Goal: Task Accomplishment & Management: Manage account settings

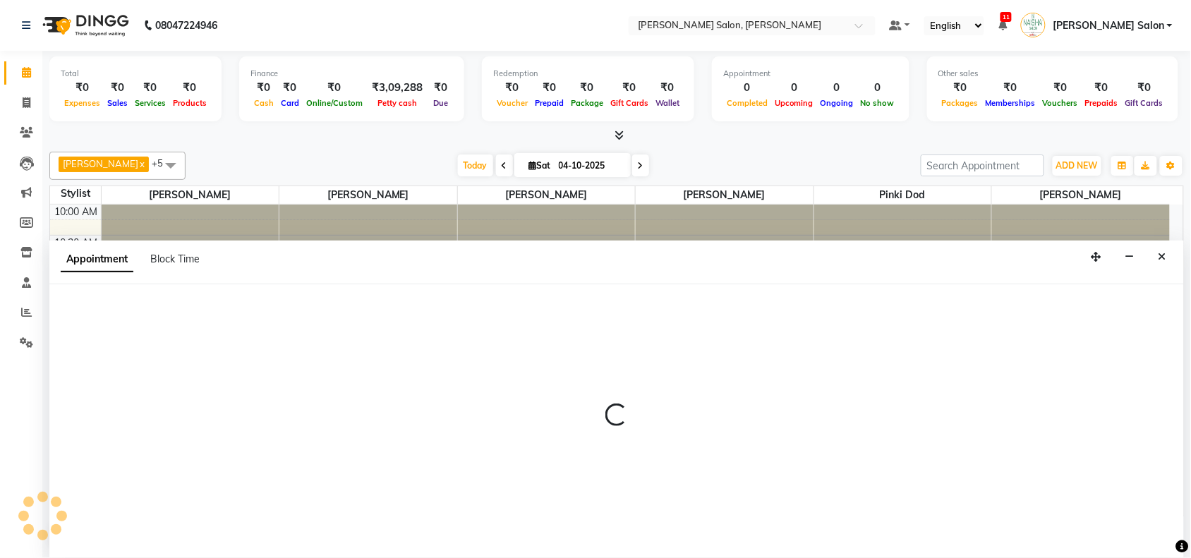
scroll to position [1, 0]
select select "84067"
select select "tentative"
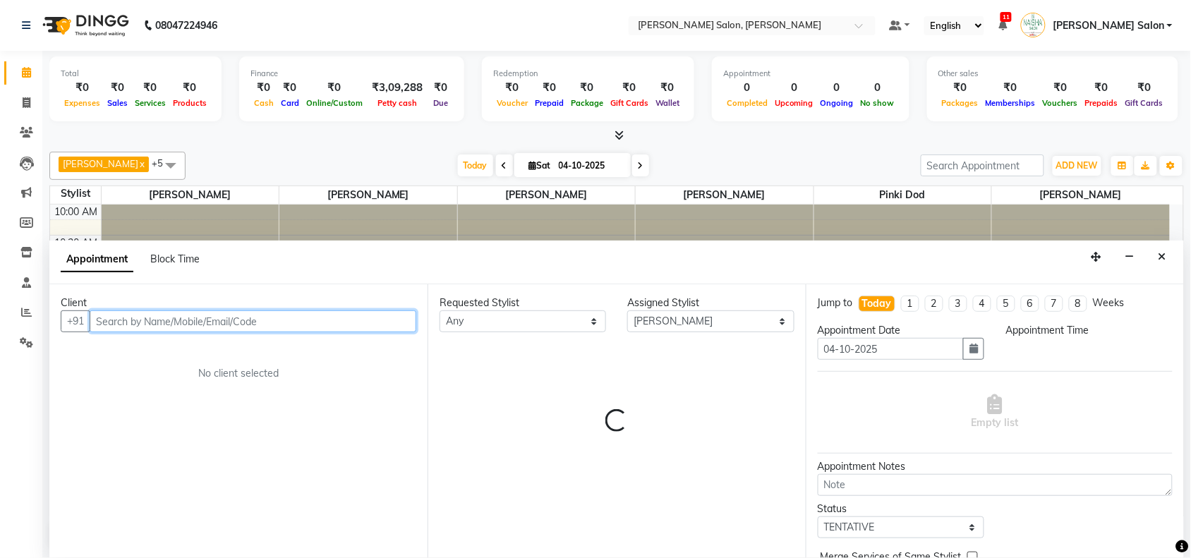
select select "795"
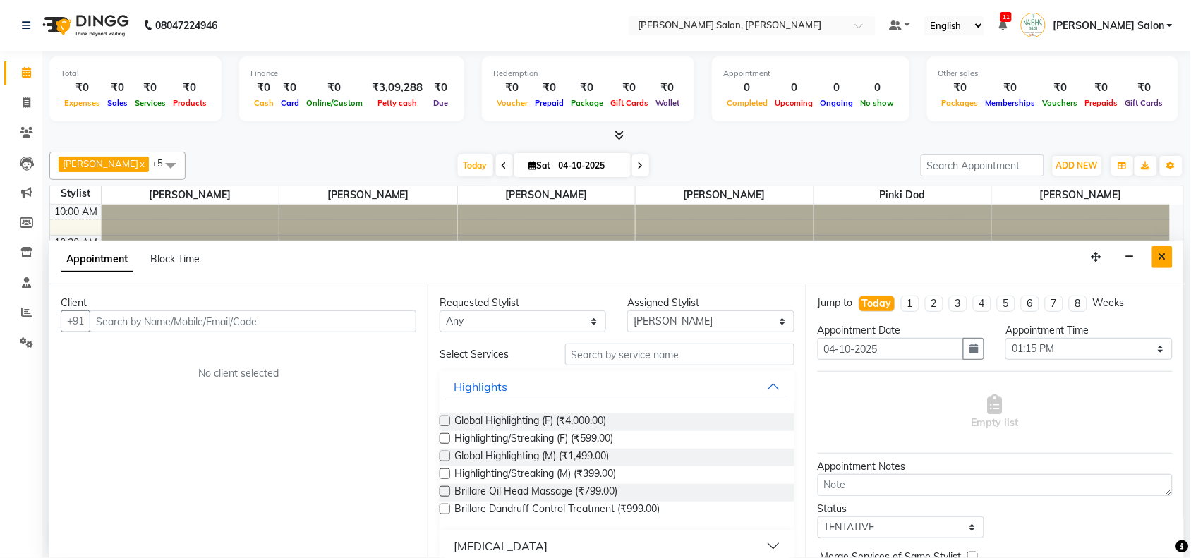
click at [1165, 262] on icon "Close" at bounding box center [1162, 257] width 8 height 10
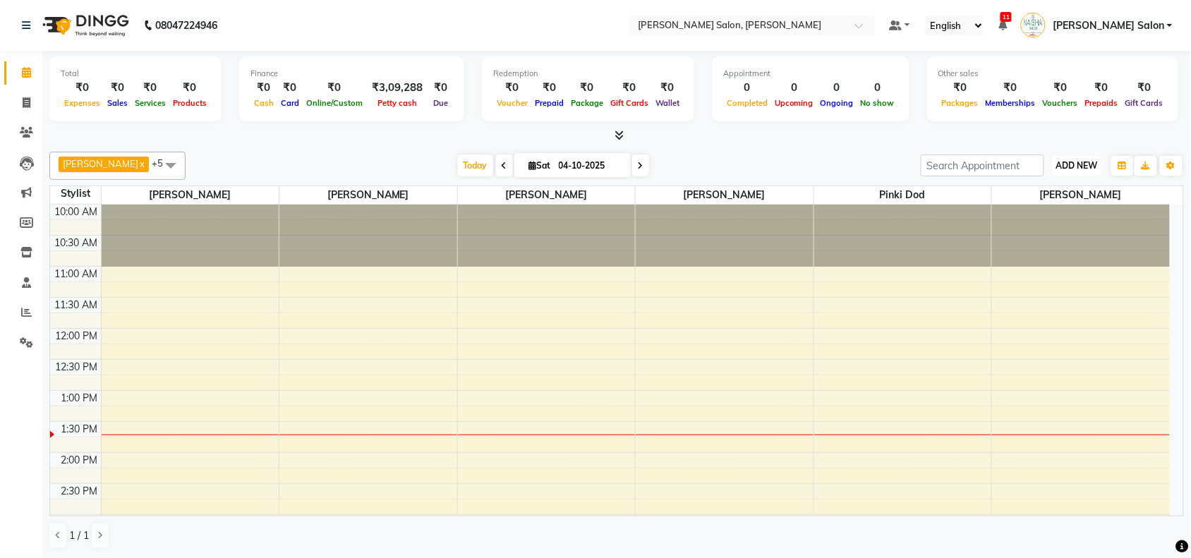
click at [1092, 169] on span "ADD NEW" at bounding box center [1077, 165] width 42 height 11
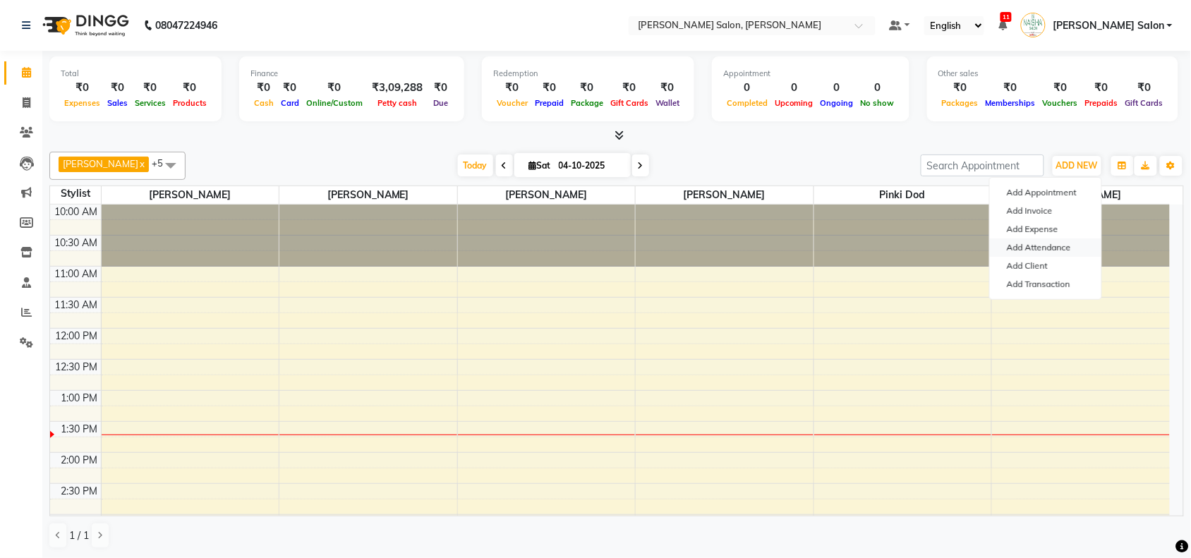
click at [1084, 248] on link "Add Attendance" at bounding box center [1045, 247] width 111 height 18
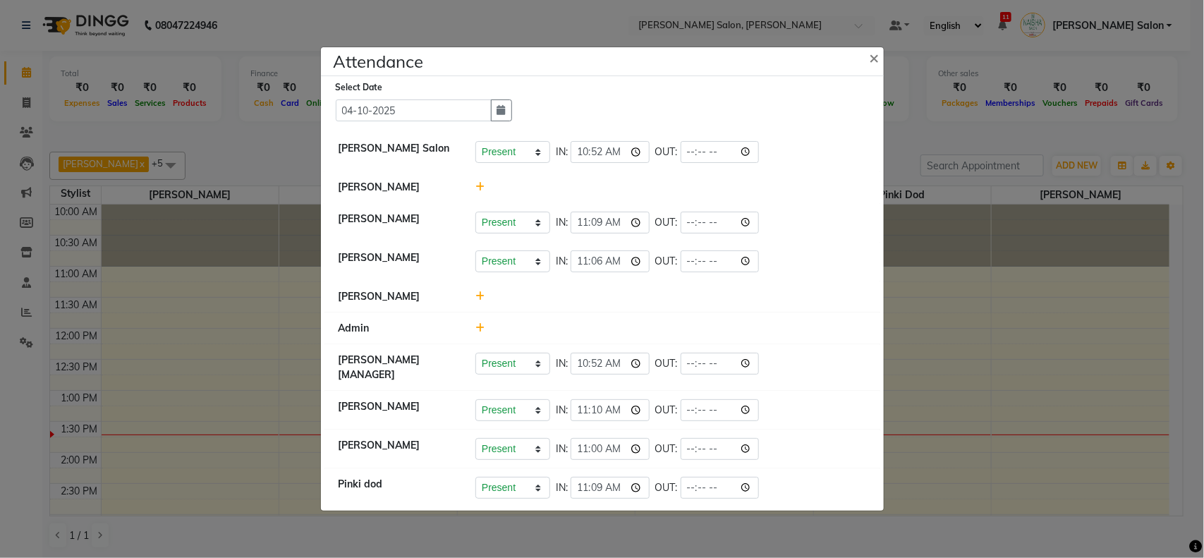
click at [480, 186] on icon at bounding box center [480, 187] width 9 height 10
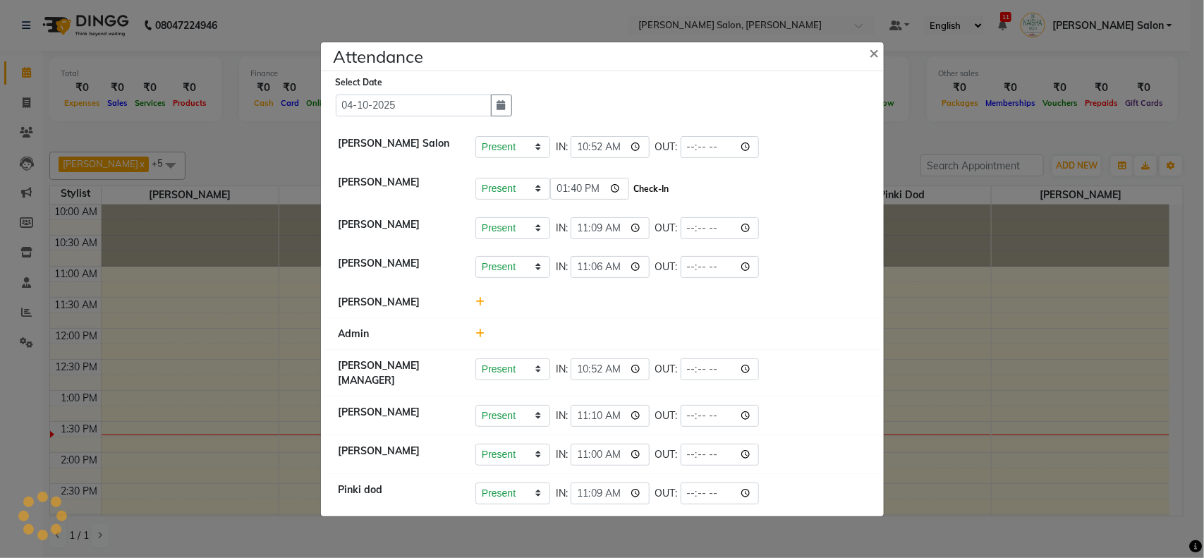
click at [646, 184] on button "Check-In" at bounding box center [652, 189] width 42 height 20
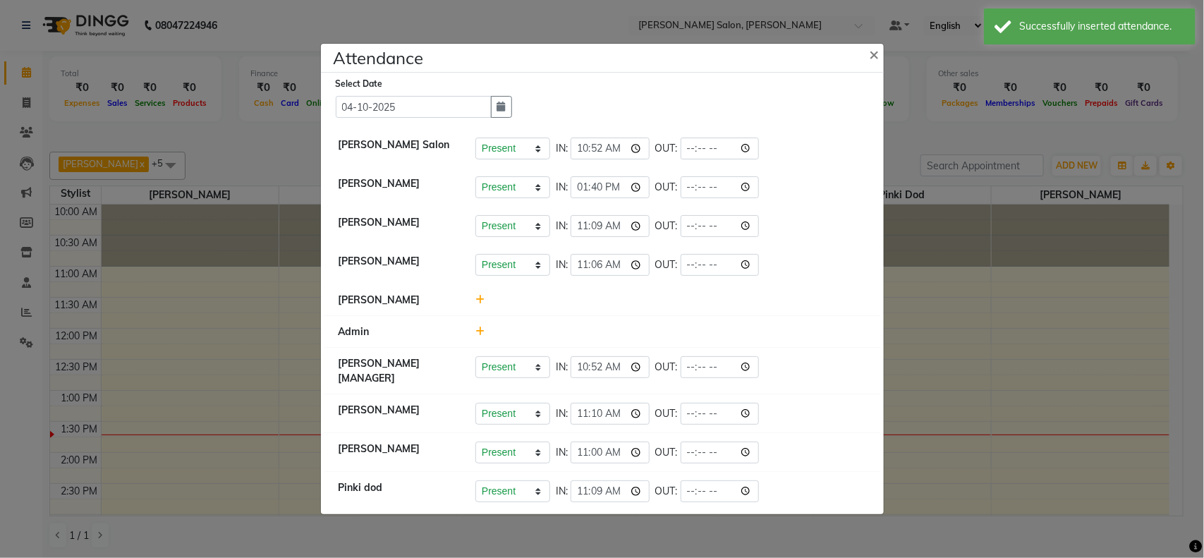
click at [1124, 277] on ngb-modal-window "Attendance × Select Date [DATE] [PERSON_NAME] Salon Present Absent Late Half Da…" at bounding box center [602, 279] width 1204 height 558
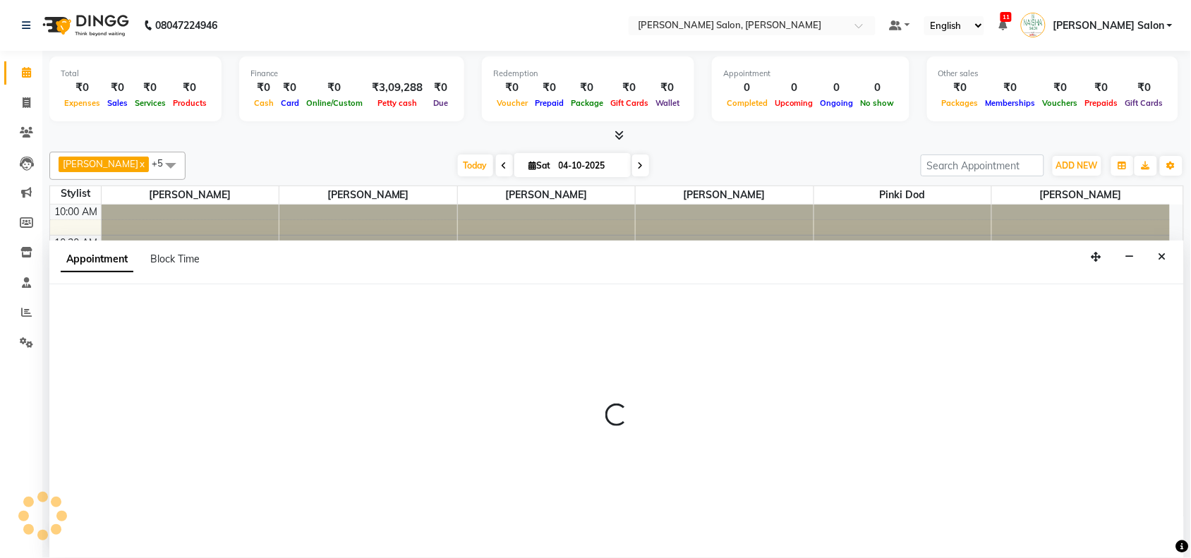
select select "83168"
select select "tentative"
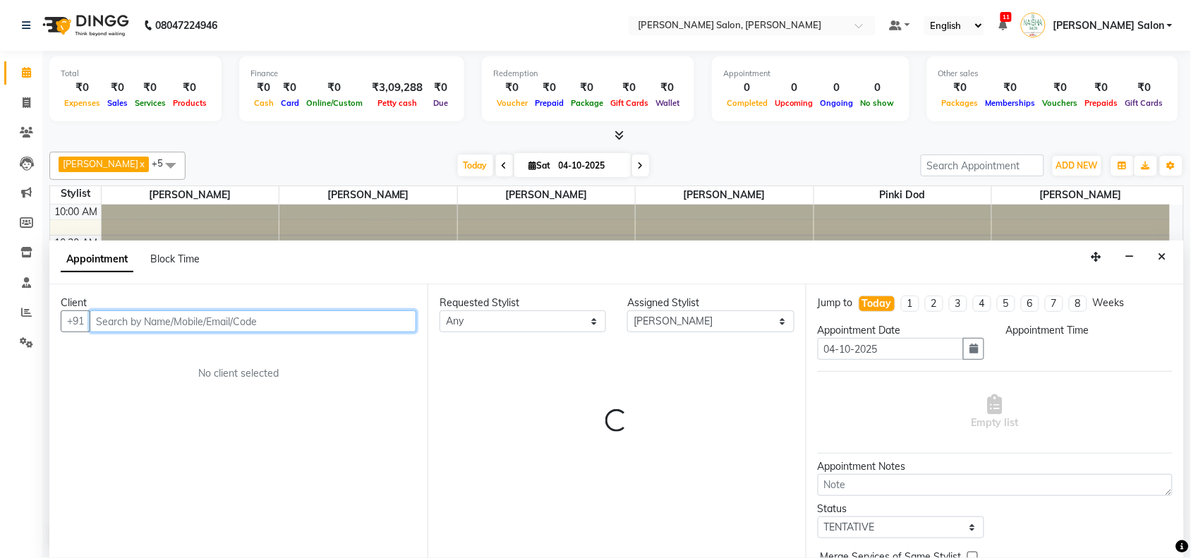
select select "675"
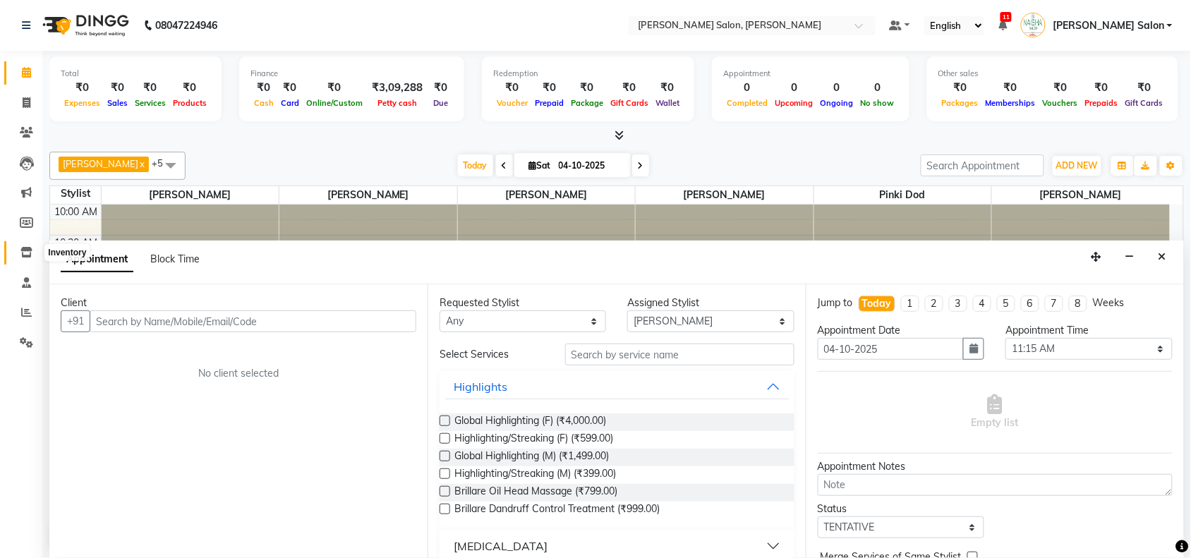
click at [25, 259] on span at bounding box center [26, 253] width 25 height 16
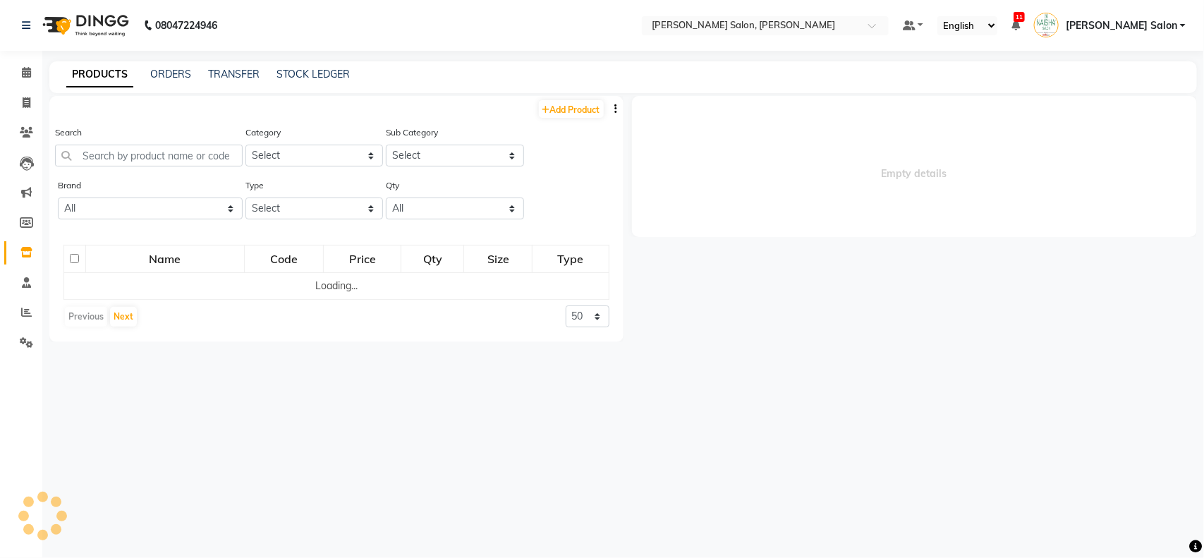
select select
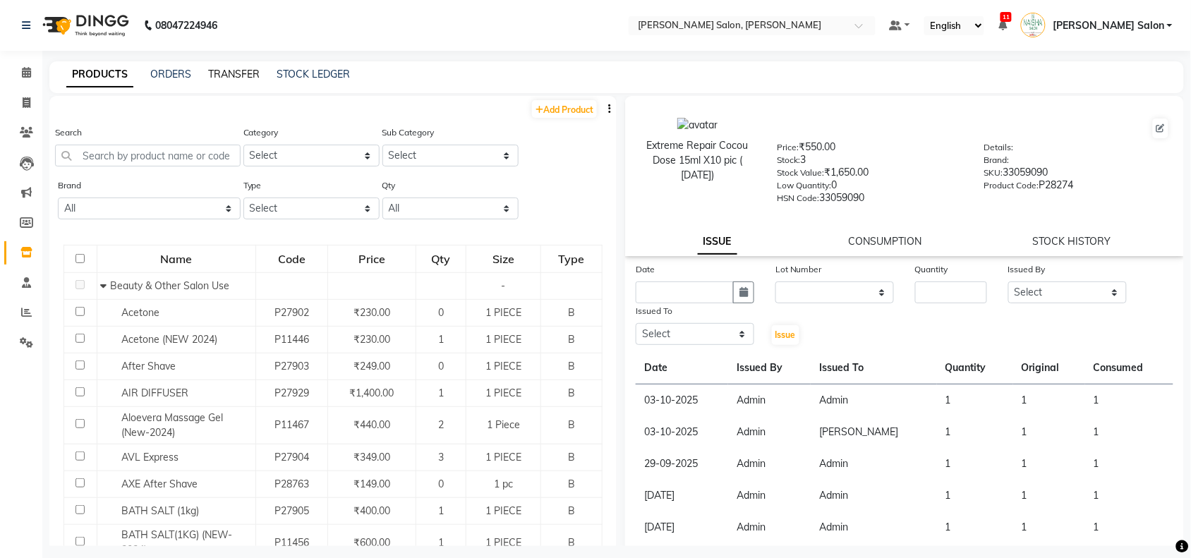
click at [217, 69] on link "TRANSFER" at bounding box center [234, 74] width 52 height 13
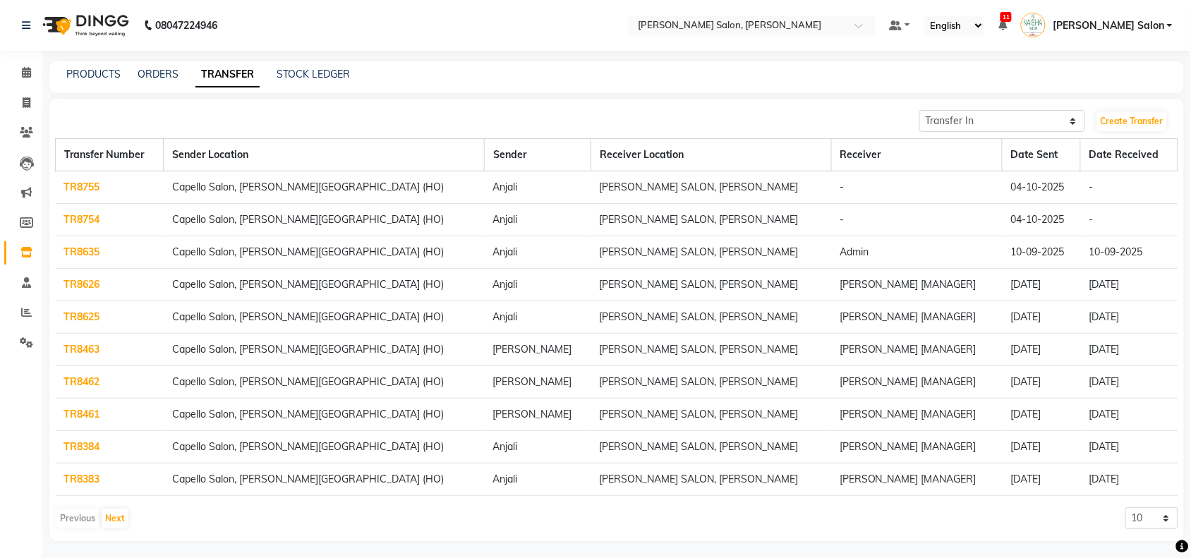
click at [75, 222] on link "TR8754" at bounding box center [82, 219] width 36 height 13
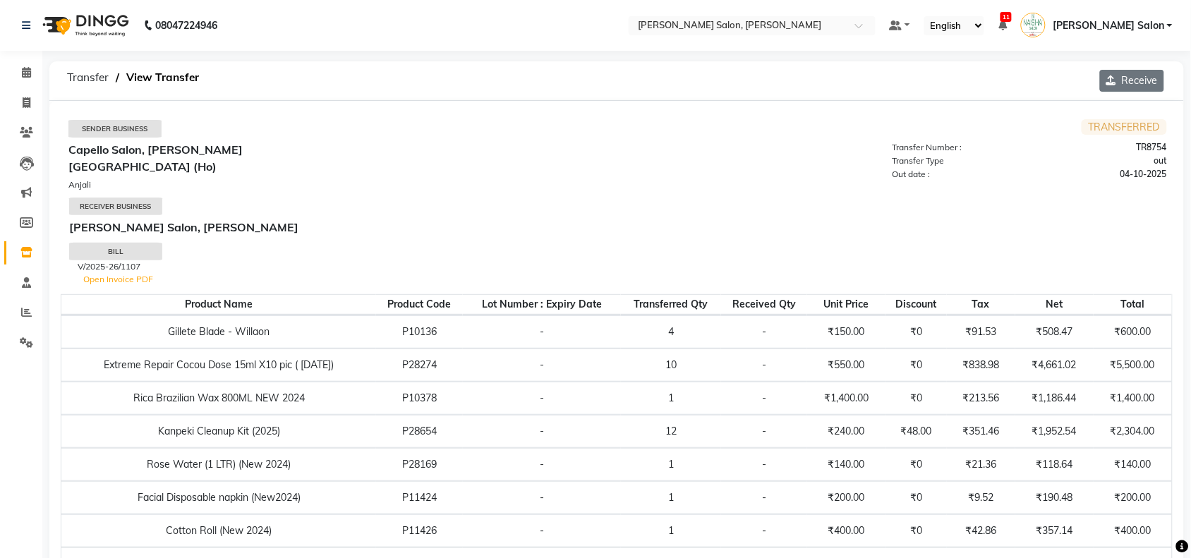
click at [1126, 83] on button "Receive" at bounding box center [1132, 81] width 64 height 22
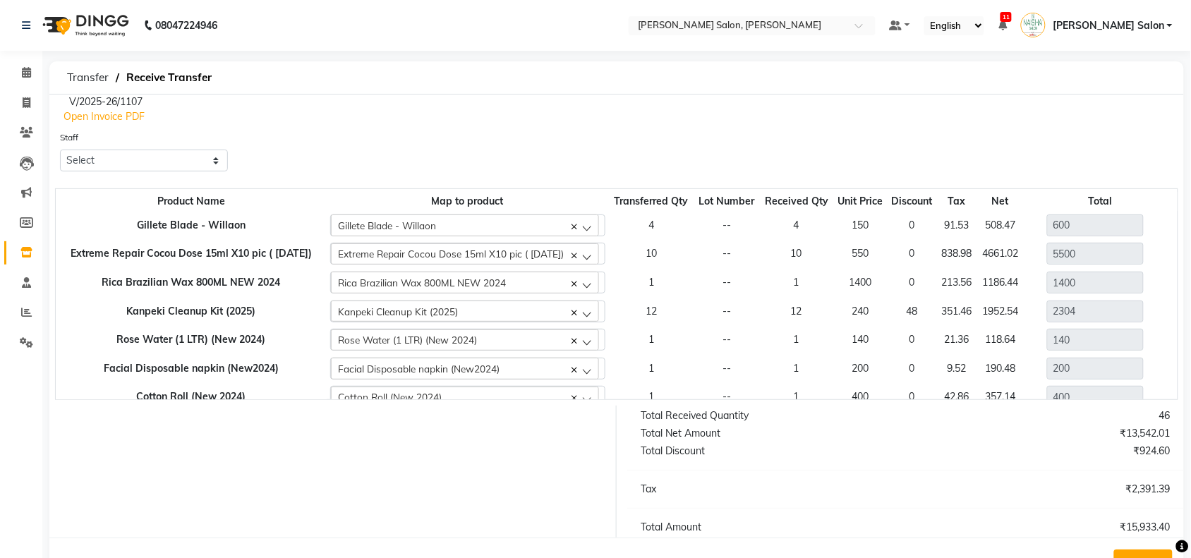
drag, startPoint x: 198, startPoint y: 140, endPoint x: 189, endPoint y: 146, distance: 10.6
click at [192, 143] on div "Staff Select Admin [PERSON_NAME] Salon Pawan [PERSON_NAME] dod [PERSON_NAME] [P…" at bounding box center [144, 151] width 168 height 42
drag, startPoint x: 186, startPoint y: 150, endPoint x: 183, endPoint y: 157, distance: 7.4
click at [186, 150] on select "Select Admin [PERSON_NAME] Salon Pawan [PERSON_NAME] dod [PERSON_NAME] [PERSON_…" at bounding box center [144, 161] width 168 height 22
select select "82697"
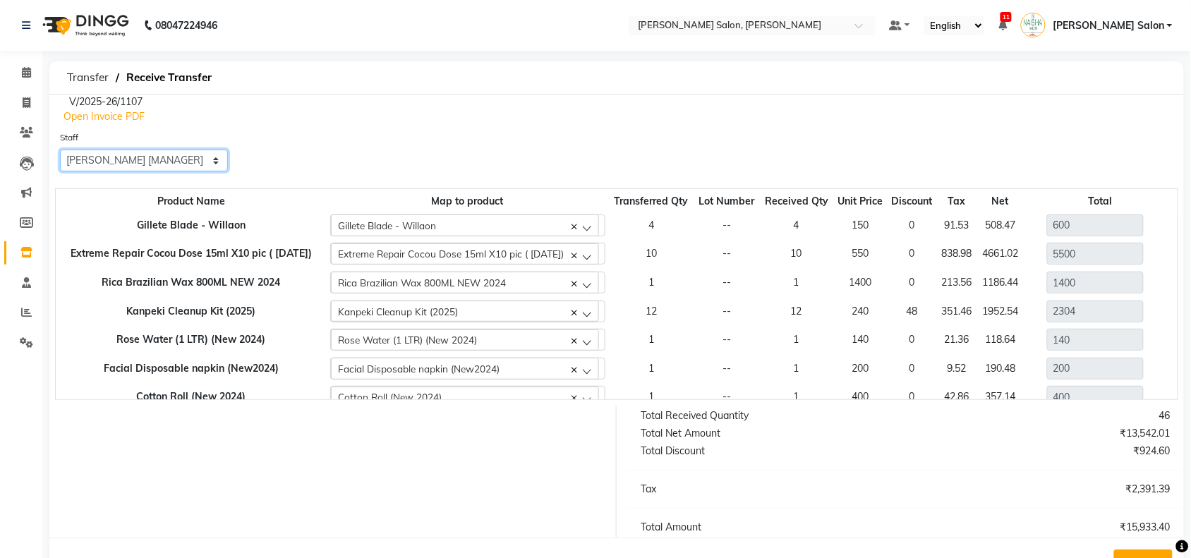
click at [60, 150] on select "Select Admin [PERSON_NAME] Salon Pawan [PERSON_NAME] dod [PERSON_NAME] [PERSON_…" at bounding box center [144, 161] width 168 height 22
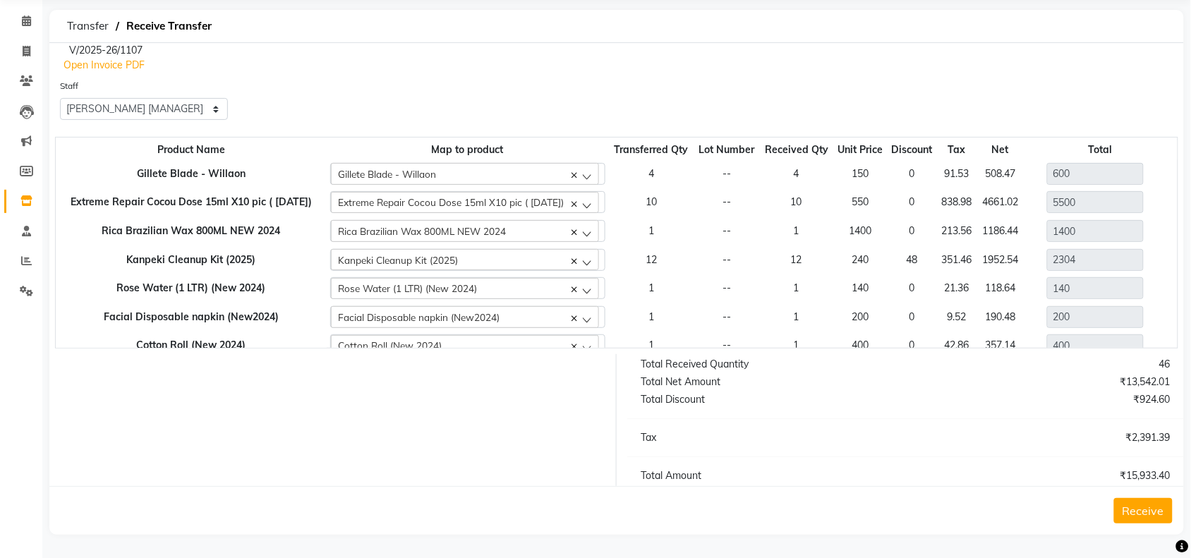
click at [1164, 512] on button "Receive" at bounding box center [1143, 510] width 59 height 25
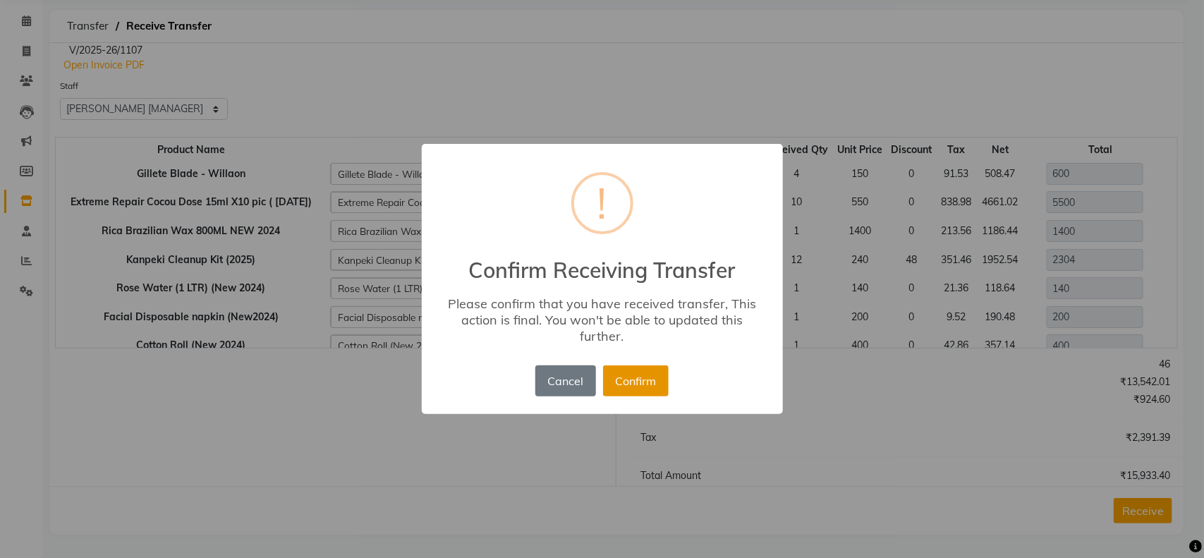
click at [636, 375] on button "Confirm" at bounding box center [636, 380] width 66 height 31
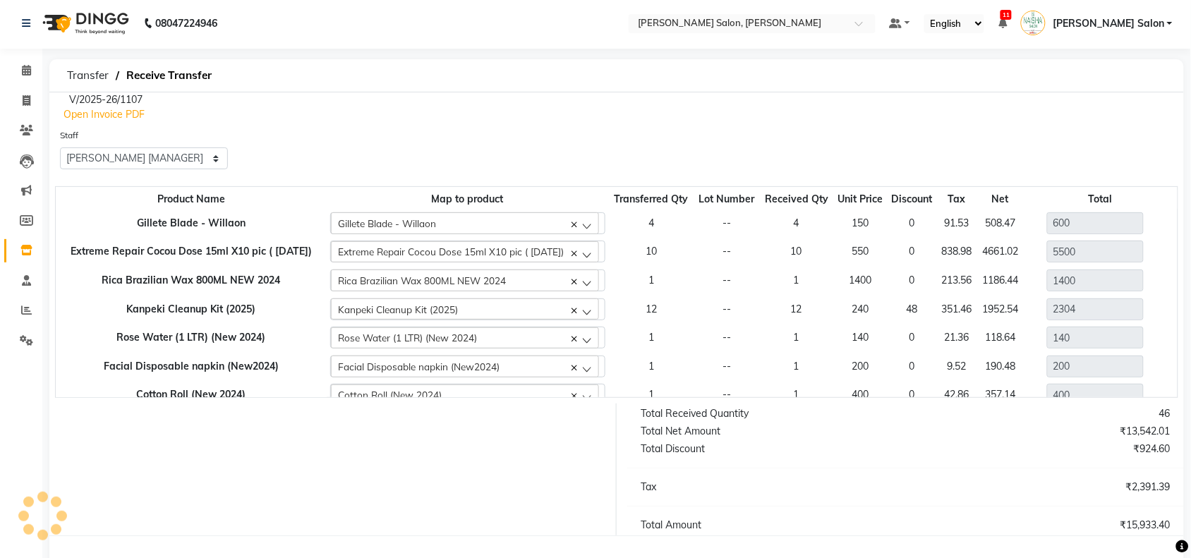
scroll to position [0, 0]
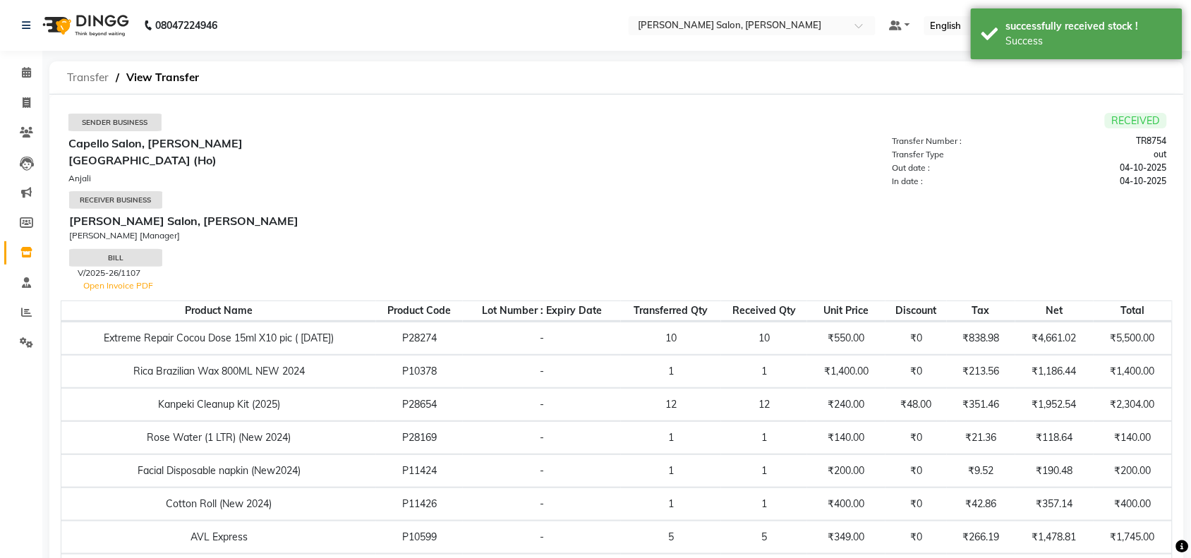
click at [88, 71] on span "Transfer" at bounding box center [88, 77] width 56 height 25
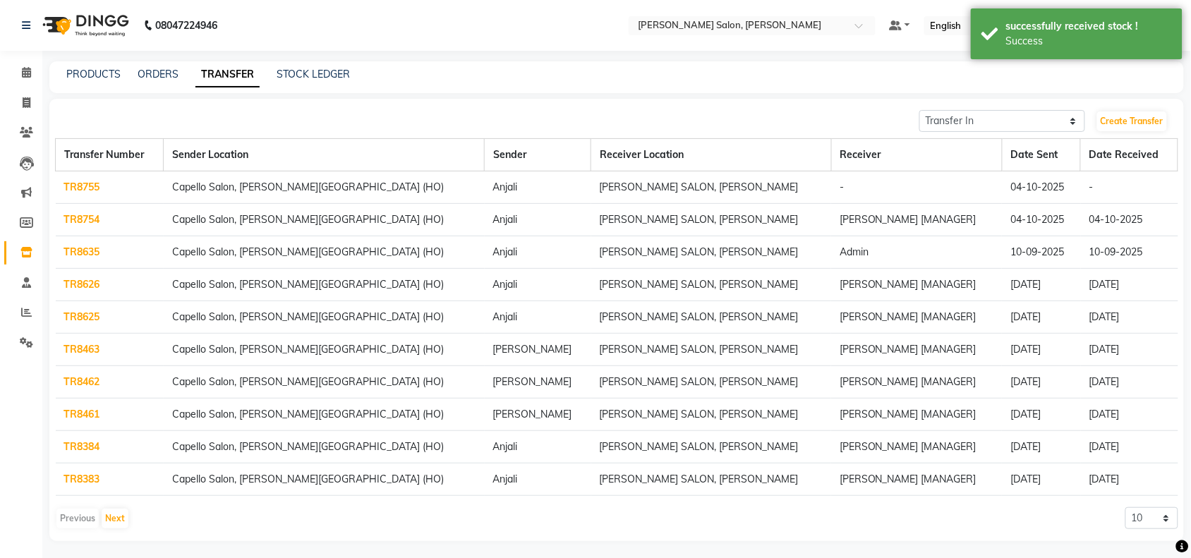
click at [107, 181] on td "TR8755" at bounding box center [110, 187] width 108 height 32
click at [612, 189] on td "[PERSON_NAME] SALON, [PERSON_NAME]" at bounding box center [711, 187] width 240 height 32
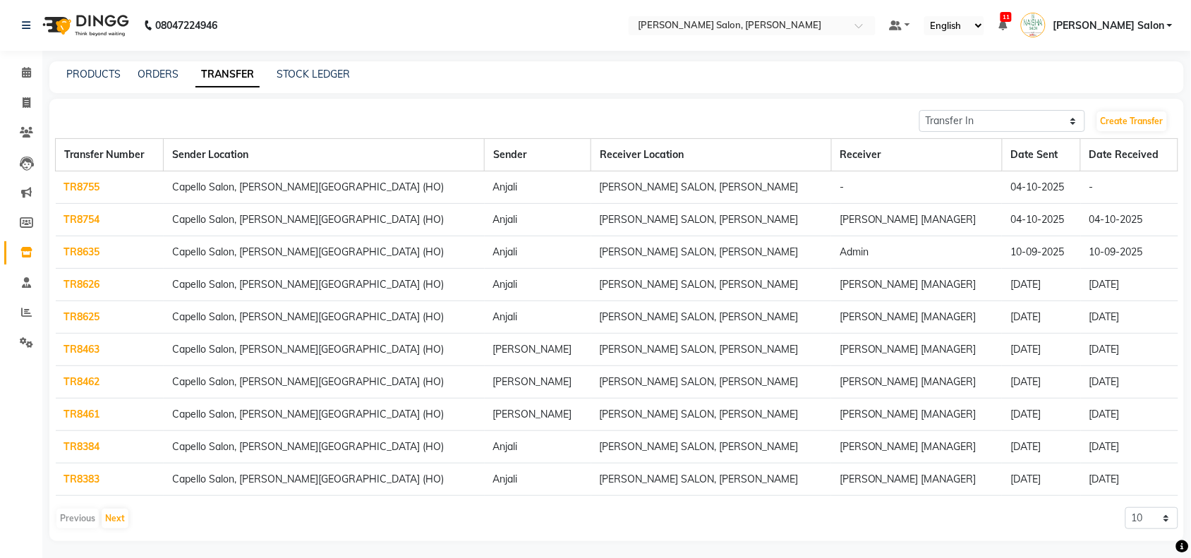
click at [78, 187] on link "TR8755" at bounding box center [82, 187] width 36 height 13
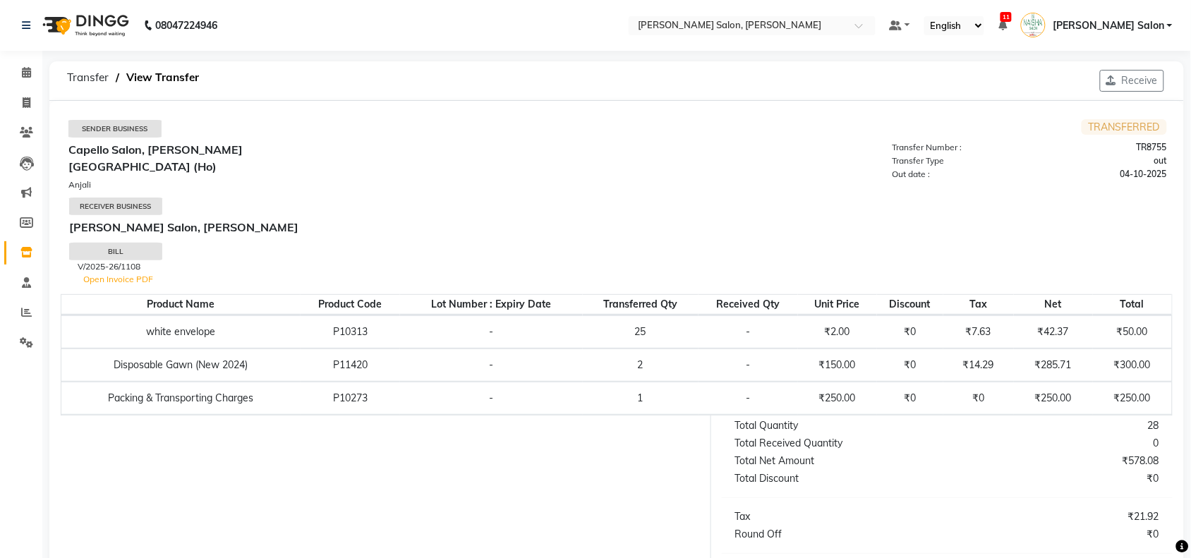
scroll to position [1, 0]
click at [1141, 83] on button "Receive" at bounding box center [1132, 80] width 64 height 22
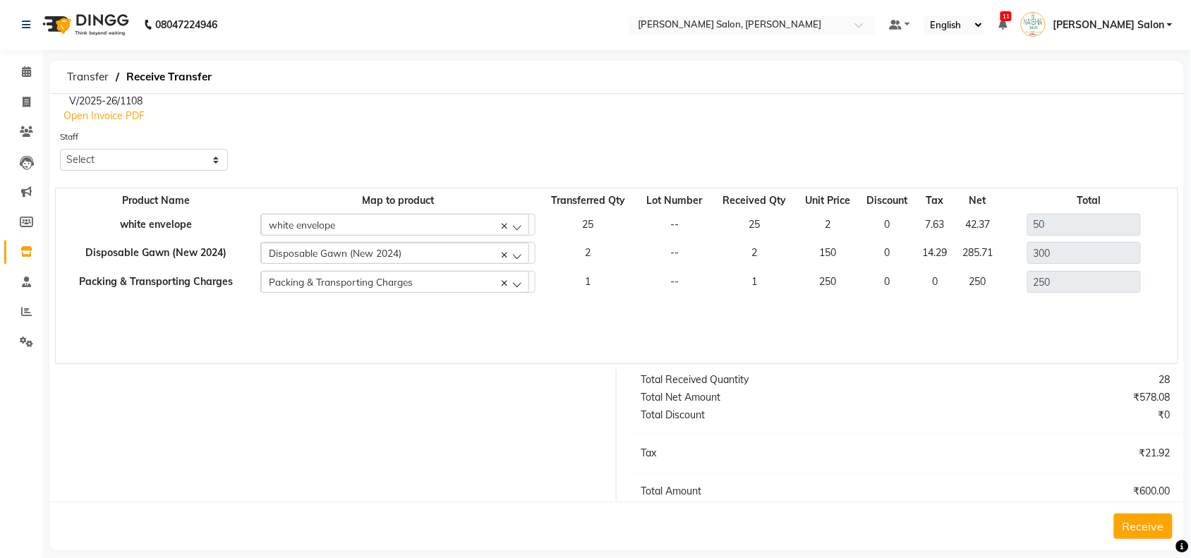
click at [64, 145] on div "Staff Select Admin [PERSON_NAME] Salon Pawan [PERSON_NAME] dod [PERSON_NAME] [P…" at bounding box center [144, 150] width 168 height 42
click at [86, 155] on select "Select Admin [PERSON_NAME] Salon Pawan [PERSON_NAME] dod [PERSON_NAME] [PERSON_…" at bounding box center [144, 160] width 168 height 22
select select "82697"
click at [60, 149] on select "Select Admin [PERSON_NAME] Salon Pawan [PERSON_NAME] dod [PERSON_NAME] [PERSON_…" at bounding box center [144, 160] width 168 height 22
click at [1162, 533] on button "Receive" at bounding box center [1143, 526] width 59 height 25
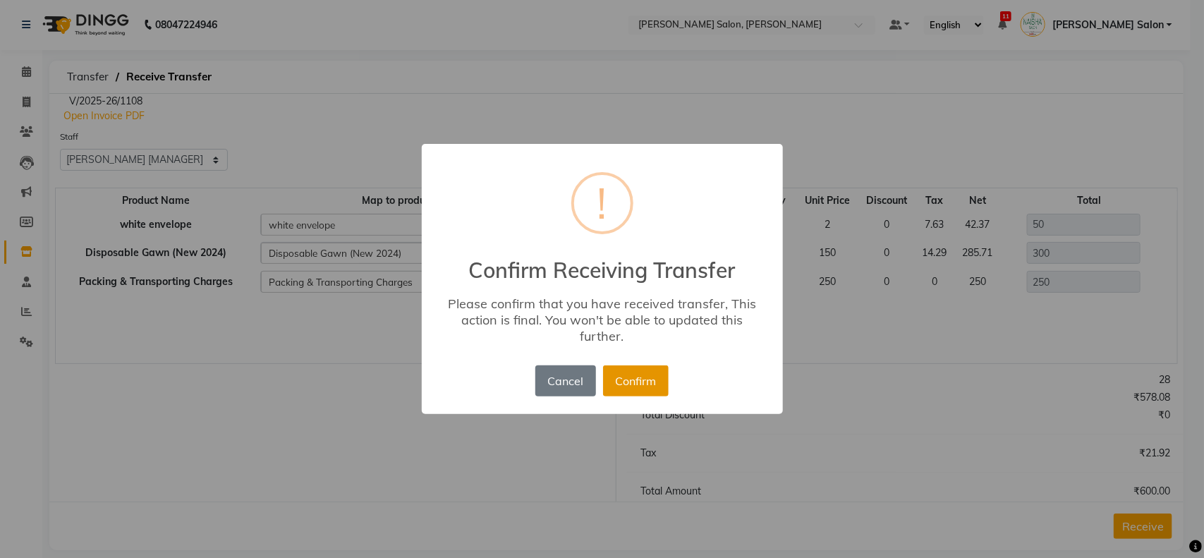
click at [603, 373] on button "Confirm" at bounding box center [636, 380] width 66 height 31
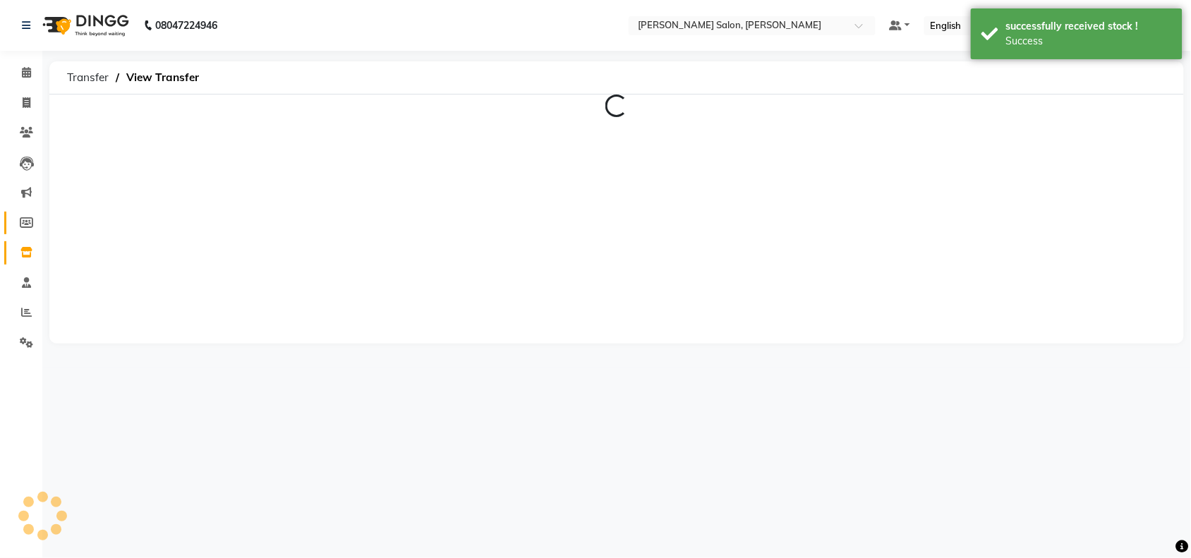
scroll to position [0, 0]
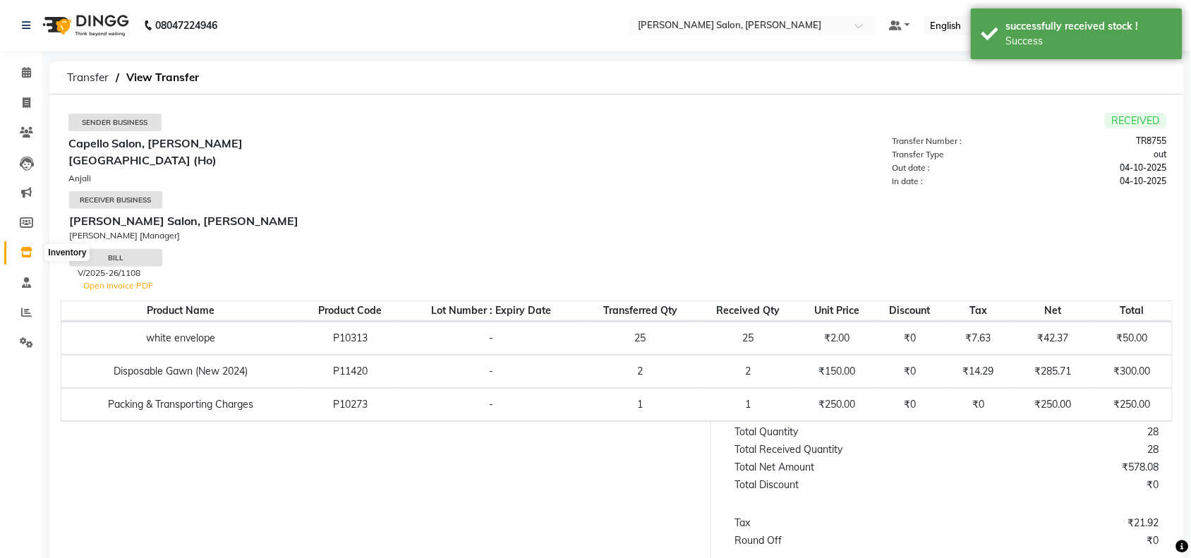
click at [30, 253] on icon at bounding box center [26, 252] width 12 height 11
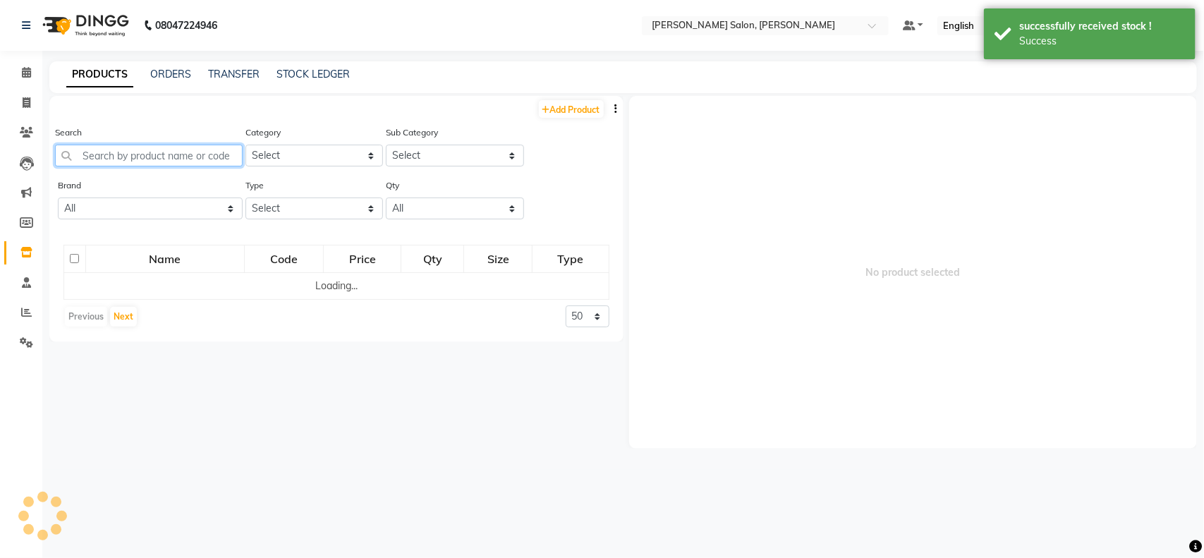
click at [111, 154] on input "text" at bounding box center [149, 156] width 188 height 22
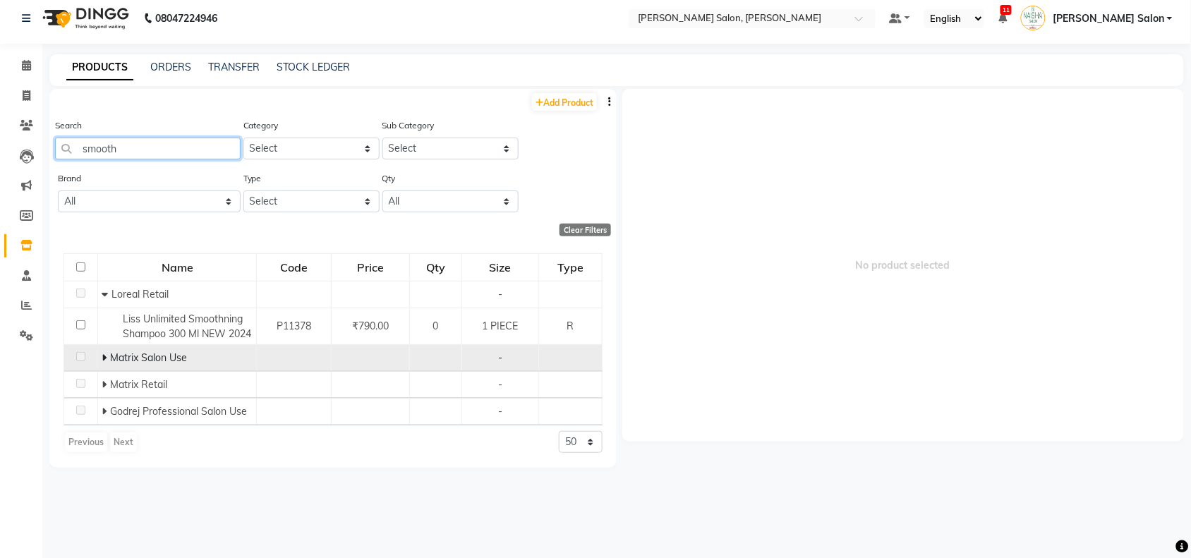
scroll to position [8, 0]
click at [103, 361] on icon at bounding box center [104, 356] width 5 height 10
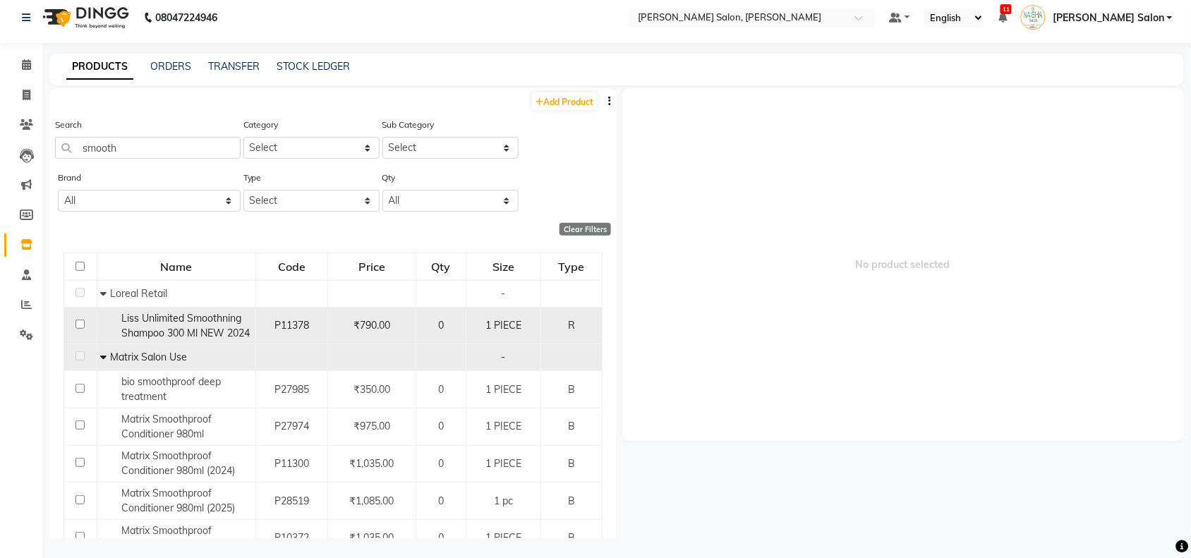
scroll to position [0, 0]
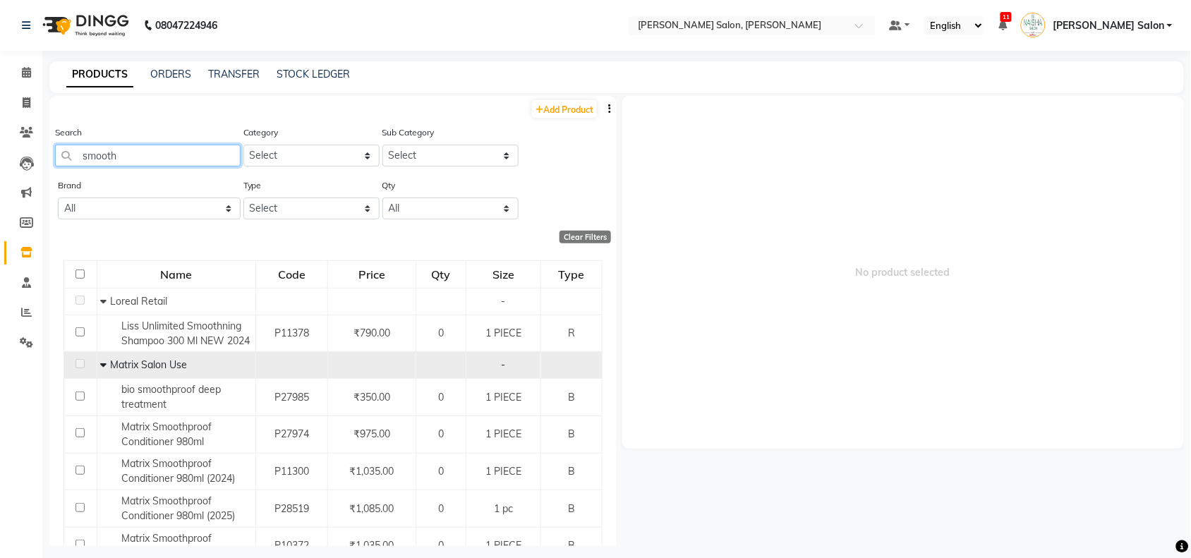
click at [142, 164] on input "smooth" at bounding box center [148, 156] width 186 height 22
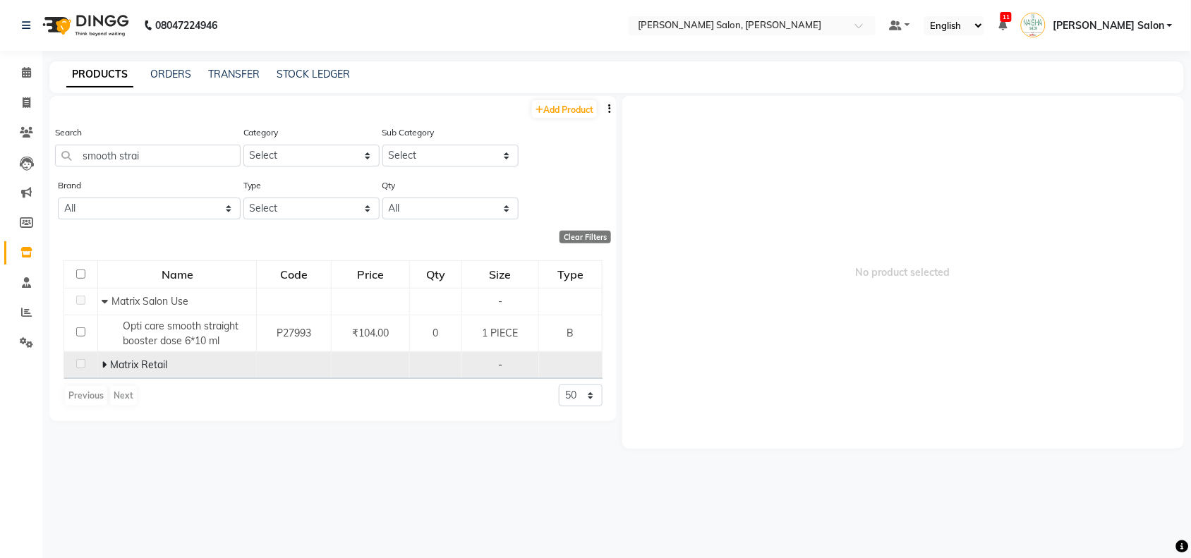
click at [107, 367] on span at bounding box center [106, 364] width 8 height 13
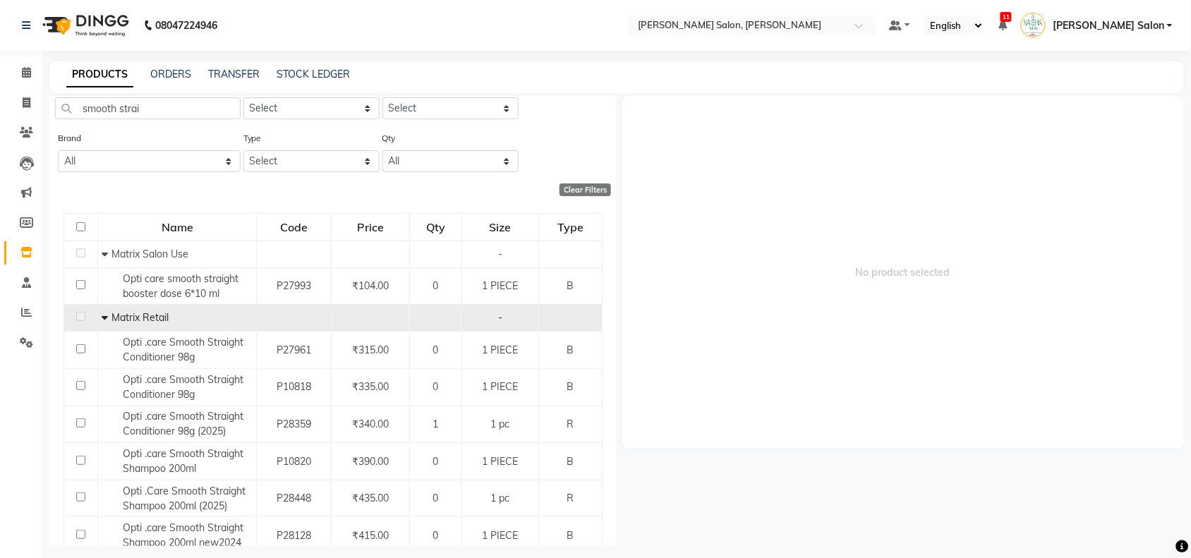
scroll to position [88, 0]
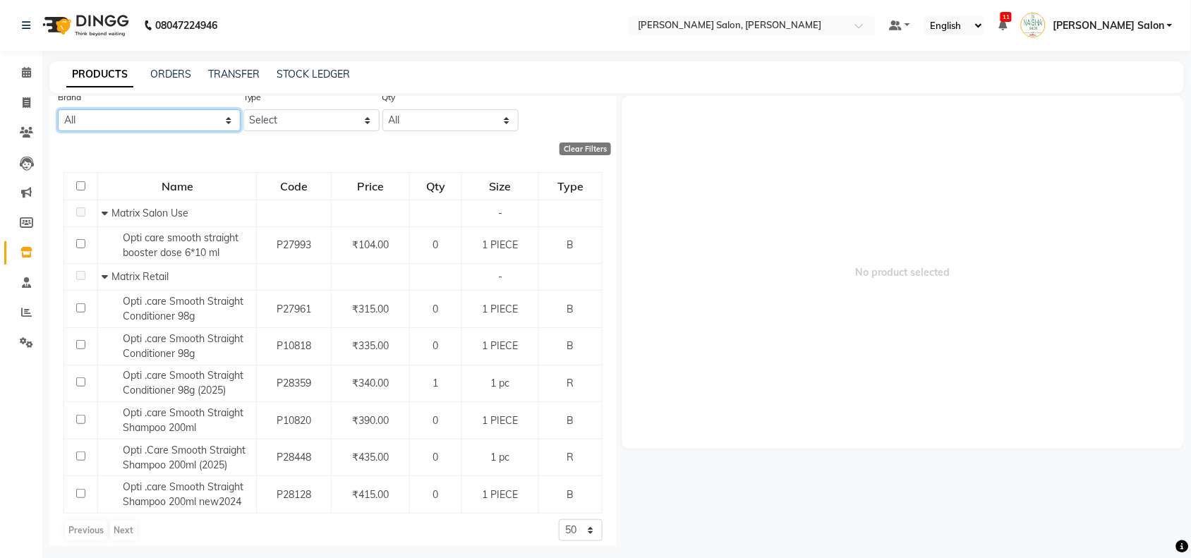
click at [155, 117] on select "All Beauty Planet [PERSON_NAME]'s Herbal Tree Kanpeki Loreal Null Santoor" at bounding box center [149, 120] width 183 height 22
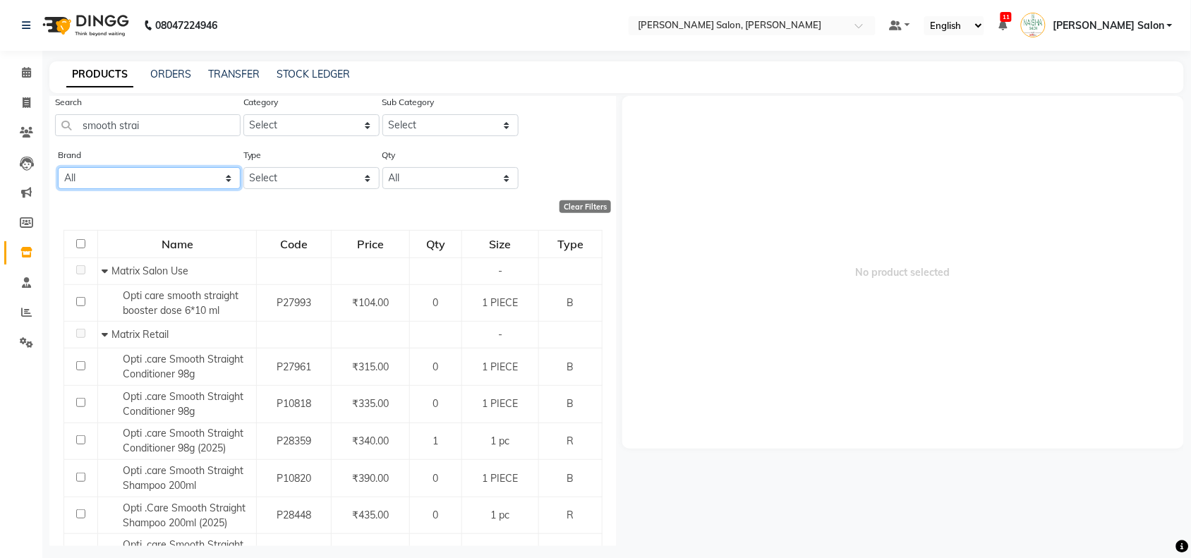
scroll to position [0, 0]
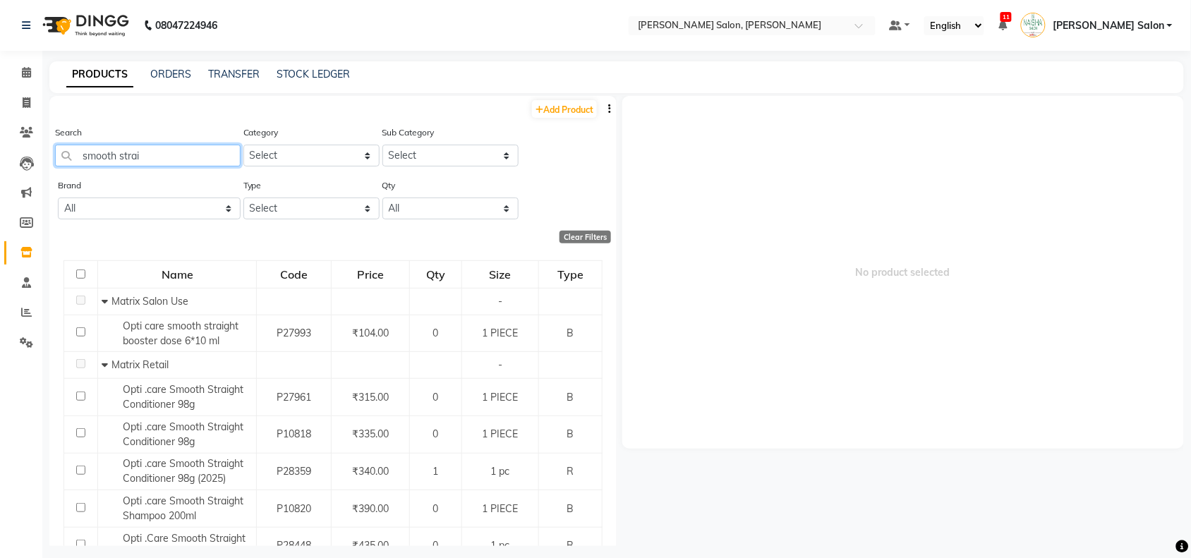
click at [146, 156] on input "smooth strai" at bounding box center [148, 156] width 186 height 22
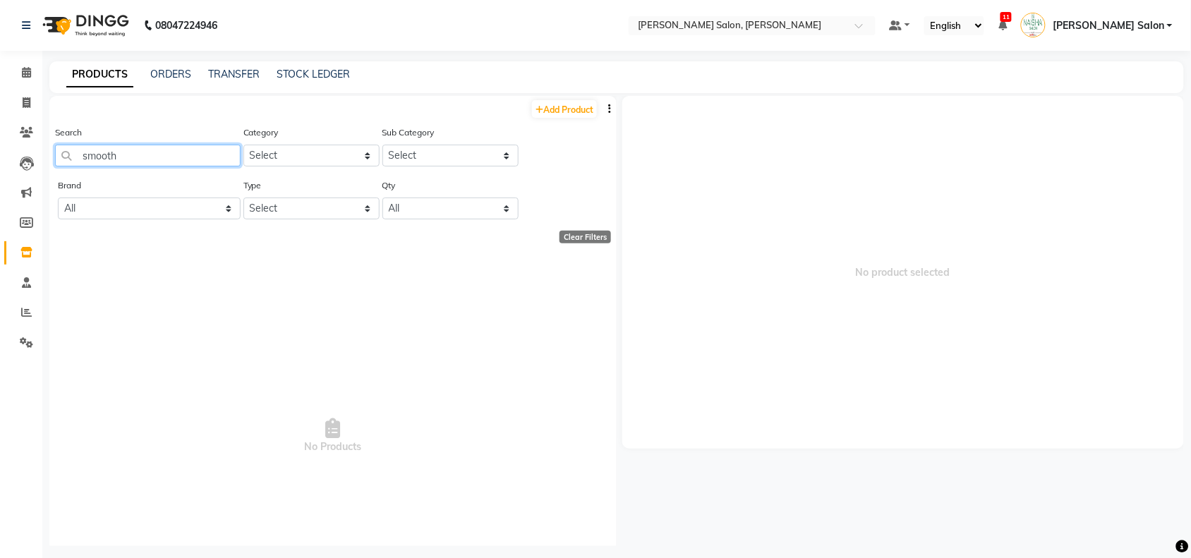
type input "smooth"
click at [288, 153] on select "Select Keramelon Skin Makeup Personal Care Appliances [PERSON_NAME] Beauty Plan…" at bounding box center [311, 156] width 136 height 22
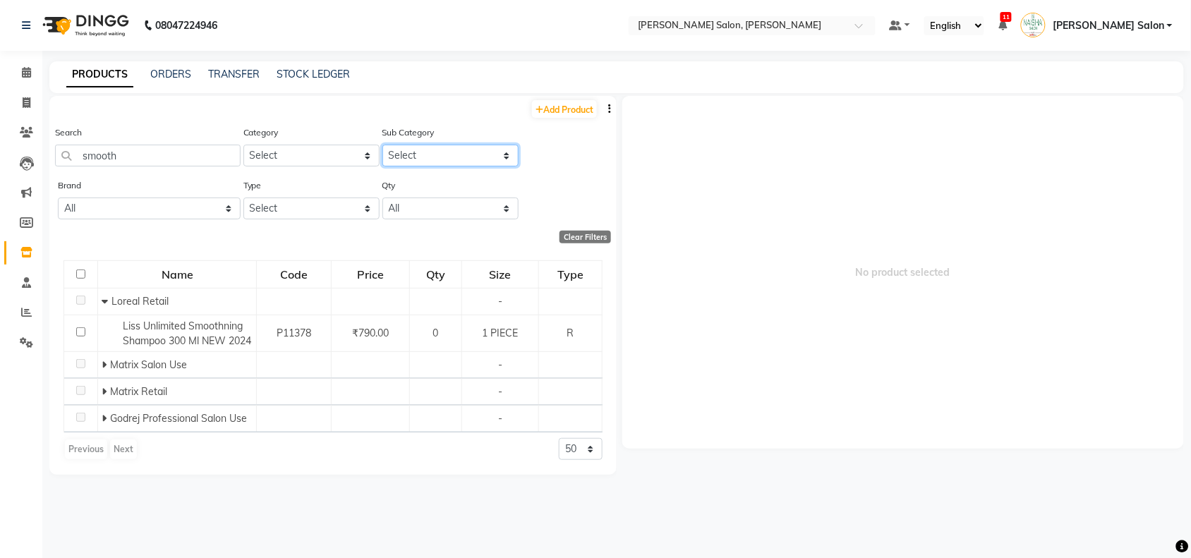
click at [480, 145] on select "Select" at bounding box center [450, 156] width 136 height 22
click at [329, 145] on select "Select Keramelon Skin Makeup Personal Care Appliances [PERSON_NAME] Beauty Plan…" at bounding box center [311, 156] width 136 height 22
select select "332901100"
click at [243, 145] on select "Select Keramelon Skin Makeup Personal Care Appliances [PERSON_NAME] Beauty Plan…" at bounding box center [311, 156] width 136 height 22
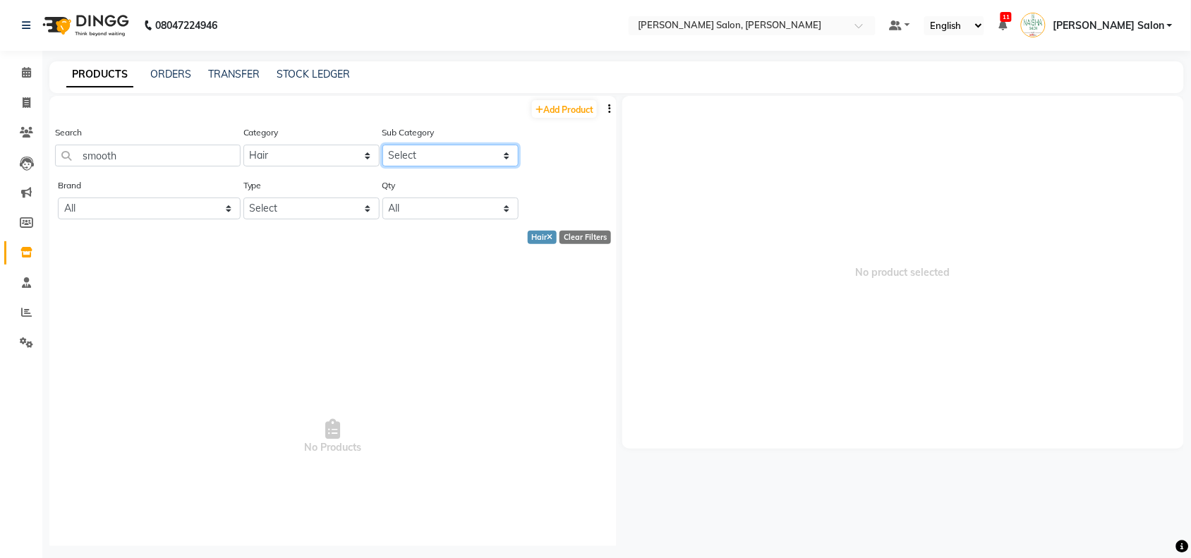
click at [438, 150] on select "Select Shampoo Conditioner Cream Mask Oil Serum Color Appliances Treatment Styl…" at bounding box center [450, 156] width 136 height 22
select select "332901101"
click at [382, 145] on select "Select Shampoo Conditioner Cream Mask Oil Serum Color Appliances Treatment Styl…" at bounding box center [450, 156] width 136 height 22
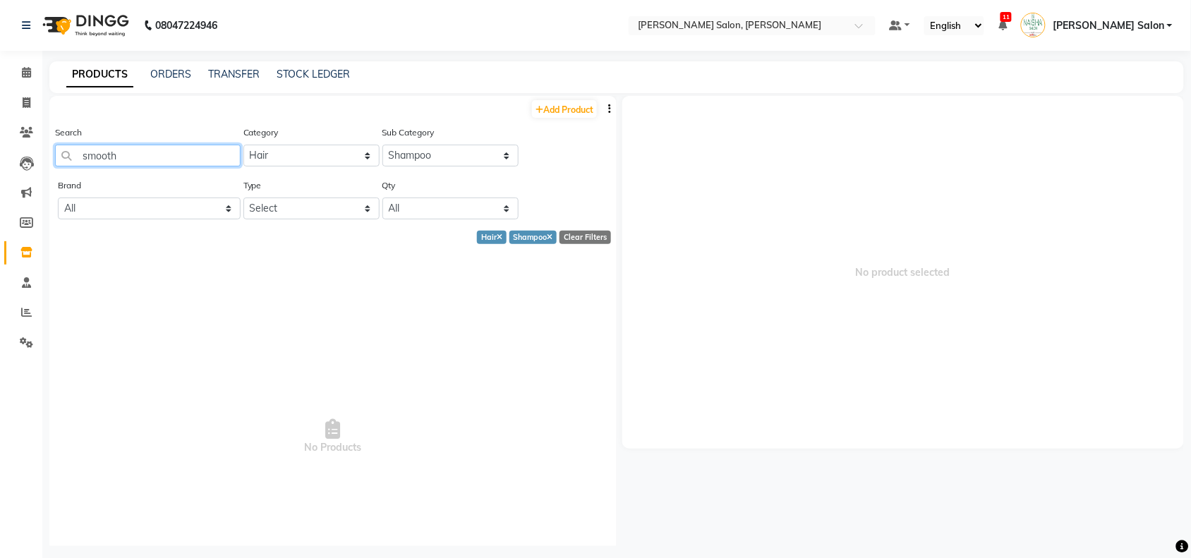
click at [205, 150] on input "smooth" at bounding box center [148, 156] width 186 height 22
type input "s"
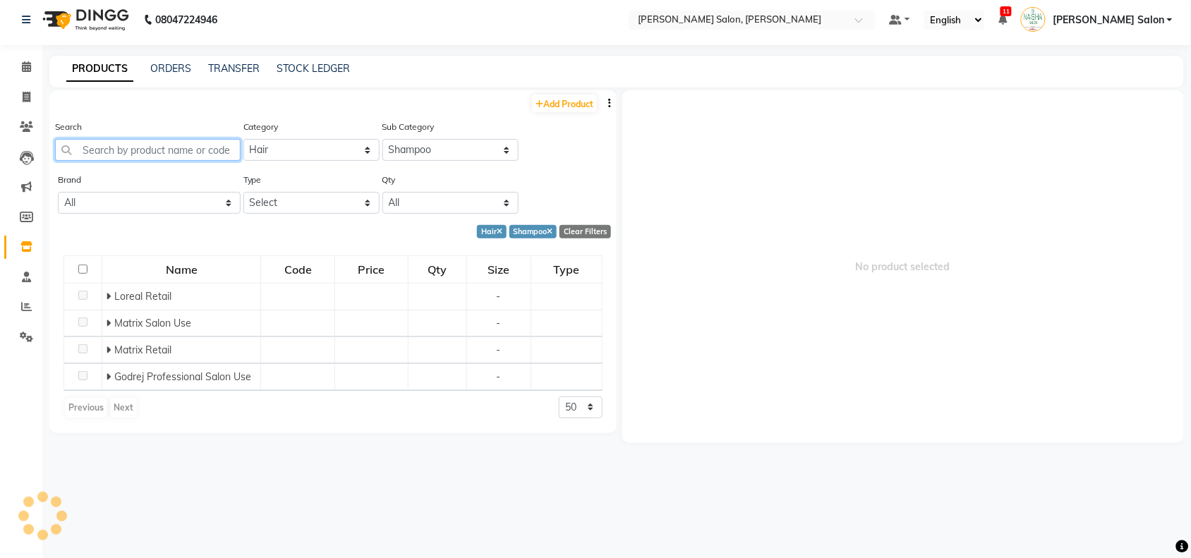
scroll to position [8, 0]
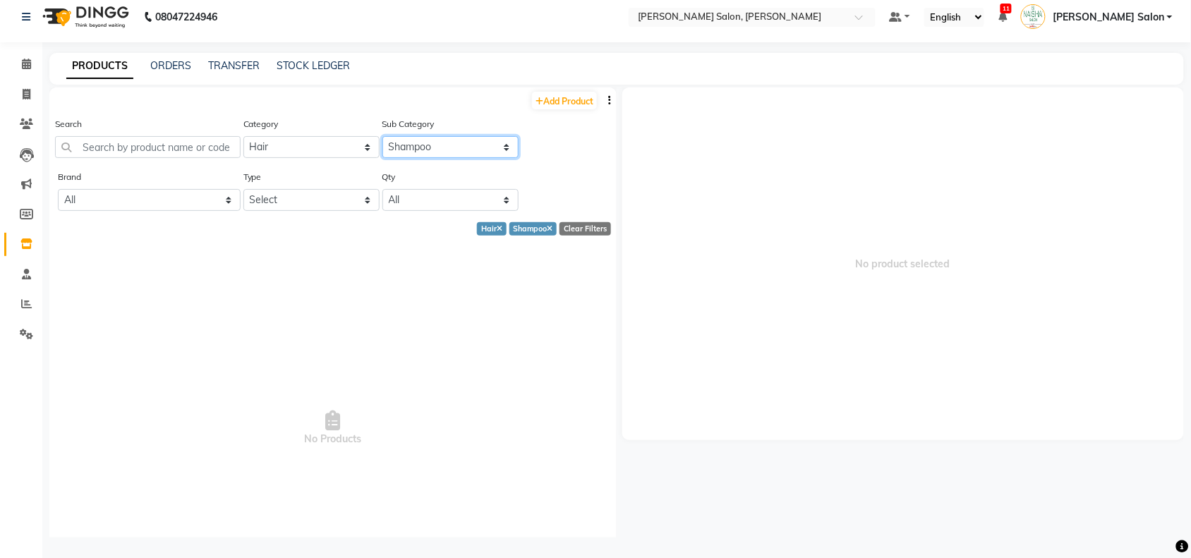
click at [448, 145] on select "Select Shampoo Conditioner Cream Mask Oil Serum Color Appliances Treatment Styl…" at bounding box center [450, 147] width 136 height 22
click at [382, 136] on select "Select Shampoo Conditioner Cream Mask Oil Serum Color Appliances Treatment Styl…" at bounding box center [450, 147] width 136 height 22
click at [471, 152] on select "Select Shampoo Conditioner Cream Mask Oil Serum Color Appliances Treatment Styl…" at bounding box center [450, 147] width 136 height 22
select select "332901102"
click at [382, 136] on select "Select Shampoo Conditioner Cream Mask Oil Serum Color Appliances Treatment Styl…" at bounding box center [450, 147] width 136 height 22
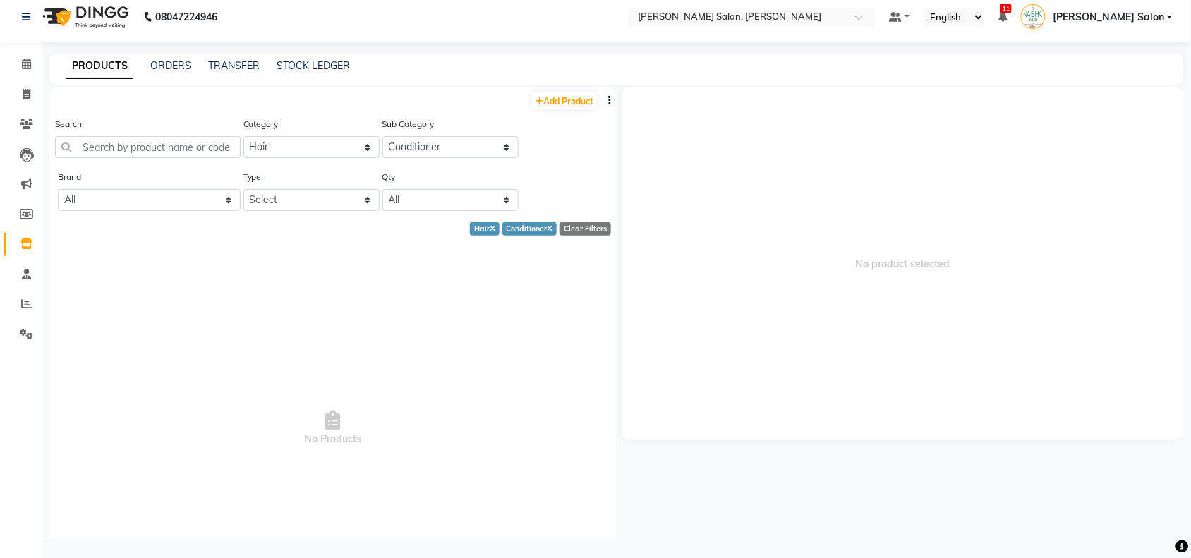
click at [473, 131] on div "Sub Category Select Shampoo Conditioner Cream Mask Oil Serum Color Appliances T…" at bounding box center [450, 137] width 136 height 42
click at [315, 143] on select "Select Keramelon Skin Makeup Personal Care Appliances [PERSON_NAME] Beauty Plan…" at bounding box center [311, 147] width 136 height 22
select select "332901000"
click at [243, 136] on select "Select Keramelon Skin Makeup Personal Care Appliances [PERSON_NAME] Beauty Plan…" at bounding box center [311, 147] width 136 height 22
select select
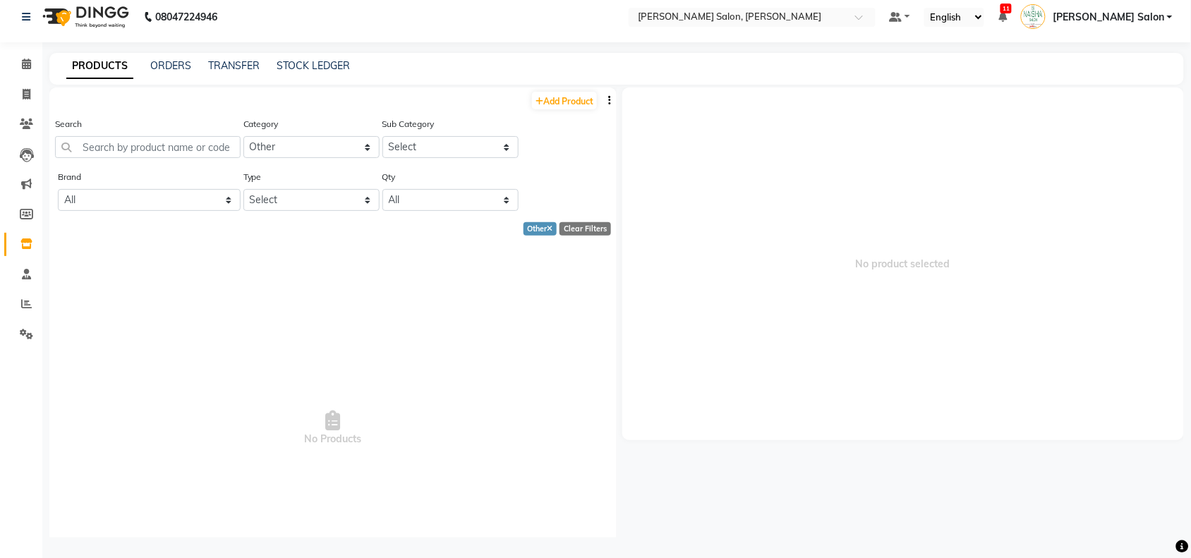
click at [455, 129] on div "Sub Category Select Houskeeping Other" at bounding box center [450, 137] width 136 height 42
click at [455, 150] on select "Select Houskeeping Other" at bounding box center [450, 147] width 136 height 22
click at [320, 135] on div "Category Select Keramelon Skin Makeup Personal Care Appliances [PERSON_NAME] Be…" at bounding box center [311, 137] width 136 height 42
click at [317, 145] on select "Select Keramelon Skin Makeup Personal Care Appliances [PERSON_NAME] Beauty Plan…" at bounding box center [311, 147] width 136 height 22
select select "332901650"
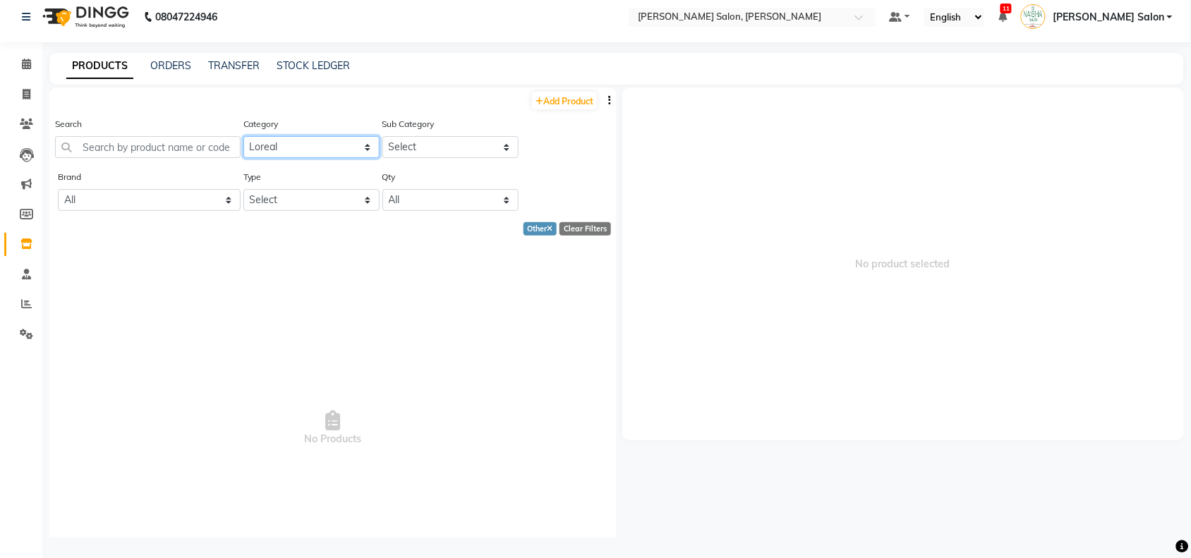
click at [243, 136] on select "Select Keramelon Skin Makeup Personal Care Appliances [PERSON_NAME] Beauty Plan…" at bounding box center [311, 147] width 136 height 22
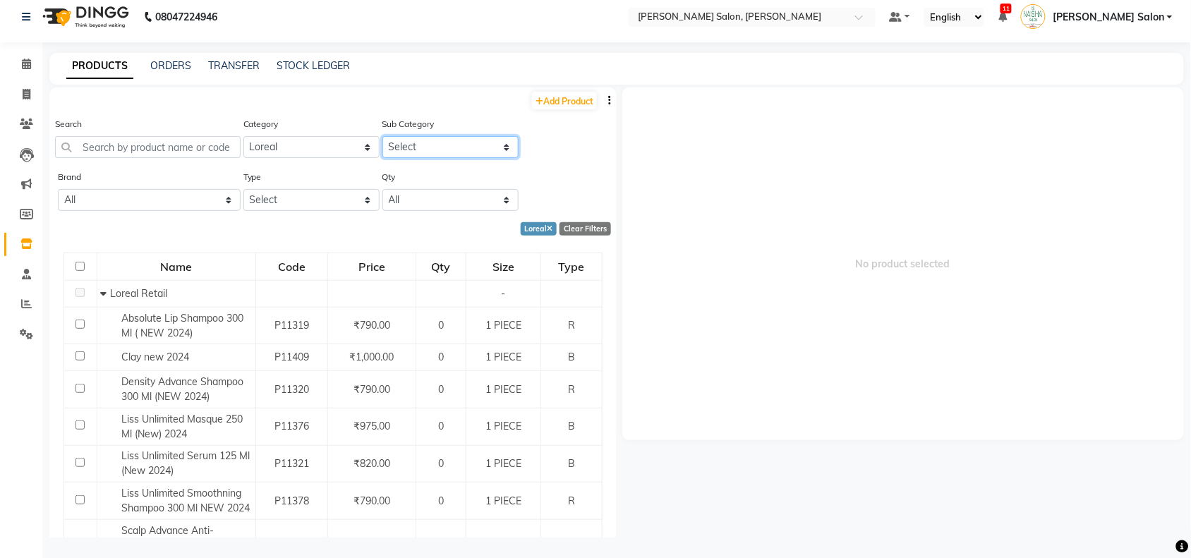
click at [429, 150] on select "Select Loreal Retail Loreal Salon Use Hair Colour Salon Use Matrix Salon Use Ma…" at bounding box center [450, 147] width 136 height 22
select select "332901654"
click at [382, 136] on select "Select Loreal Retail Loreal Salon Use Hair Colour Salon Use Matrix Salon Use Ma…" at bounding box center [450, 147] width 136 height 22
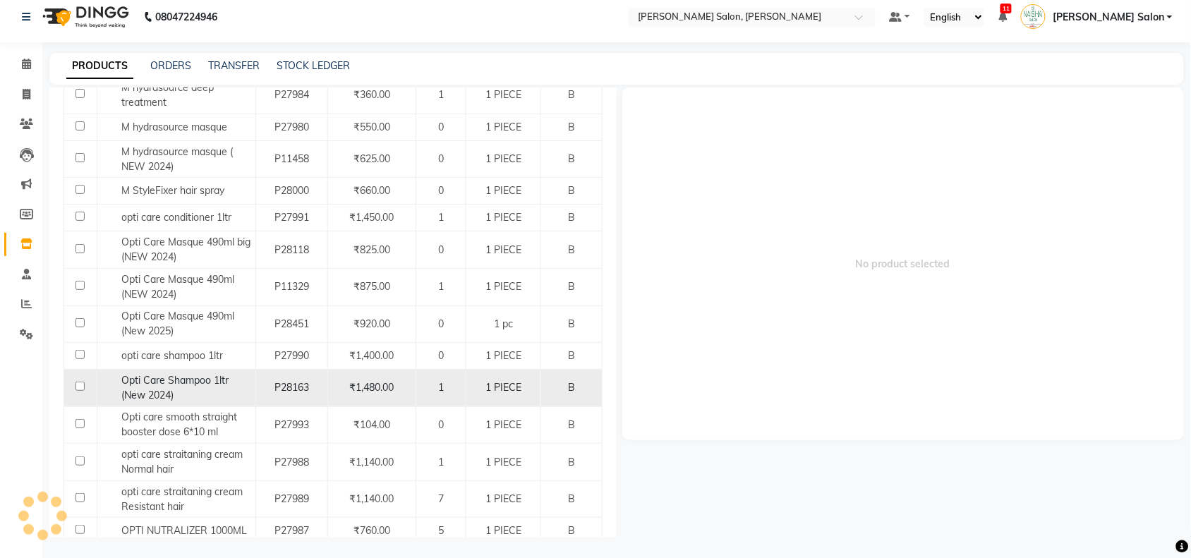
scroll to position [1180, 0]
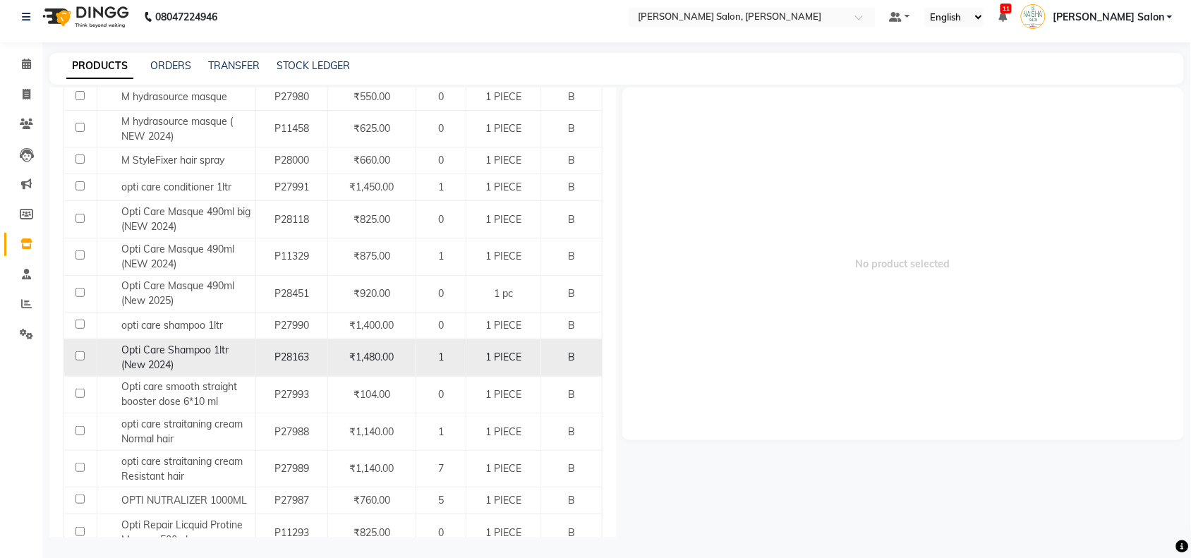
click at [222, 373] on div "Opti Care Shampoo 1ltr (New 2024)" at bounding box center [175, 358] width 151 height 30
select select
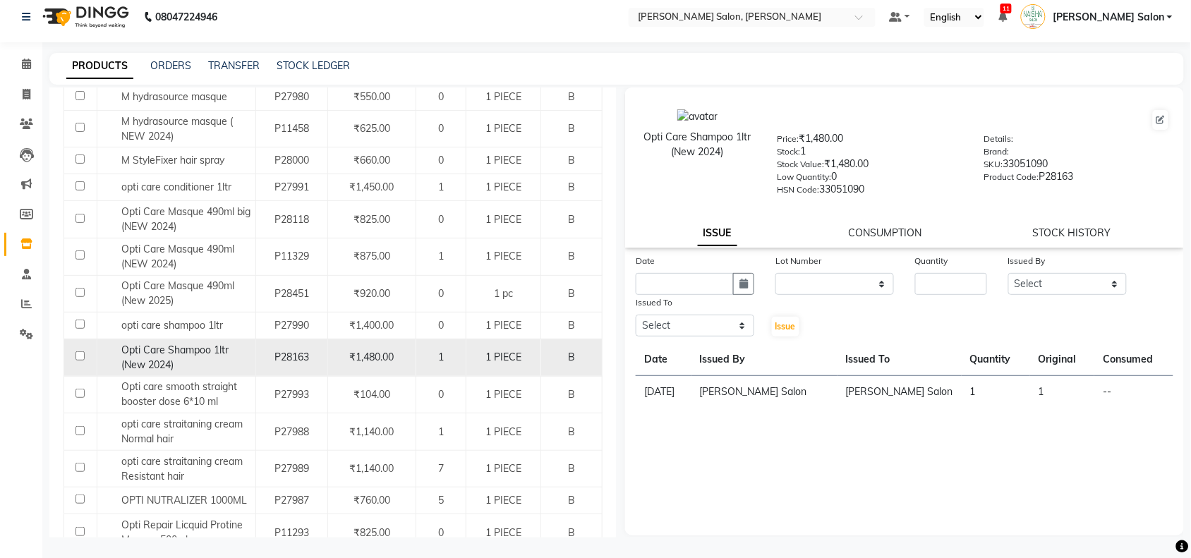
click at [80, 375] on td at bounding box center [80, 357] width 33 height 37
click at [78, 361] on input "checkbox" at bounding box center [79, 355] width 9 height 9
checkbox input "true"
click at [22, 61] on icon at bounding box center [26, 64] width 9 height 11
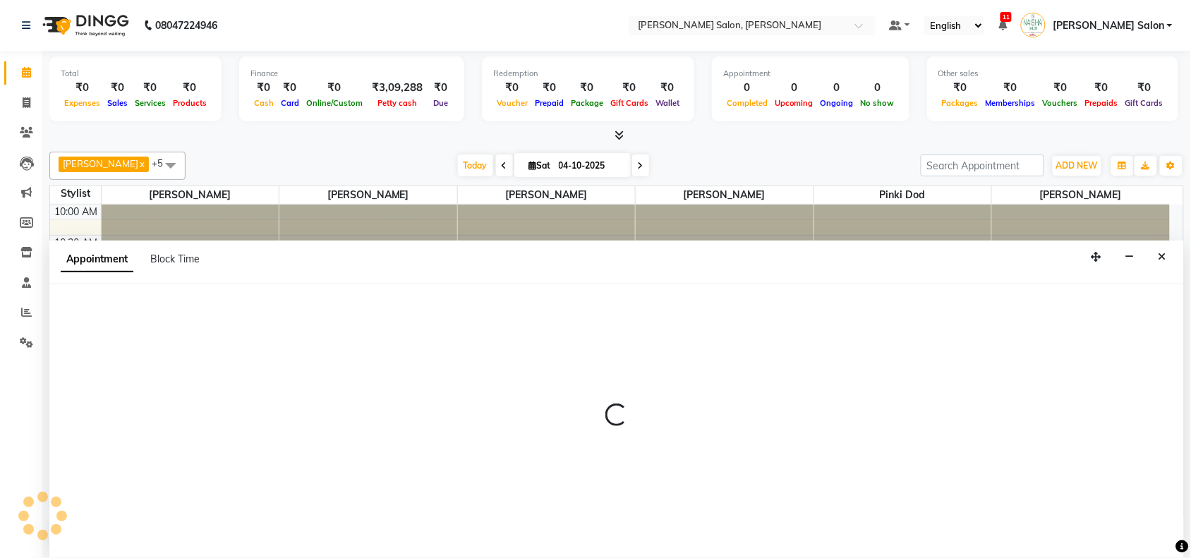
scroll to position [1, 0]
select select "36999"
select select "870"
select select "tentative"
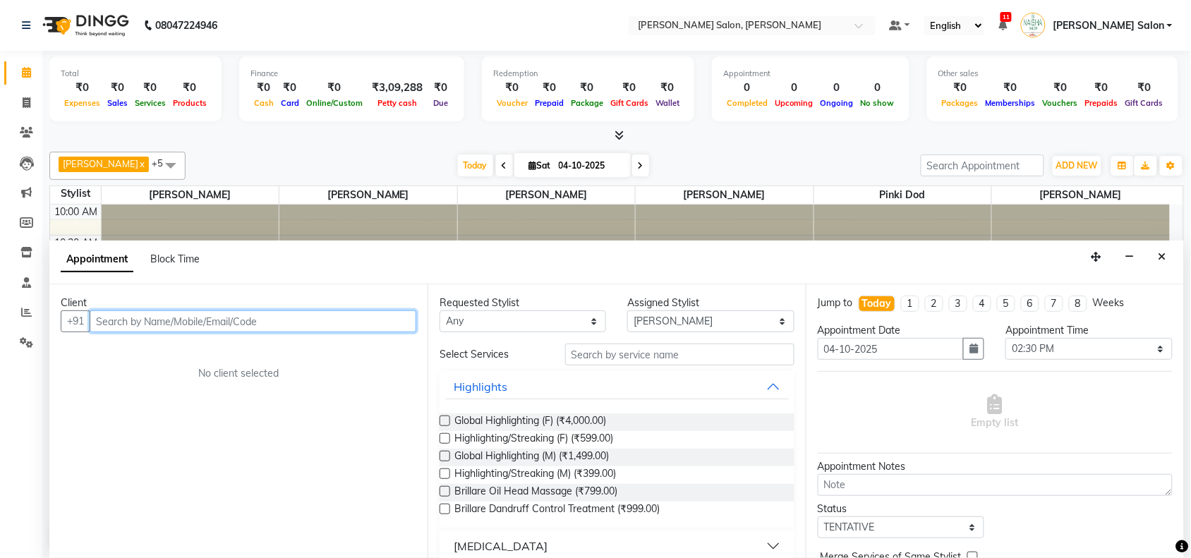
click at [219, 319] on input "text" at bounding box center [253, 321] width 327 height 22
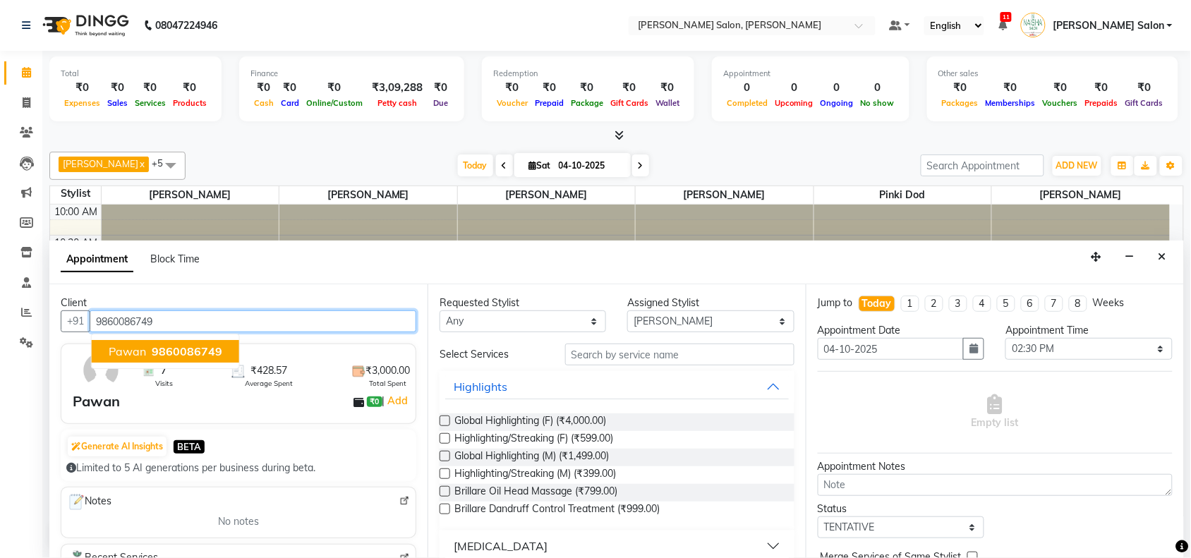
type input "9860086749"
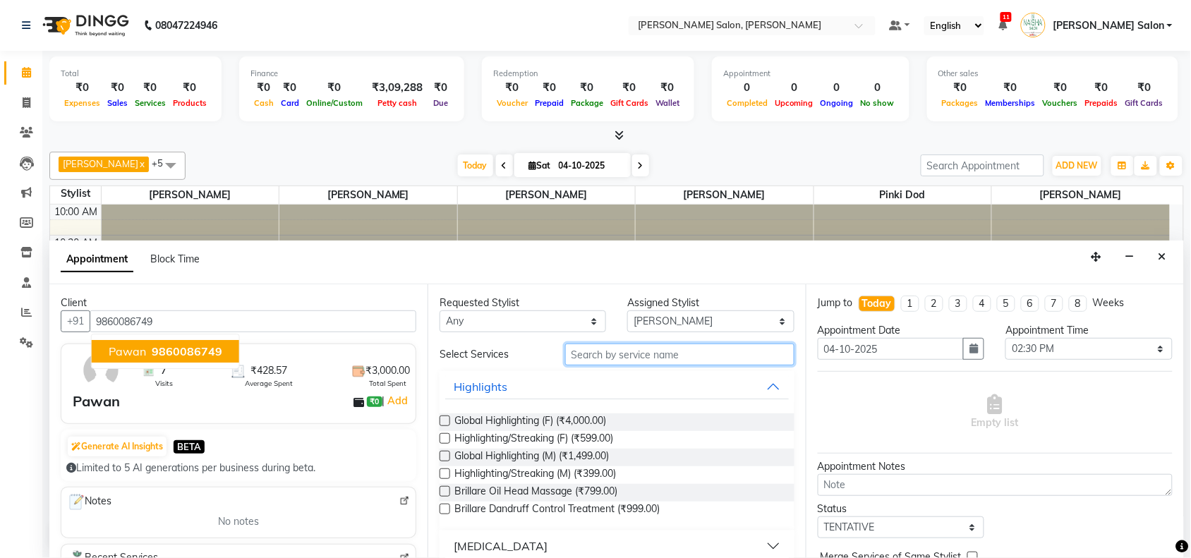
click at [624, 354] on input "text" at bounding box center [679, 355] width 229 height 22
click at [650, 355] on input "text" at bounding box center [679, 355] width 229 height 22
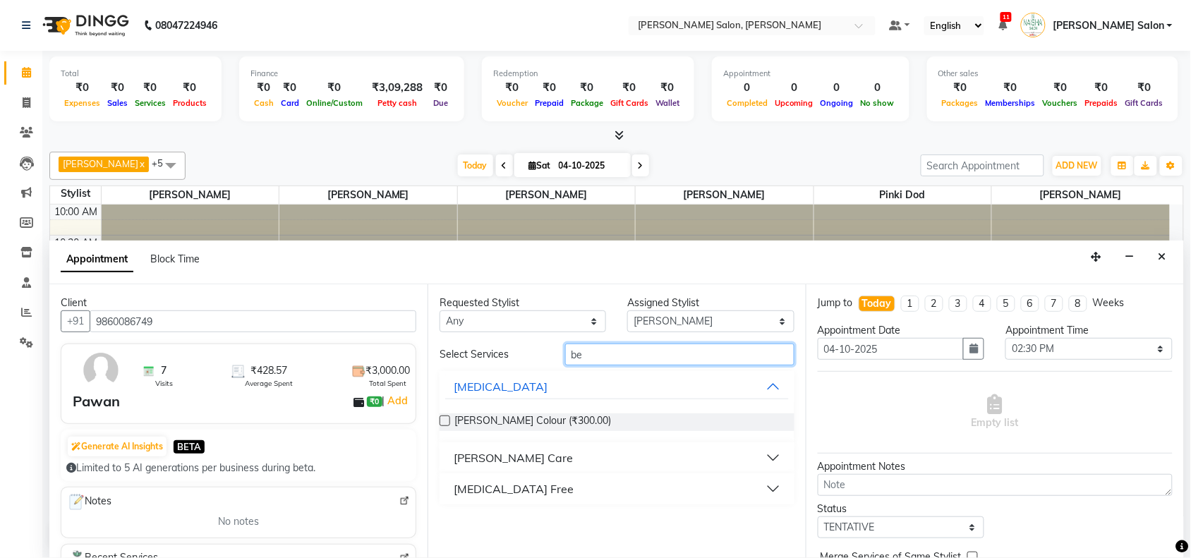
type input "be"
click at [773, 461] on button "[PERSON_NAME] Care" at bounding box center [617, 457] width 344 height 25
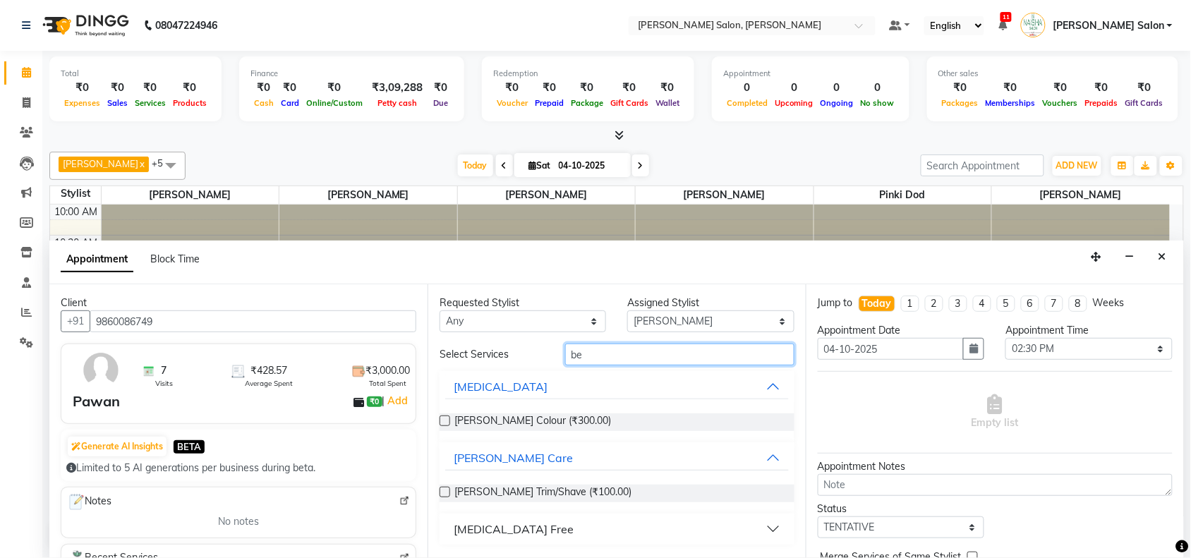
click at [598, 356] on input "be" at bounding box center [679, 355] width 229 height 22
click at [445, 492] on label at bounding box center [445, 492] width 11 height 11
click at [445, 492] on input "checkbox" at bounding box center [444, 493] width 9 height 9
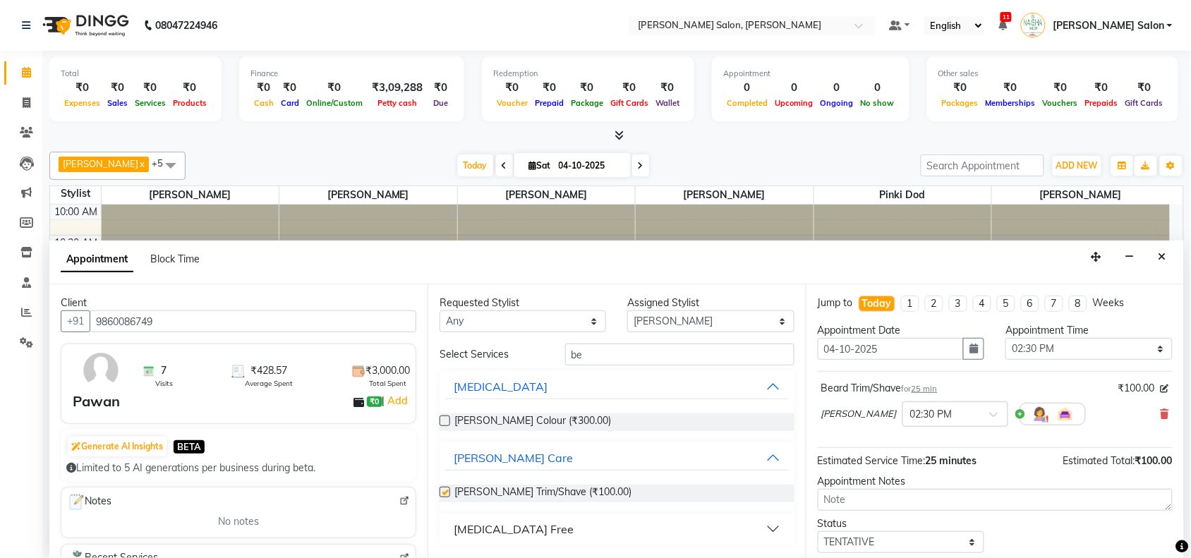
checkbox input "false"
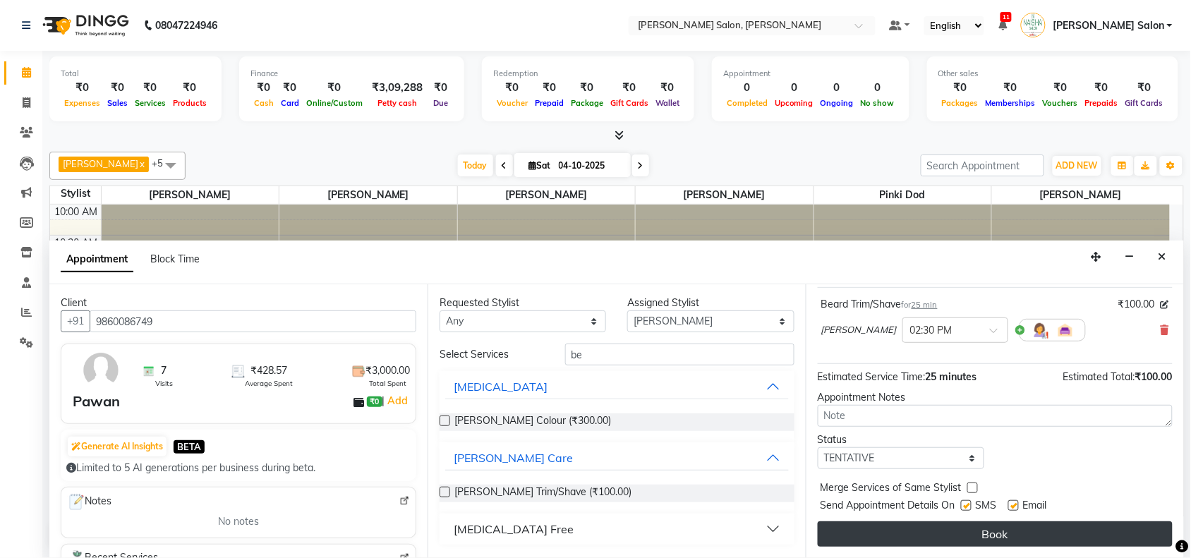
click at [1052, 538] on button "Book" at bounding box center [995, 533] width 355 height 25
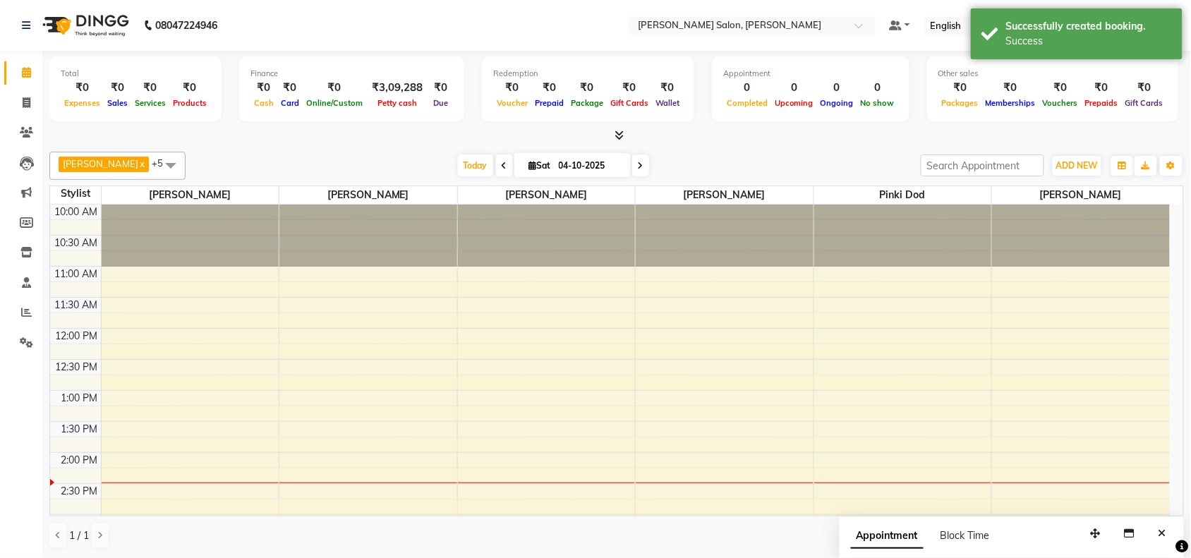
scroll to position [0, 0]
click at [18, 310] on span at bounding box center [26, 313] width 25 height 16
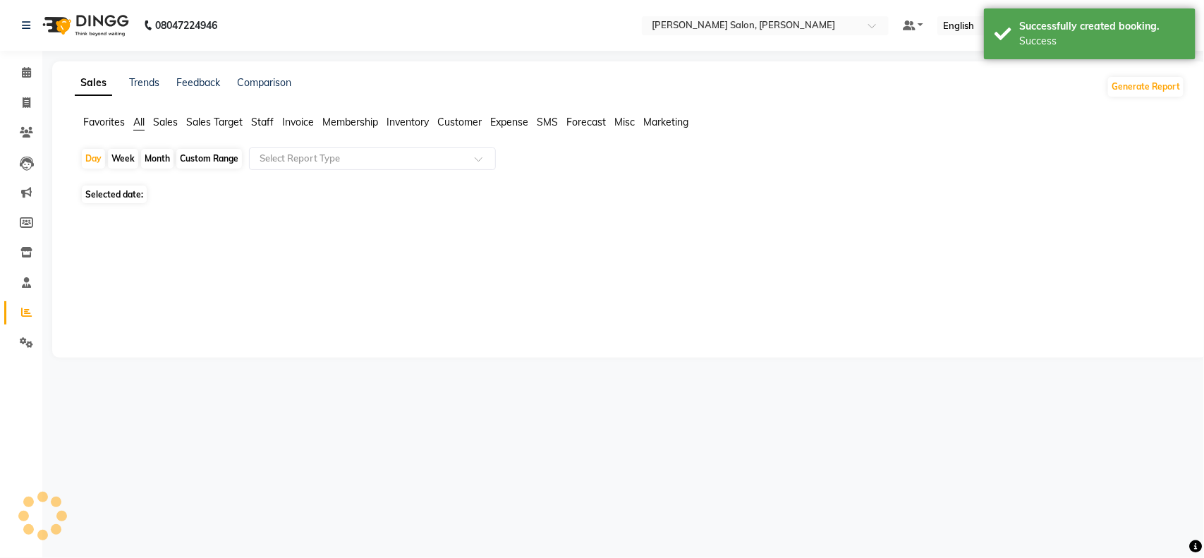
click at [126, 156] on div "Week" at bounding box center [123, 159] width 30 height 20
select select "10"
select select "2025"
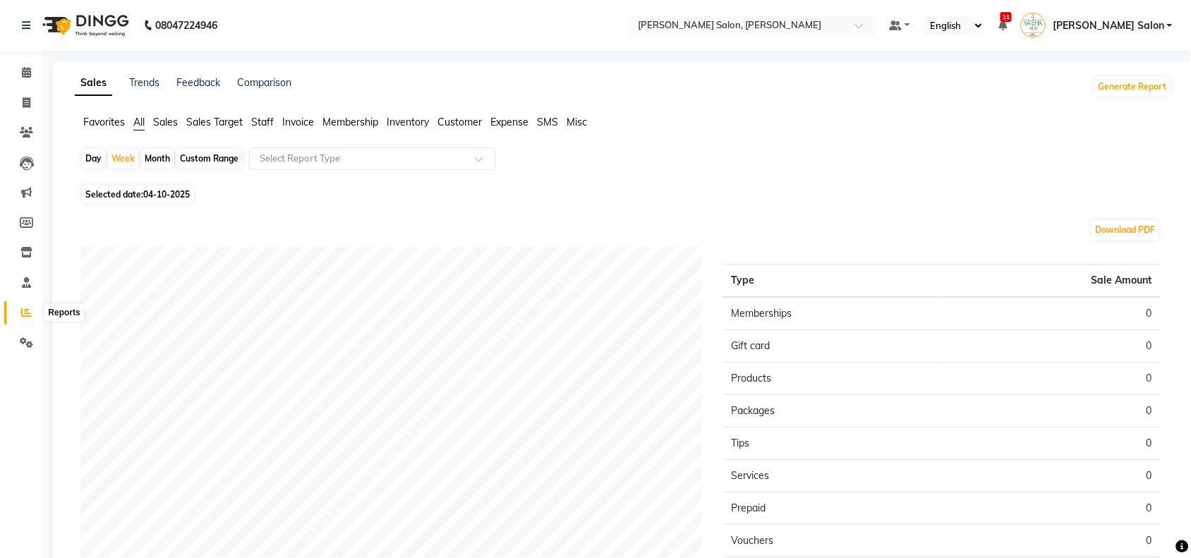
click at [26, 315] on icon at bounding box center [26, 312] width 11 height 11
click at [127, 162] on div "Week" at bounding box center [123, 159] width 30 height 20
select select "10"
select select "2025"
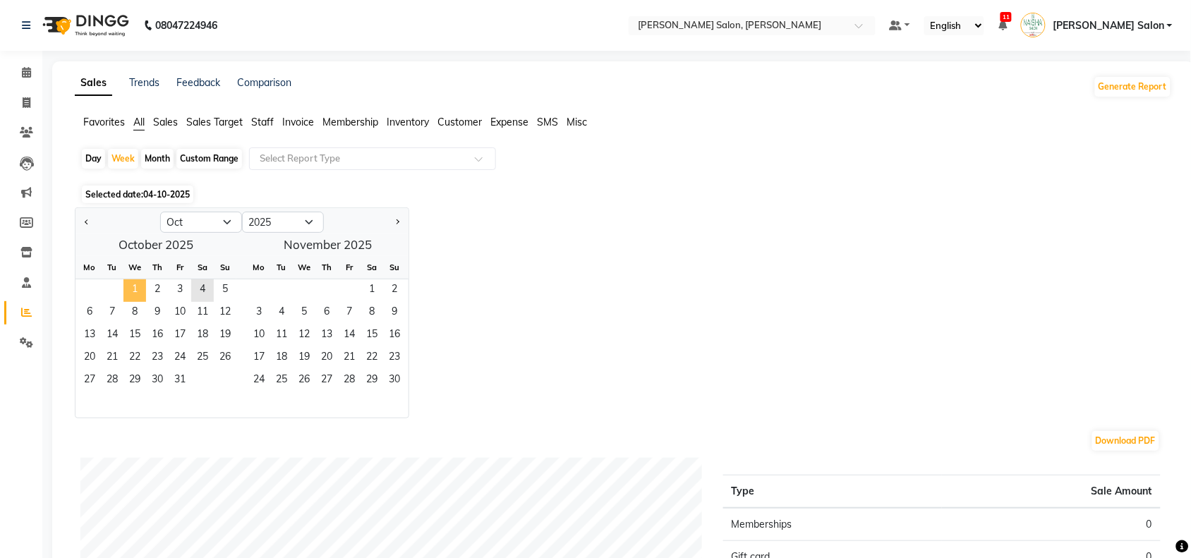
click at [136, 284] on span "1" at bounding box center [134, 290] width 23 height 23
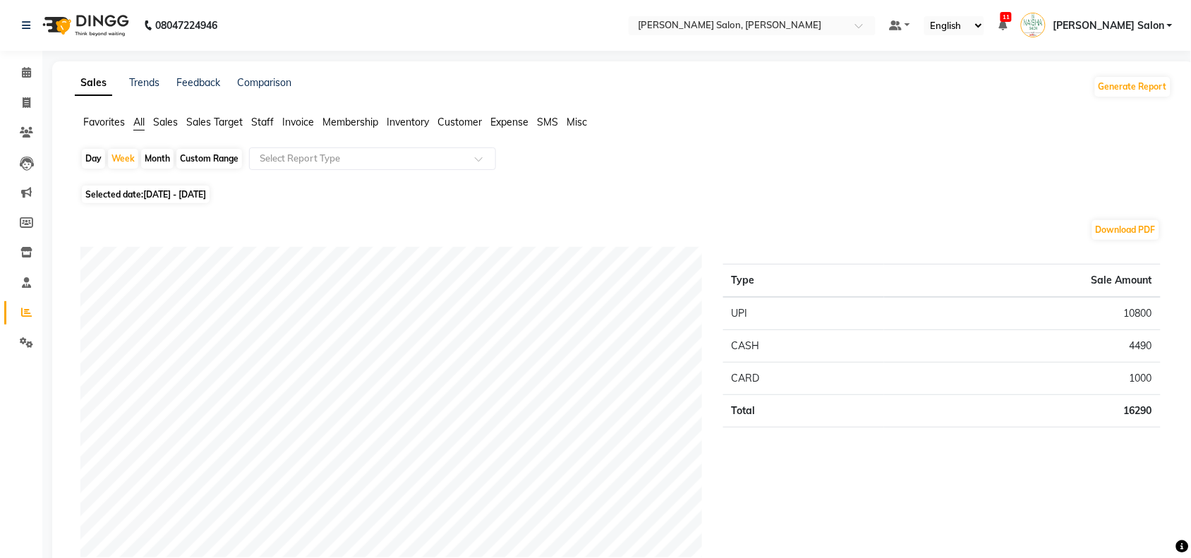
click at [90, 157] on div "Day" at bounding box center [93, 159] width 23 height 20
select select "10"
select select "2025"
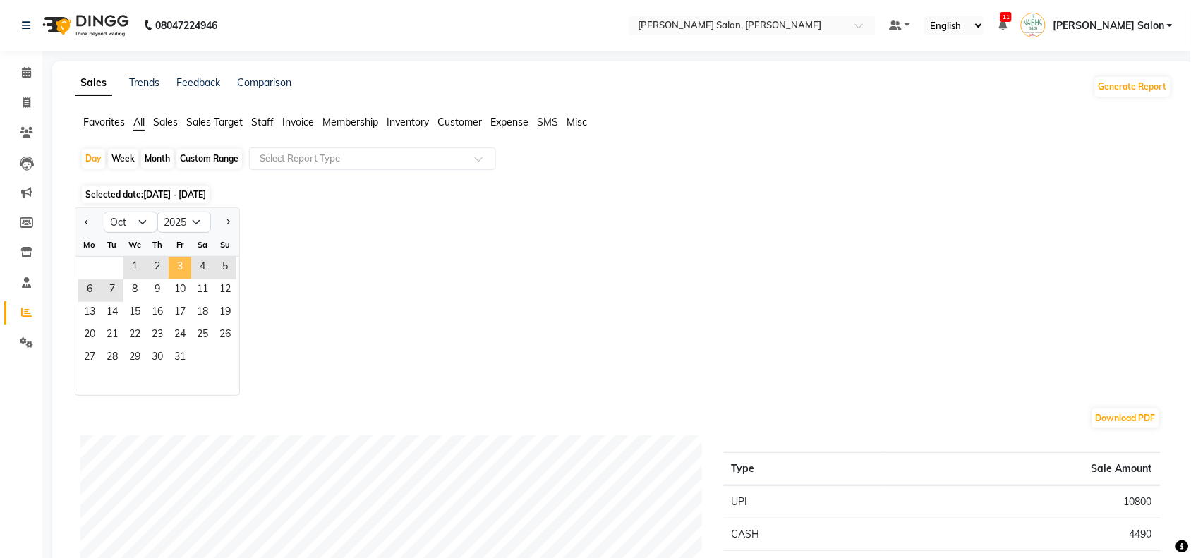
click at [177, 266] on span "3" at bounding box center [180, 268] width 23 height 23
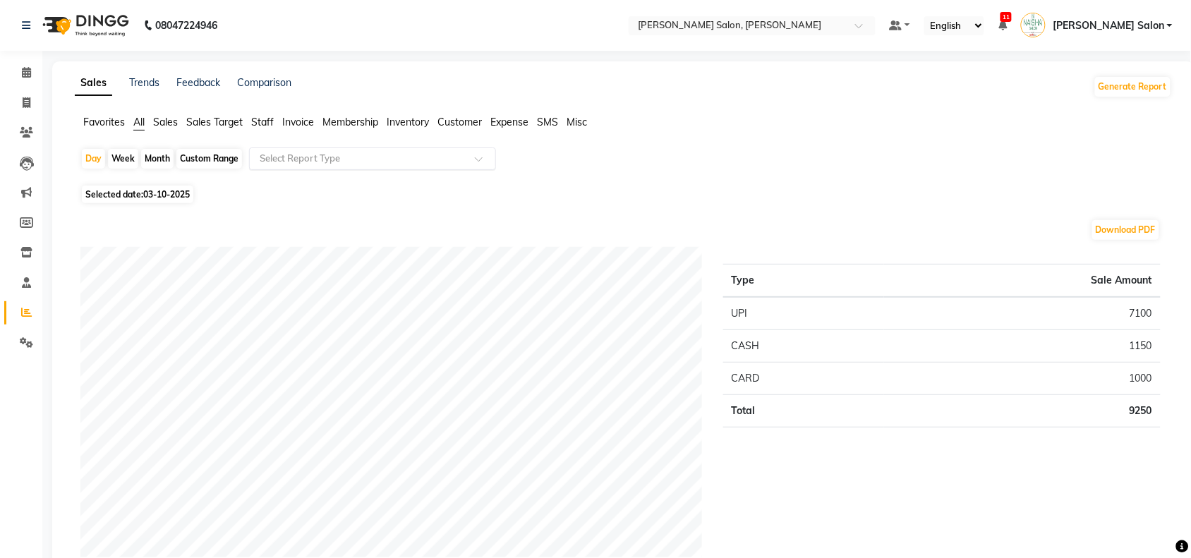
click at [475, 167] on span at bounding box center [484, 163] width 18 height 14
click at [121, 155] on div "Week" at bounding box center [123, 159] width 30 height 20
select select "10"
select select "2025"
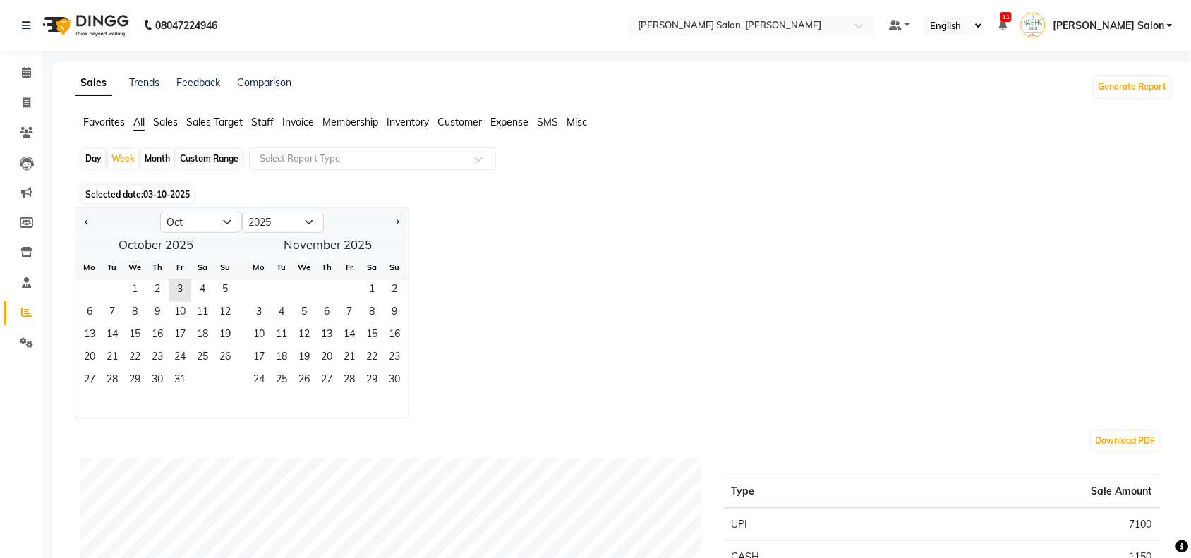
click at [142, 195] on span "Selected date: 03-10-2025" at bounding box center [137, 195] width 111 height 18
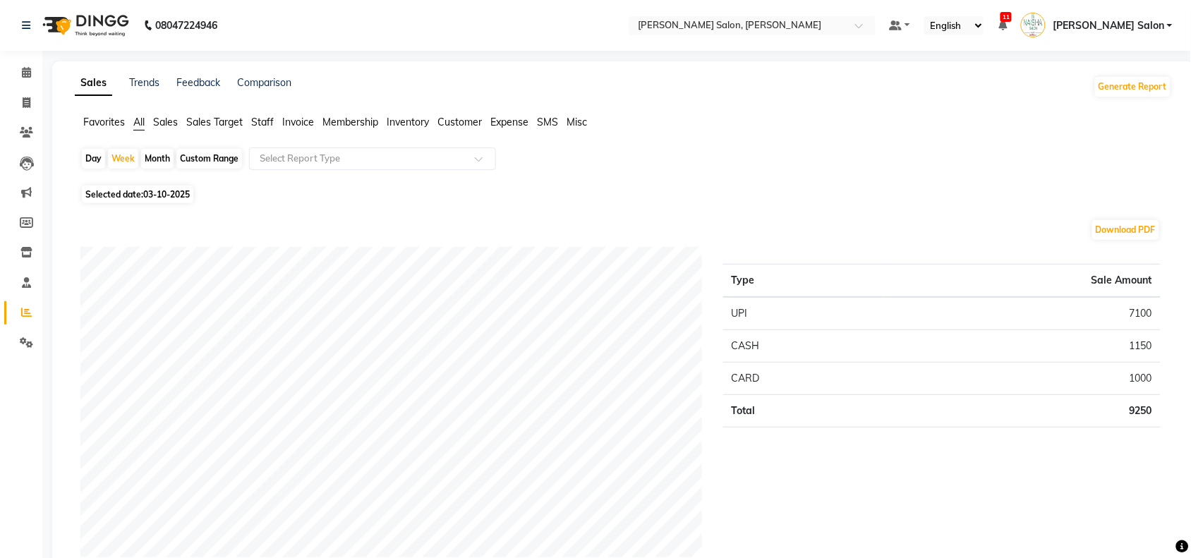
click at [141, 201] on span "Selected date: 03-10-2025" at bounding box center [137, 195] width 111 height 18
select select "10"
select select "2025"
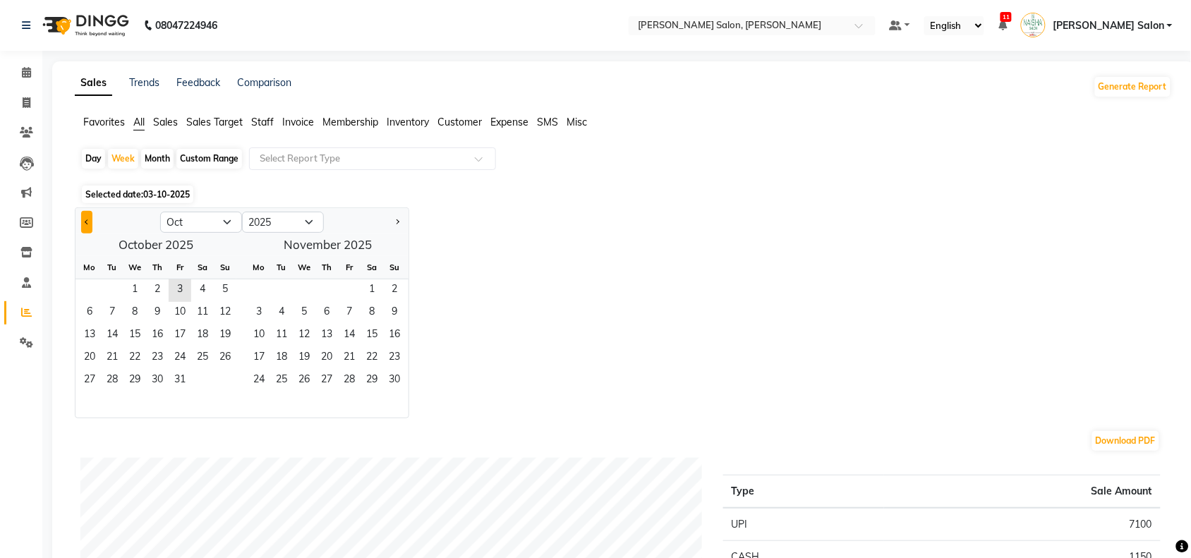
click at [87, 224] on span "Previous month" at bounding box center [87, 221] width 5 height 5
select select "9"
click at [87, 375] on span "29" at bounding box center [89, 381] width 23 height 23
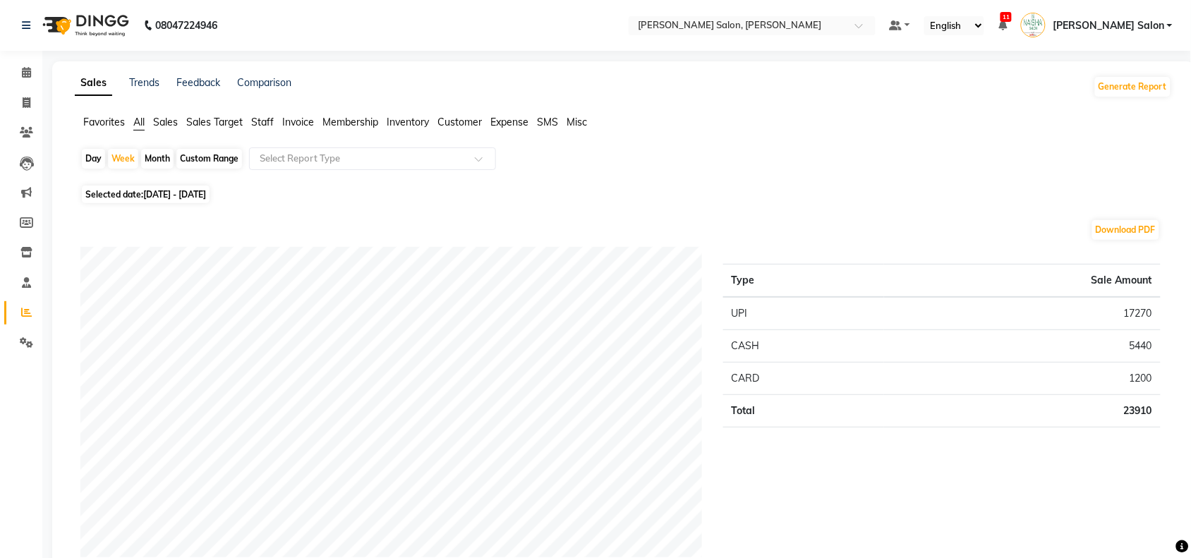
click at [267, 120] on span "Staff" at bounding box center [262, 122] width 23 height 13
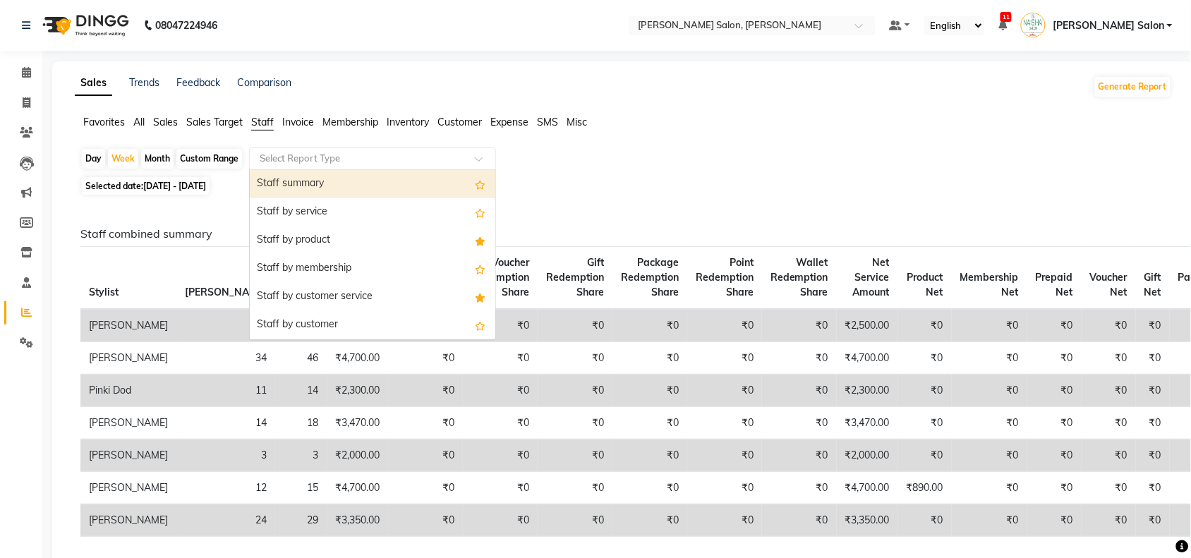
click at [476, 159] on span at bounding box center [484, 163] width 18 height 14
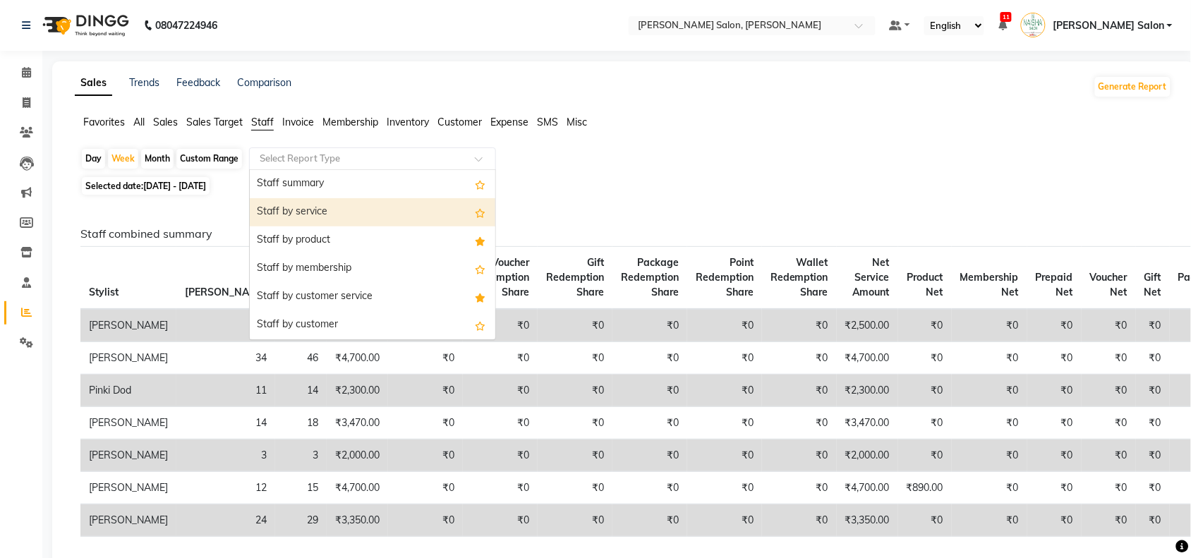
click at [348, 202] on div "Staff by service" at bounding box center [373, 212] width 246 height 28
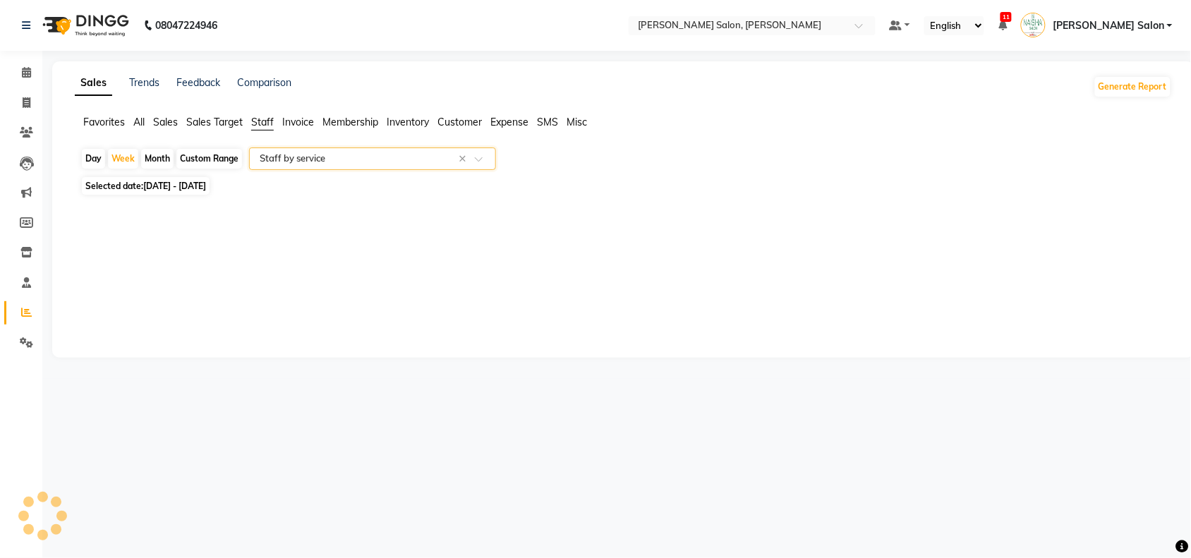
select select "full_report"
select select "csv"
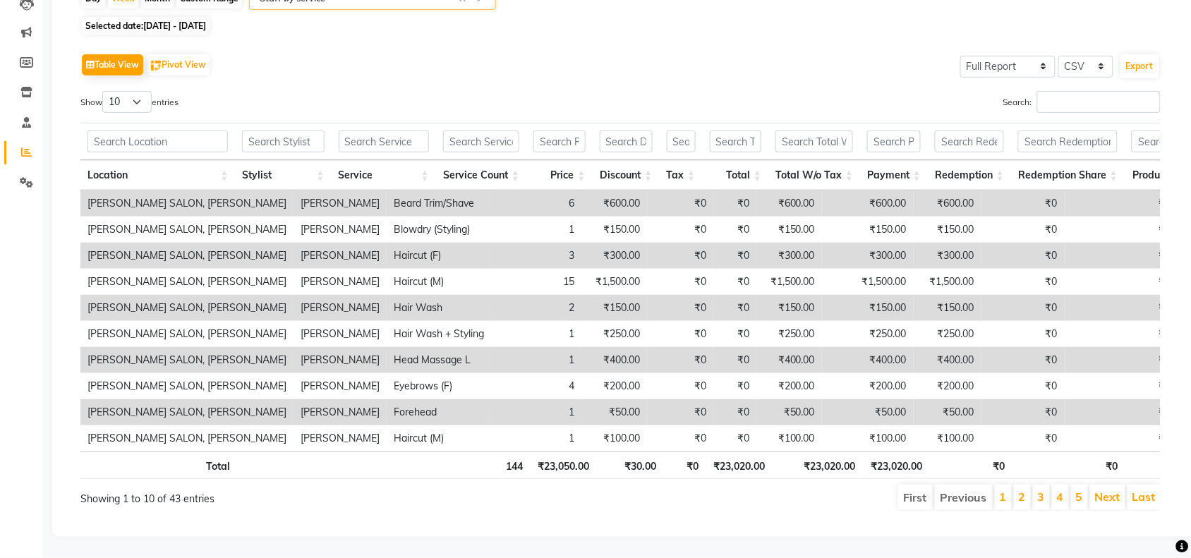
scroll to position [176, 0]
click at [1023, 499] on link "2" at bounding box center [1022, 497] width 7 height 14
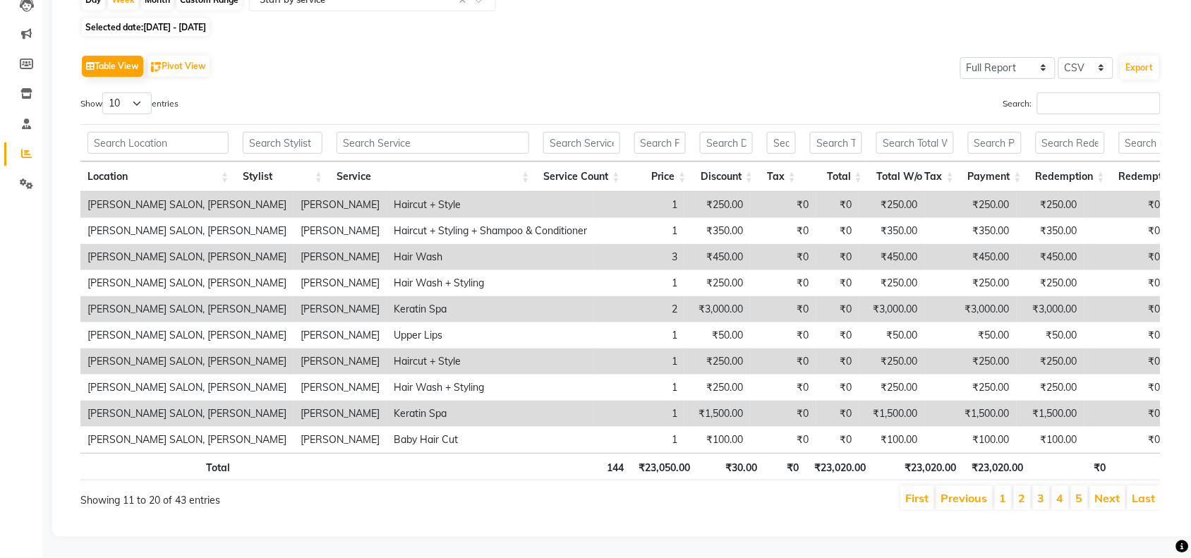
click at [1045, 492] on li "3" at bounding box center [1041, 498] width 17 height 24
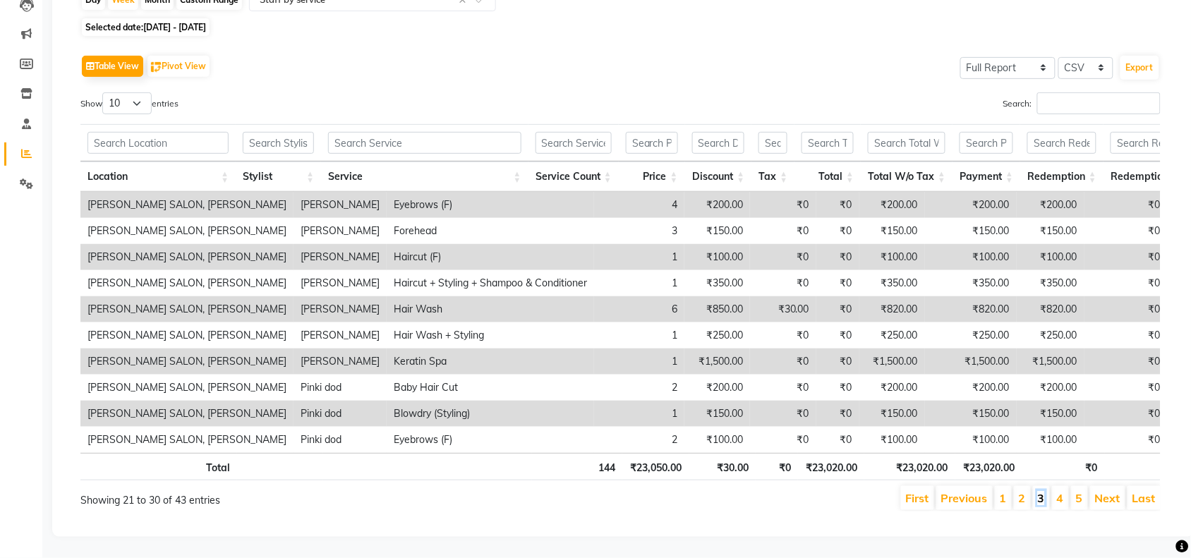
click at [1041, 501] on link "3" at bounding box center [1041, 498] width 7 height 14
click at [1064, 501] on li "4" at bounding box center [1060, 498] width 17 height 24
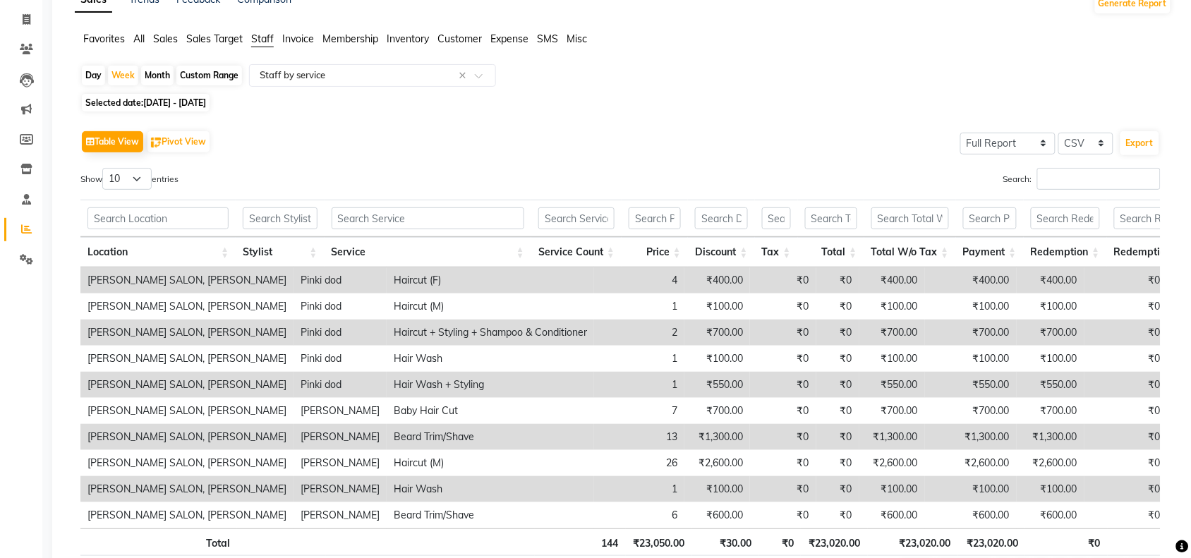
scroll to position [0, 0]
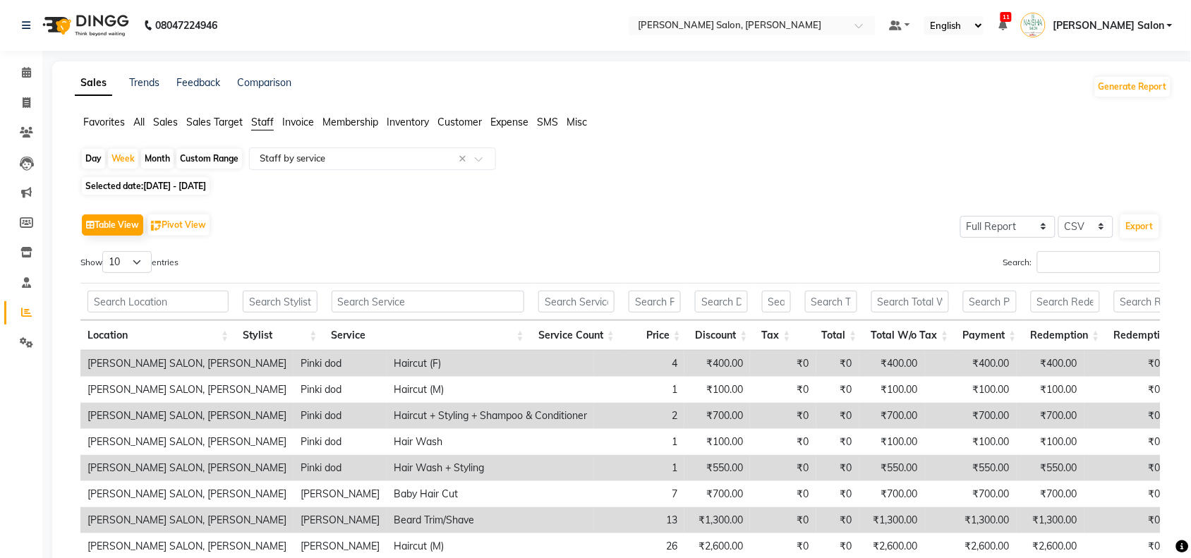
click at [136, 121] on span "All" at bounding box center [138, 122] width 11 height 13
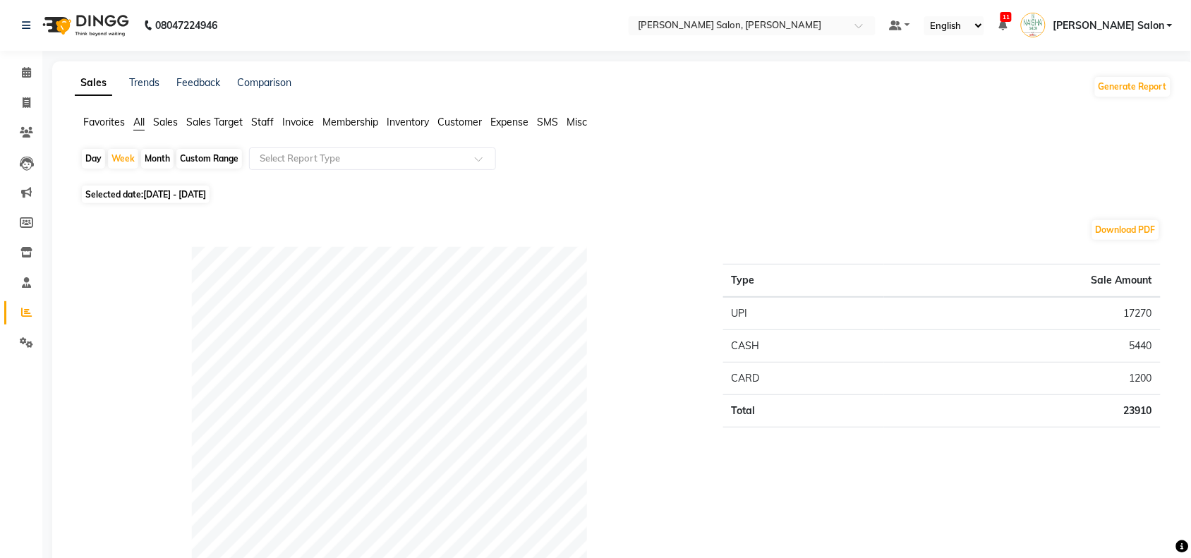
click at [86, 156] on div "Day" at bounding box center [93, 159] width 23 height 20
select select "9"
select select "2025"
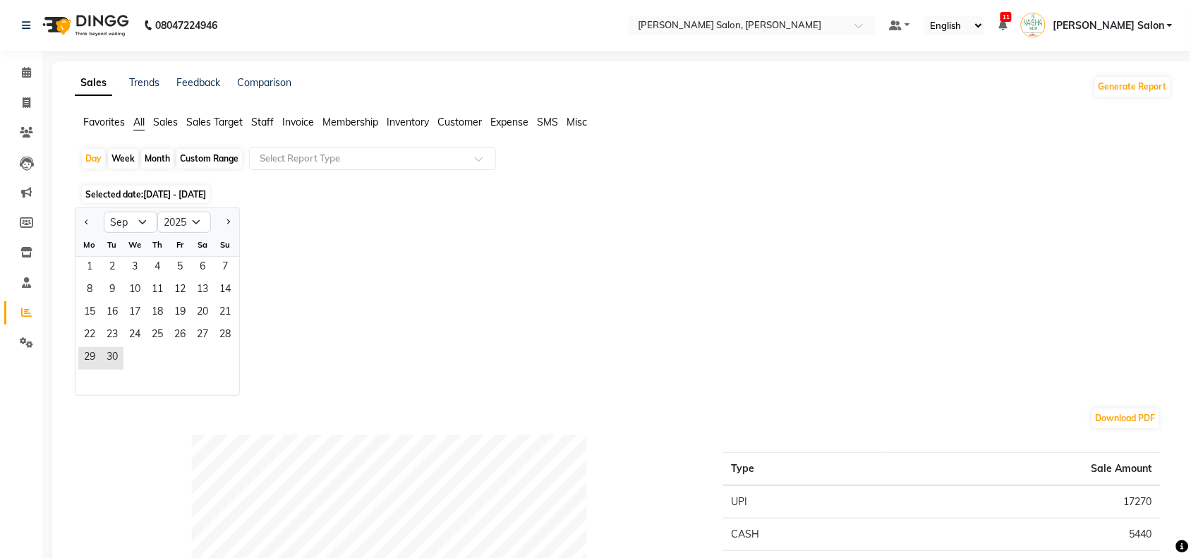
click at [128, 160] on div "Week" at bounding box center [123, 159] width 30 height 20
select select "9"
select select "2025"
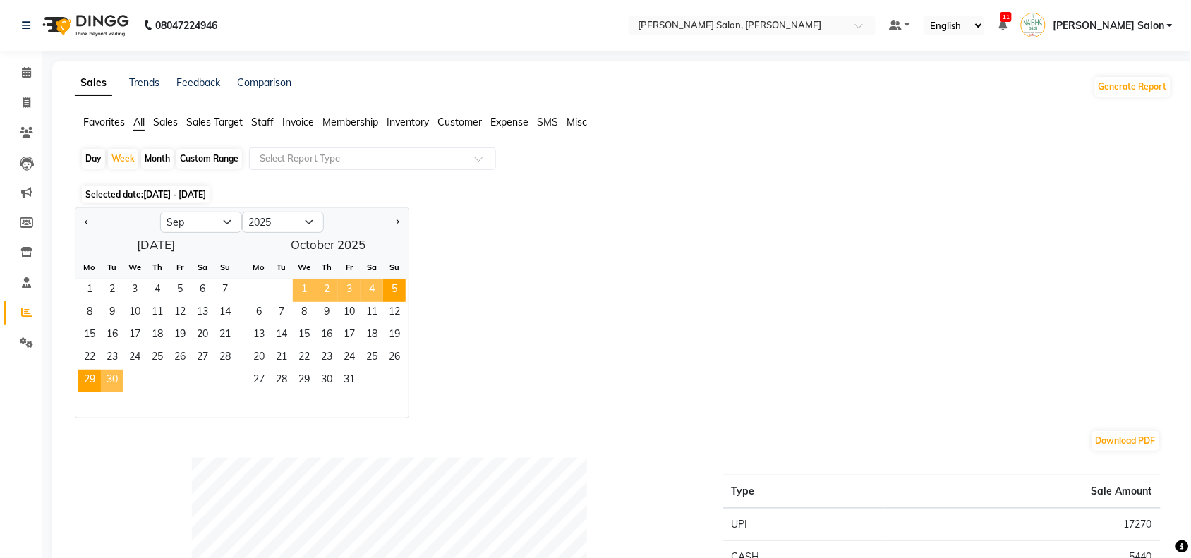
click at [301, 291] on span "1" at bounding box center [304, 290] width 23 height 23
select select "10"
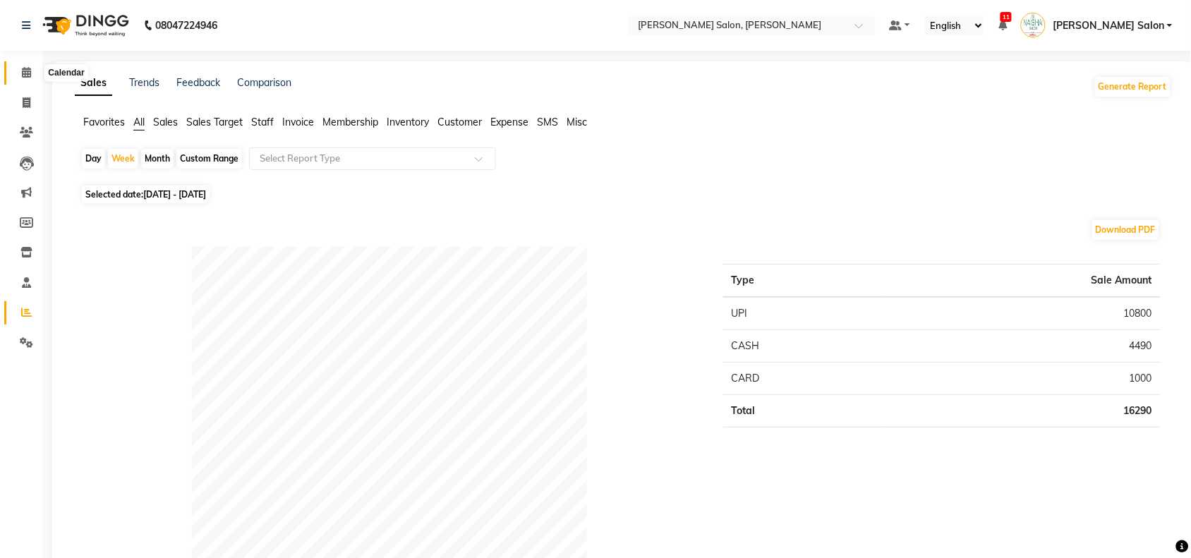
click at [27, 71] on icon at bounding box center [26, 72] width 9 height 11
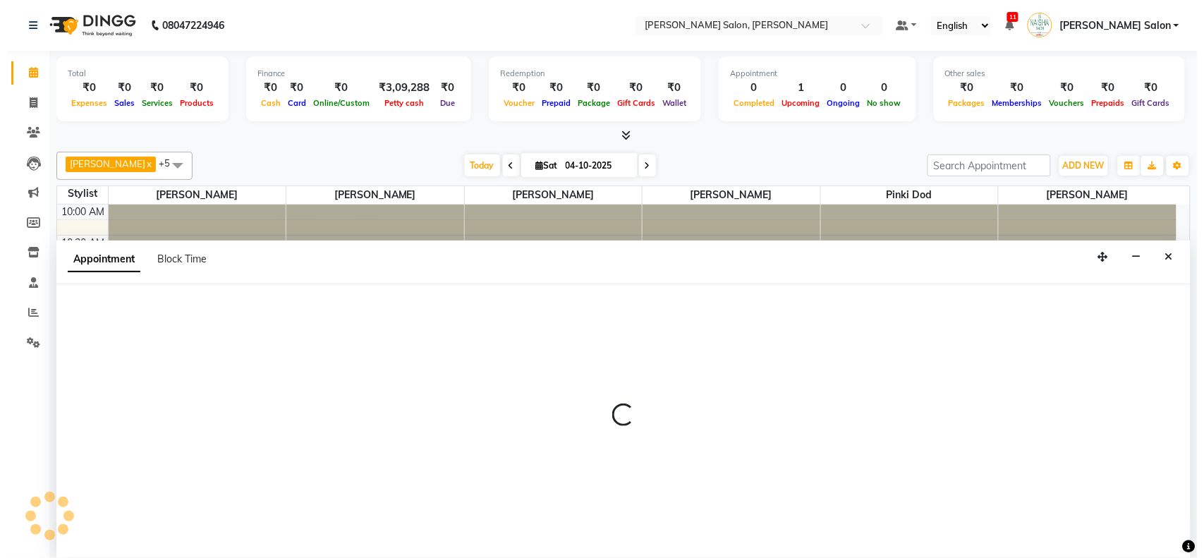
scroll to position [1, 0]
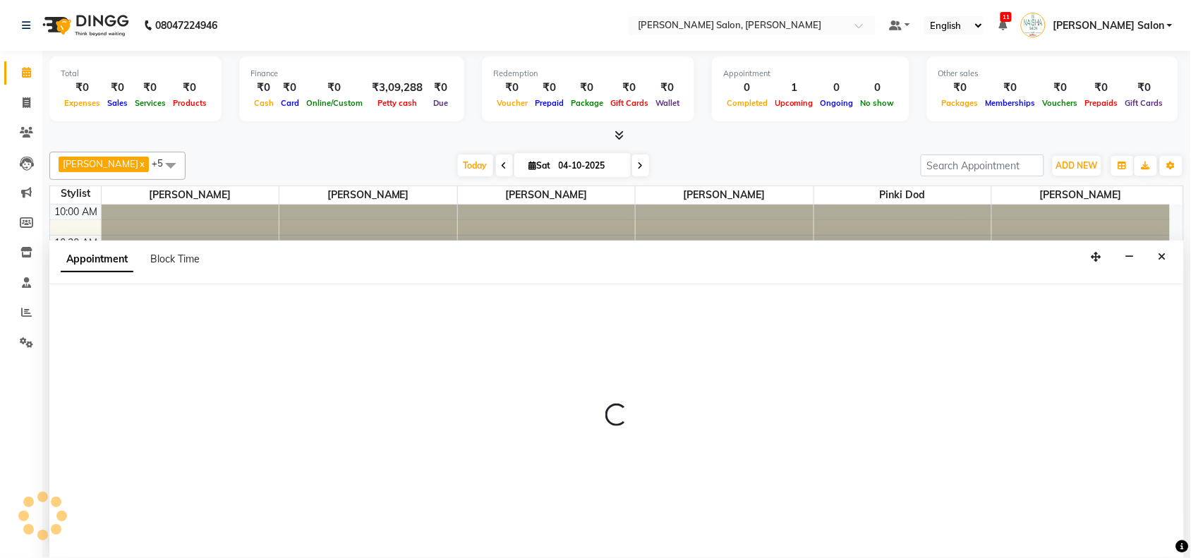
select select "72112"
select select "855"
select select "tentative"
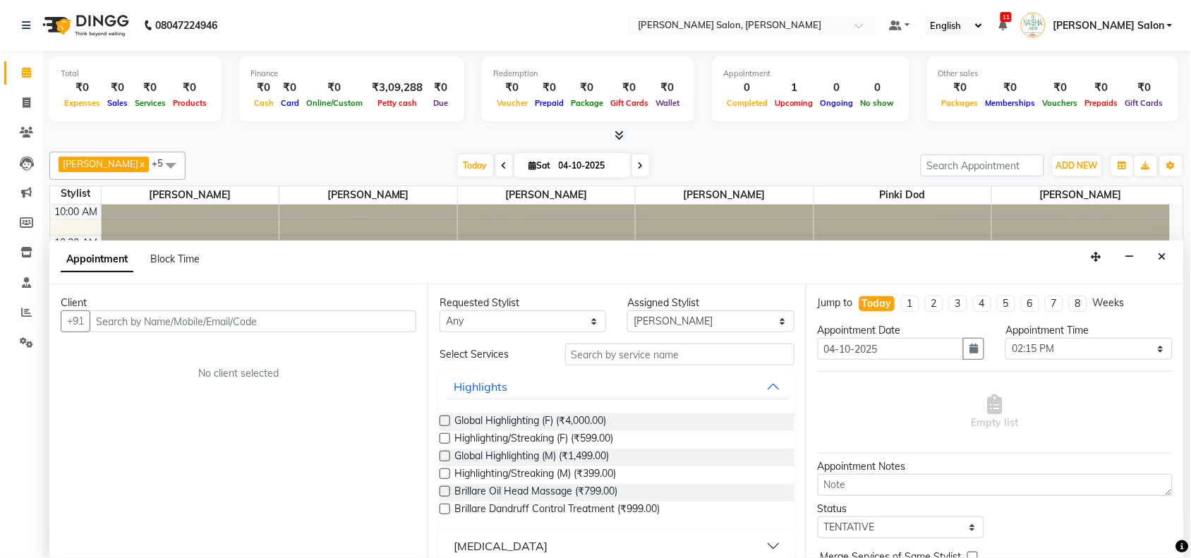
click at [241, 323] on input "text" at bounding box center [253, 321] width 327 height 22
type input "8668281358"
click at [385, 319] on span "Add Client" at bounding box center [386, 321] width 47 height 13
select select "22"
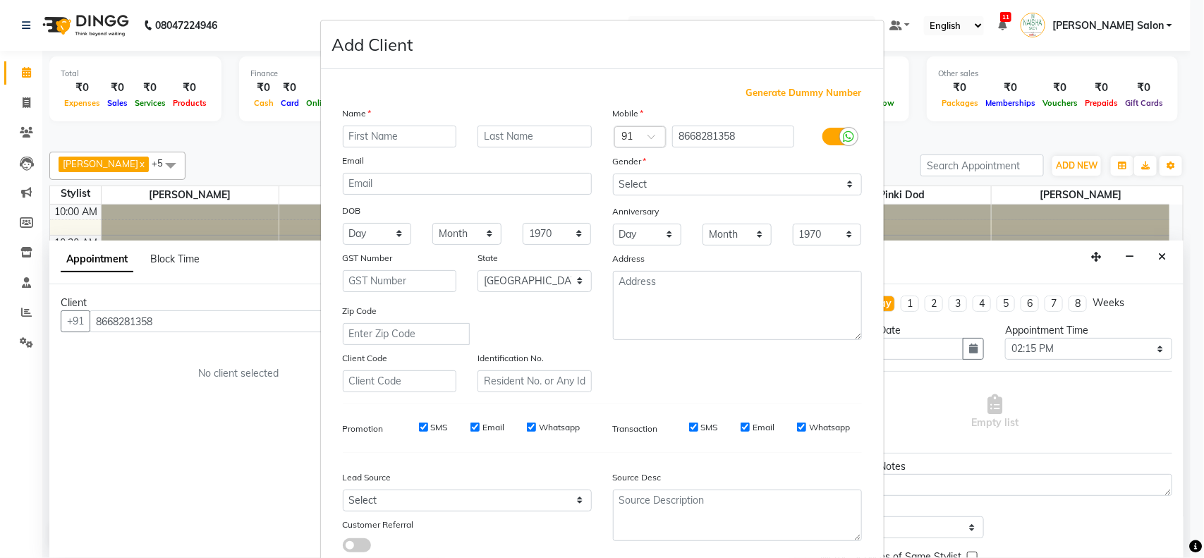
click at [413, 133] on input "text" at bounding box center [400, 137] width 114 height 22
type input "Oshin"
click at [841, 184] on select "Select [DEMOGRAPHIC_DATA] [DEMOGRAPHIC_DATA] Other Prefer Not To Say" at bounding box center [737, 185] width 249 height 22
select select "[DEMOGRAPHIC_DATA]"
click at [613, 174] on select "Select [DEMOGRAPHIC_DATA] [DEMOGRAPHIC_DATA] Other Prefer Not To Say" at bounding box center [737, 185] width 249 height 22
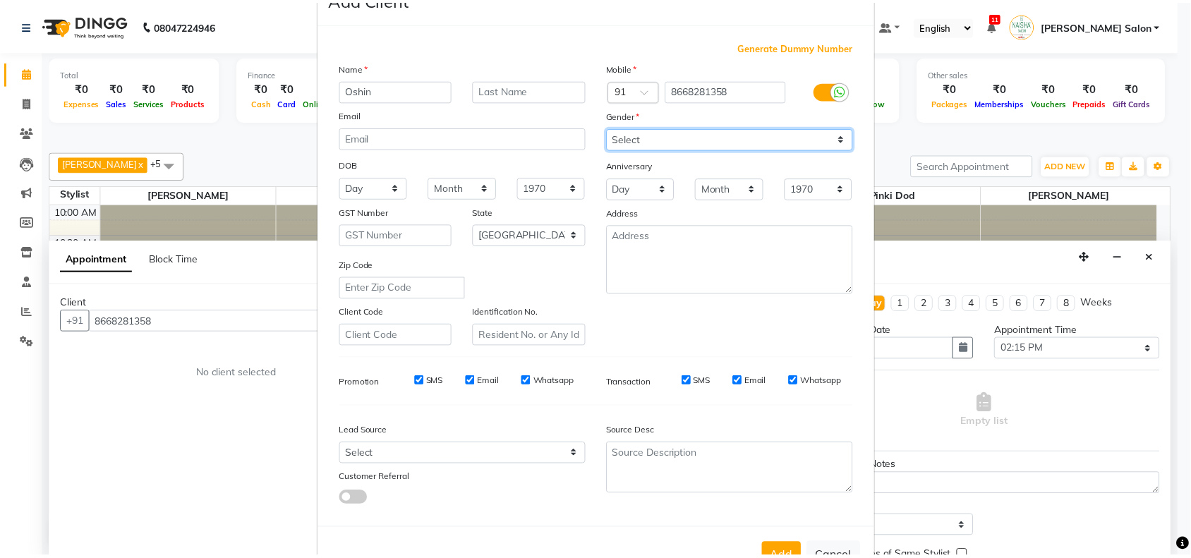
scroll to position [88, 0]
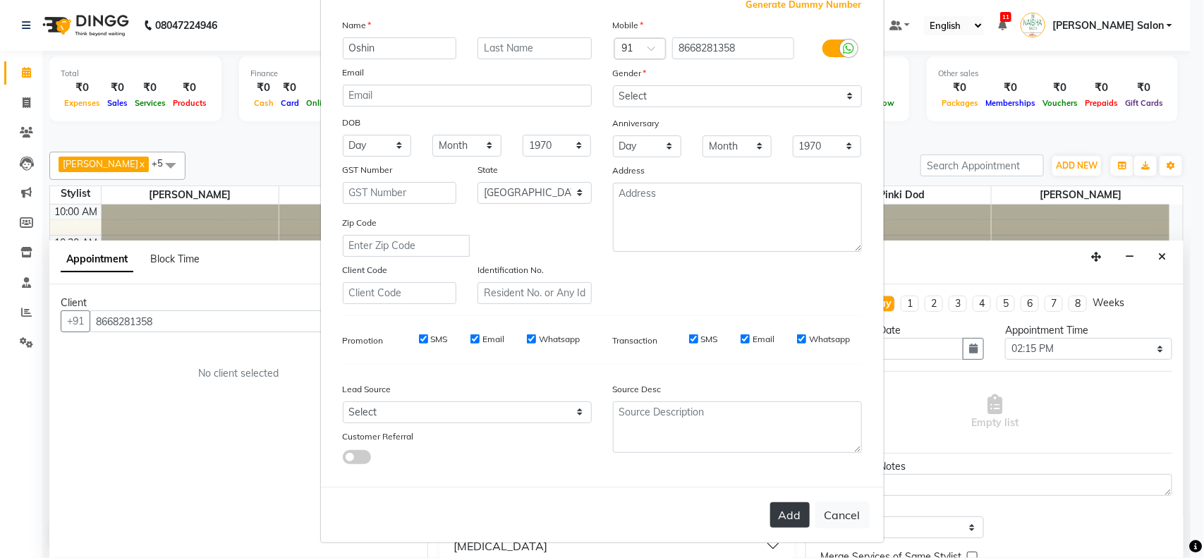
click at [777, 502] on button "Add" at bounding box center [790, 514] width 40 height 25
select select
select select "null"
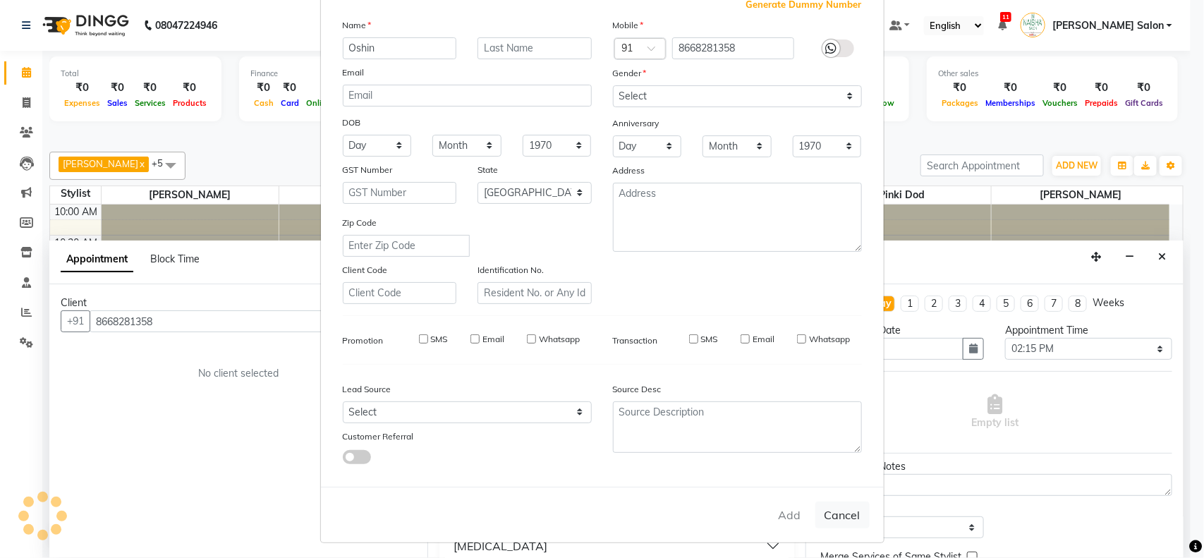
select select
checkbox input "false"
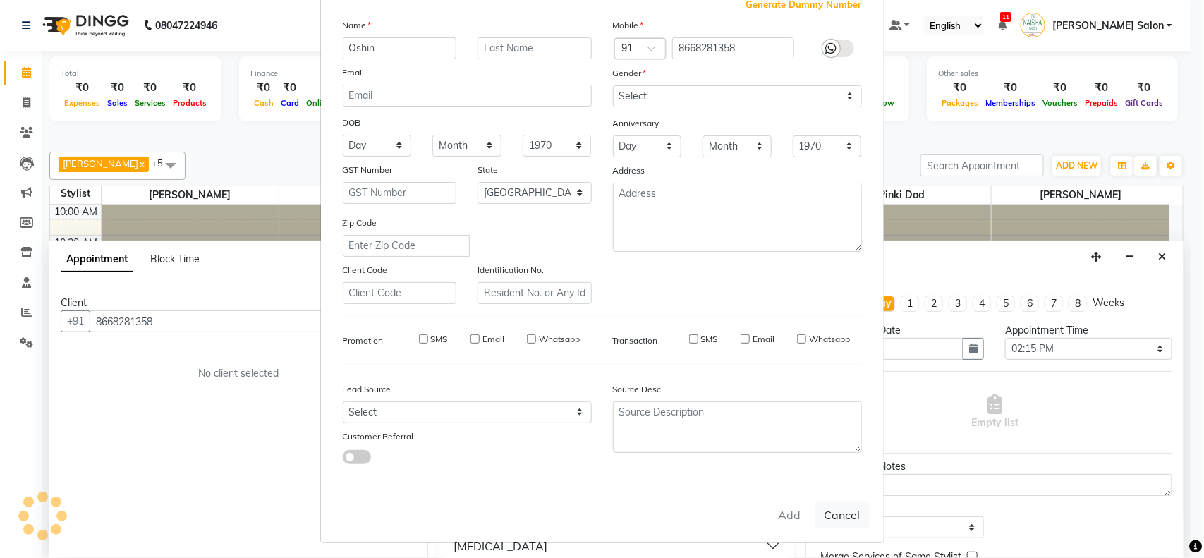
checkbox input "false"
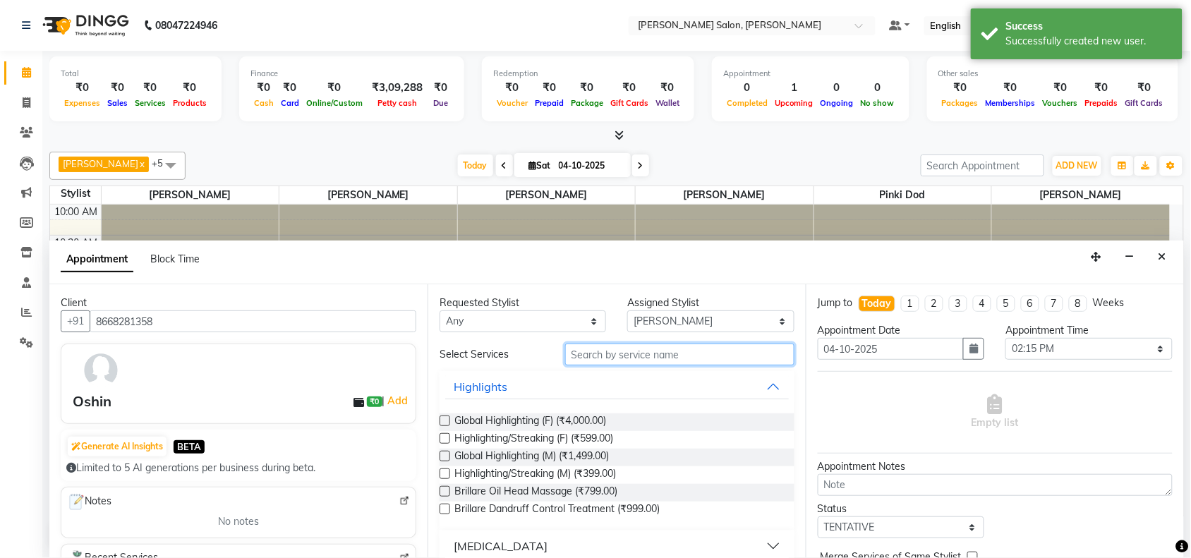
click at [609, 354] on input "text" at bounding box center [679, 355] width 229 height 22
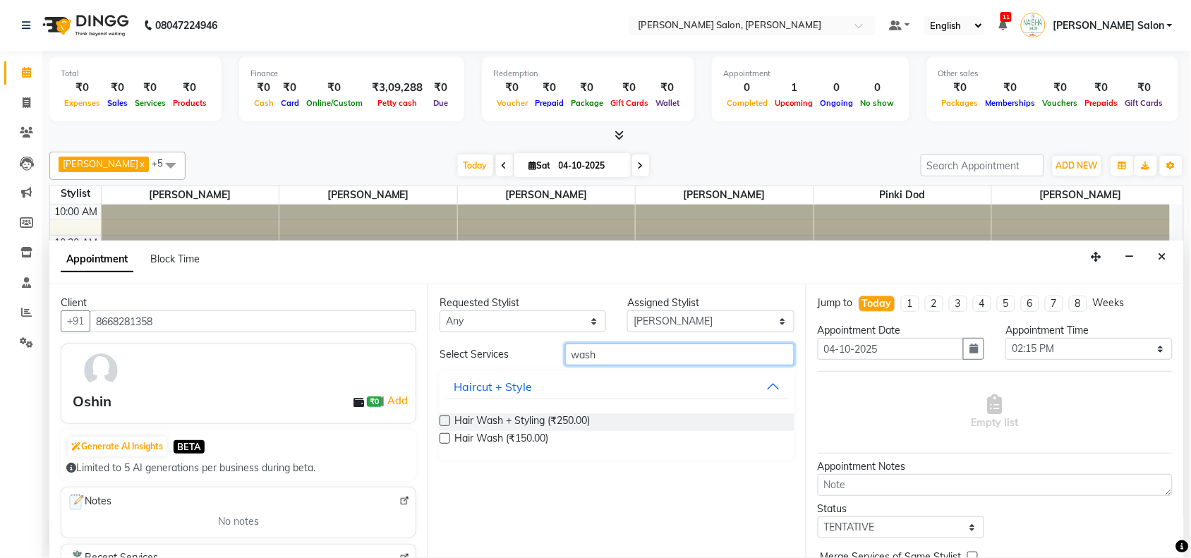
click at [623, 346] on input "wash" at bounding box center [679, 355] width 229 height 22
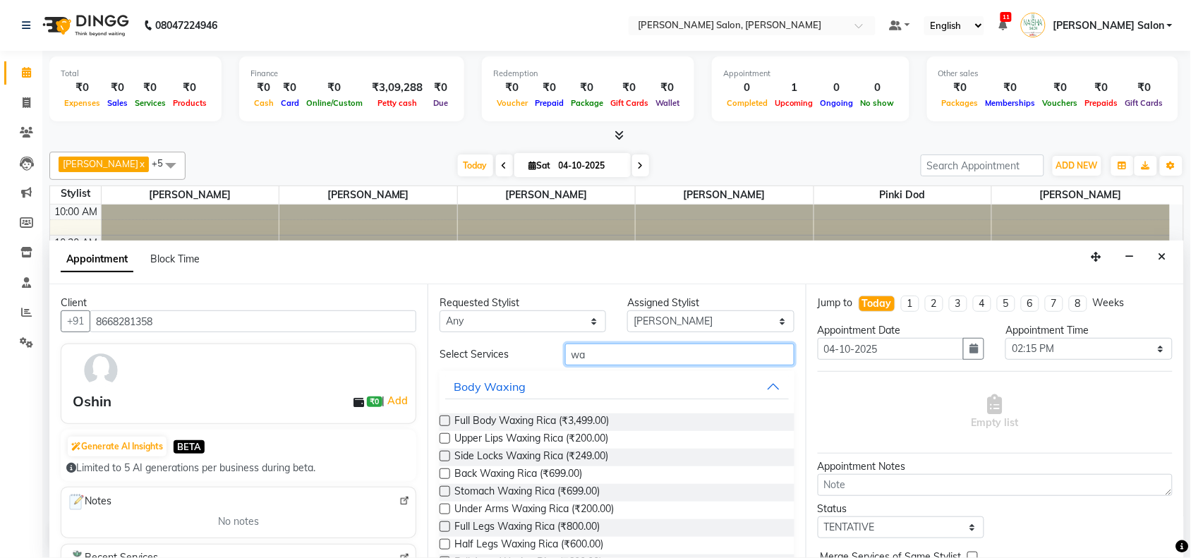
type input "w"
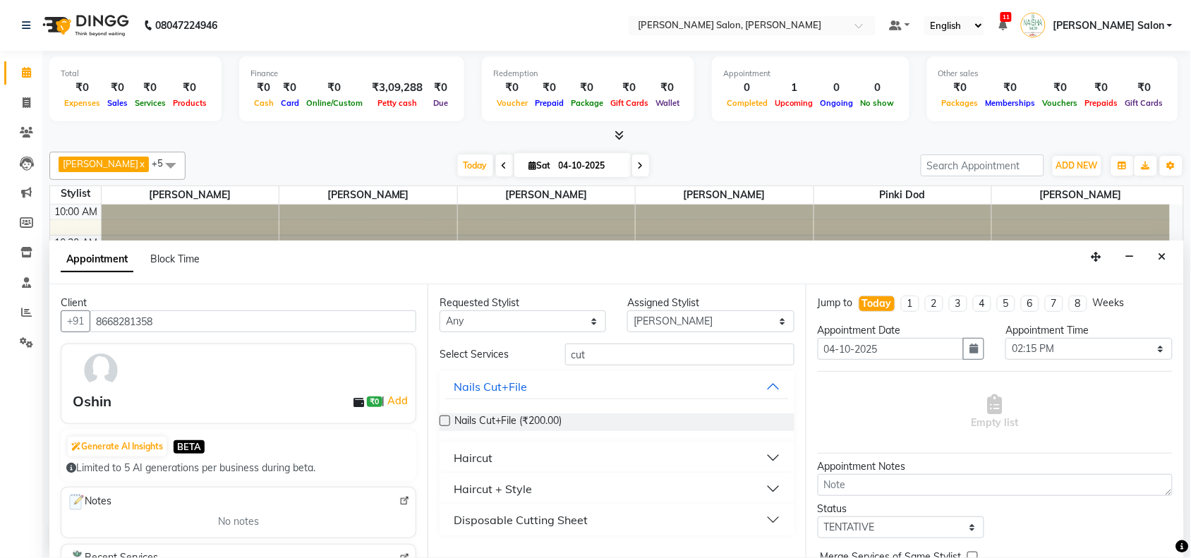
click at [770, 488] on button "Haircut + Style" at bounding box center [617, 488] width 344 height 25
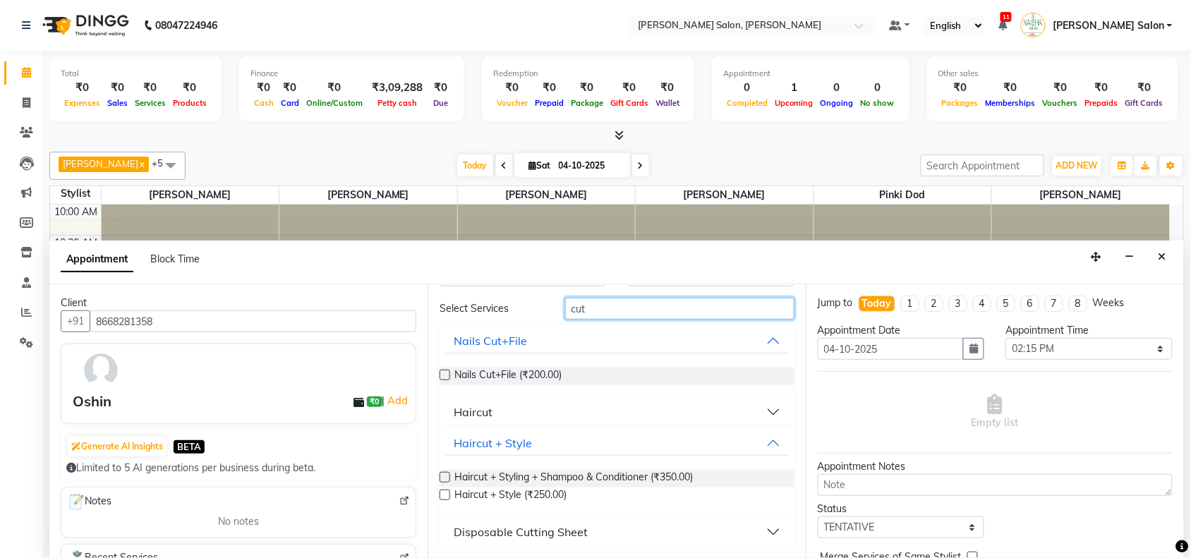
click at [605, 305] on input "cut" at bounding box center [679, 309] width 229 height 22
type input "c"
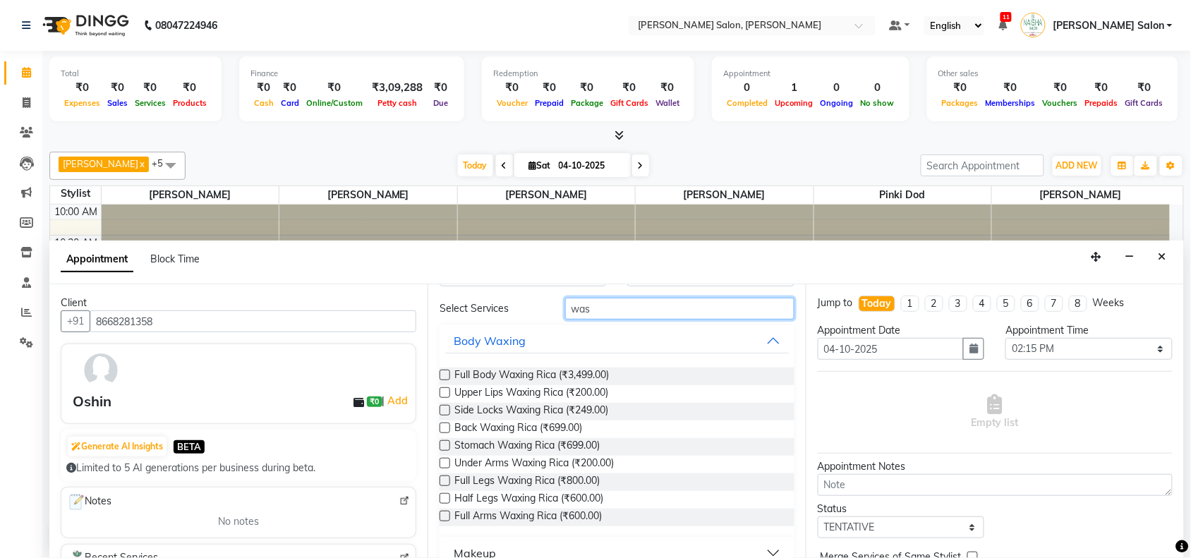
scroll to position [0, 0]
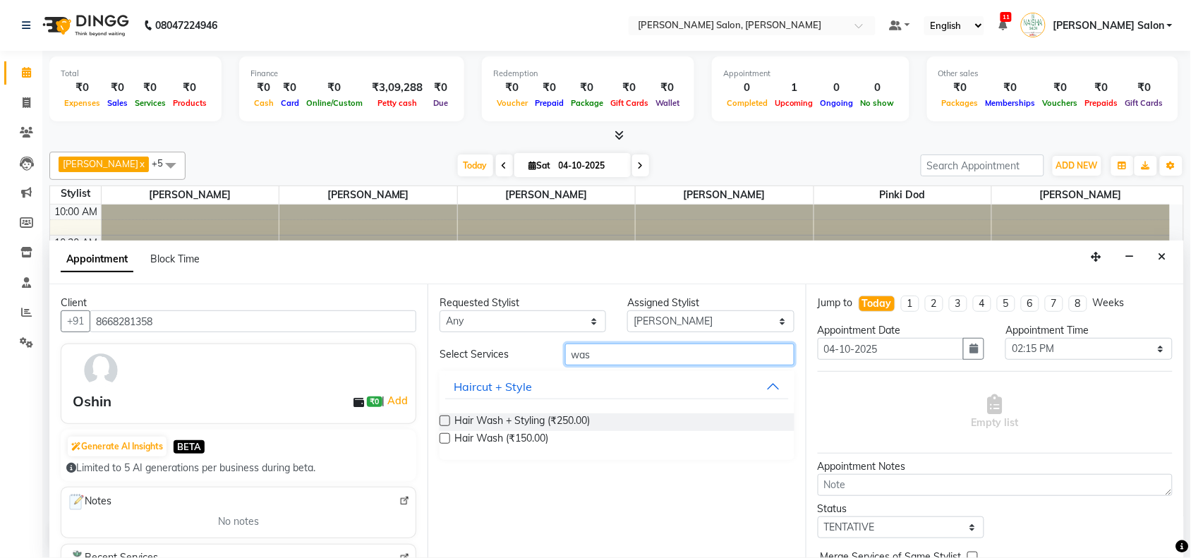
type input "was"
click at [445, 435] on label at bounding box center [445, 438] width 11 height 11
click at [445, 435] on input "checkbox" at bounding box center [444, 439] width 9 height 9
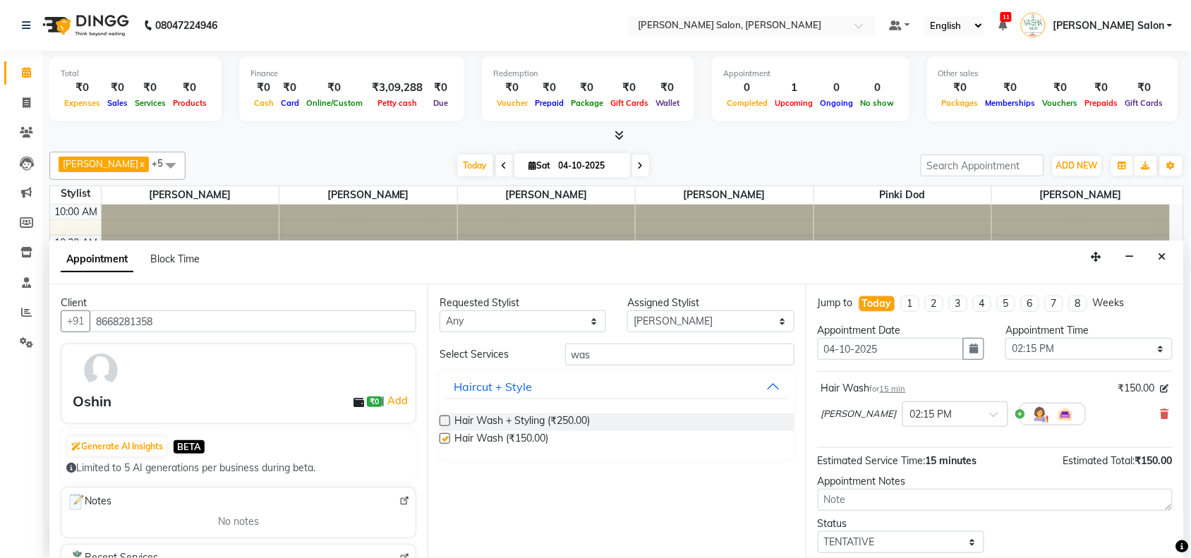
checkbox input "false"
click at [598, 353] on input "was" at bounding box center [679, 355] width 229 height 22
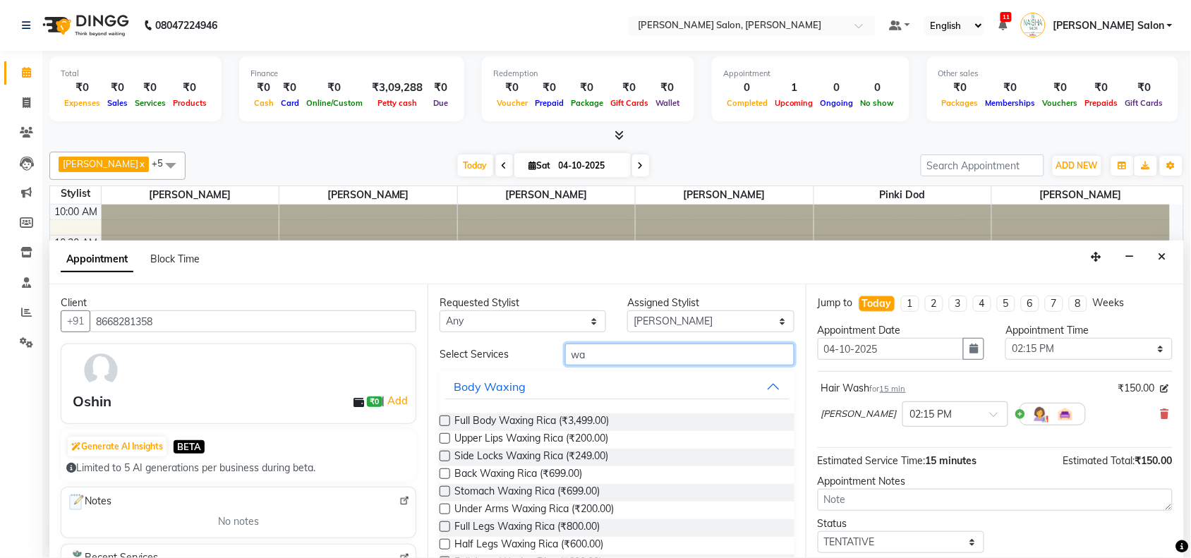
type input "w"
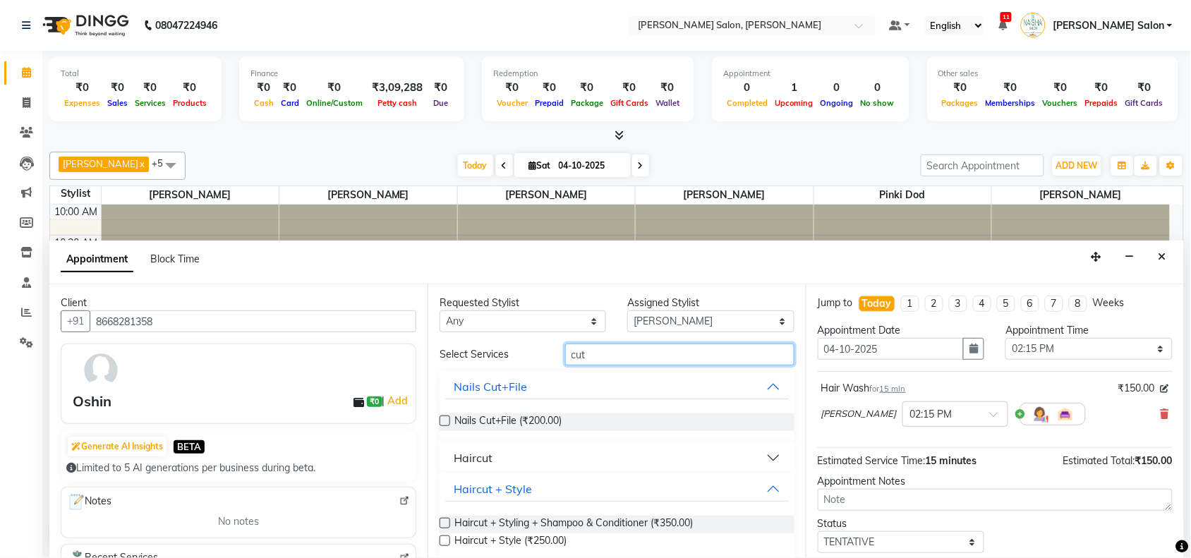
type input "cut"
click at [764, 454] on button "Haircut" at bounding box center [617, 457] width 344 height 25
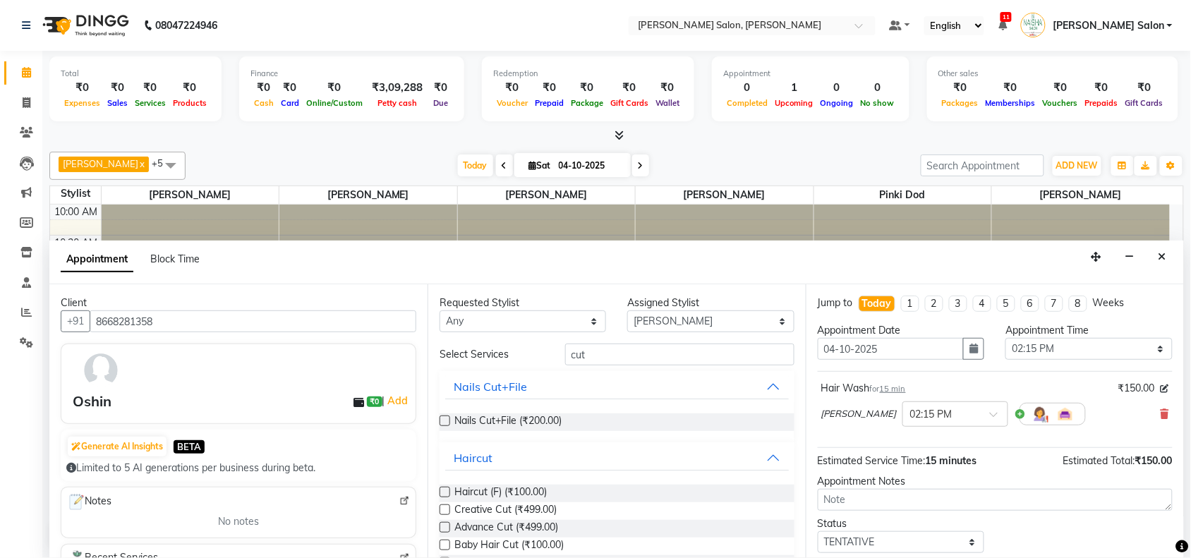
click at [440, 490] on label at bounding box center [445, 492] width 11 height 11
click at [440, 490] on input "checkbox" at bounding box center [444, 493] width 9 height 9
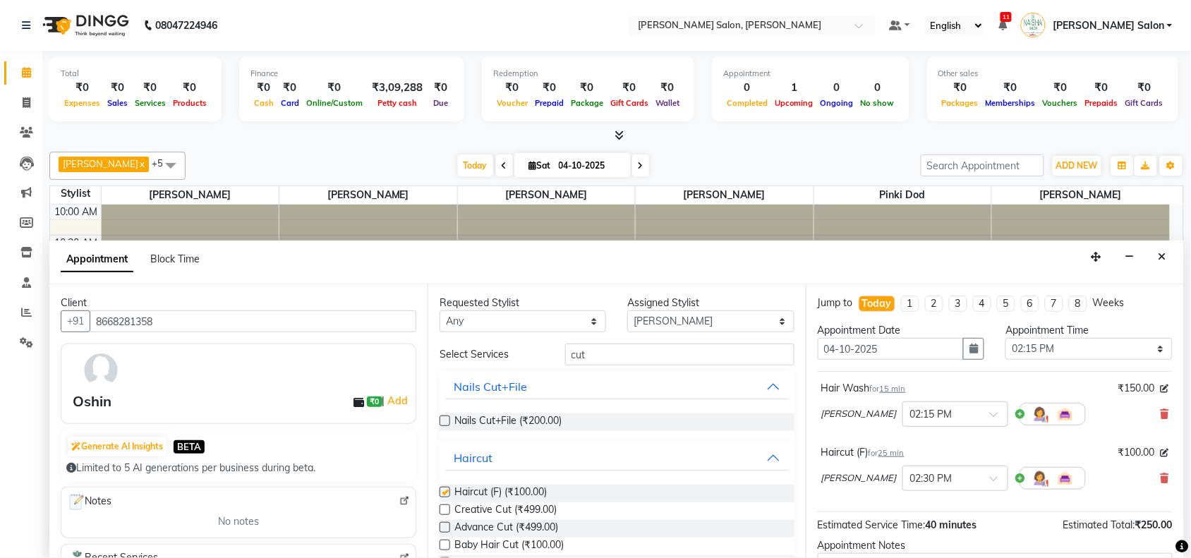
checkbox input "false"
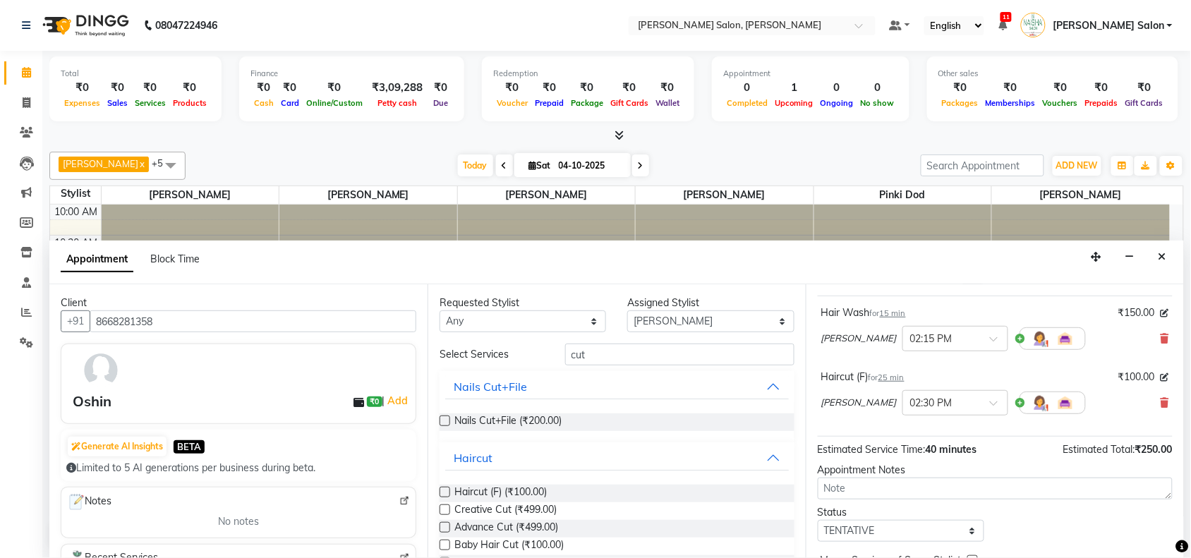
scroll to position [149, 0]
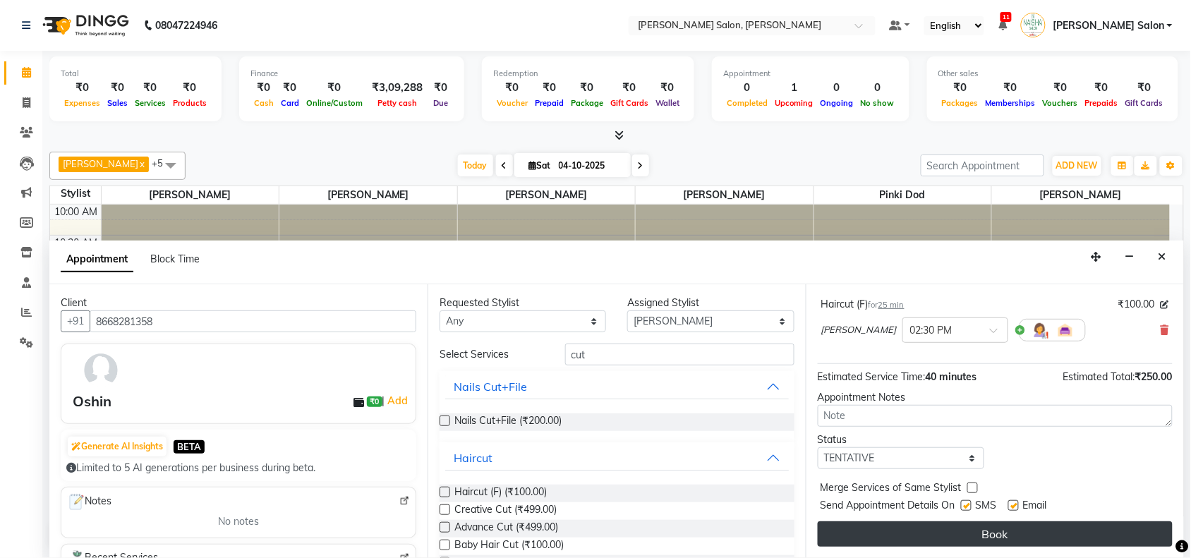
click at [1084, 538] on button "Book" at bounding box center [995, 533] width 355 height 25
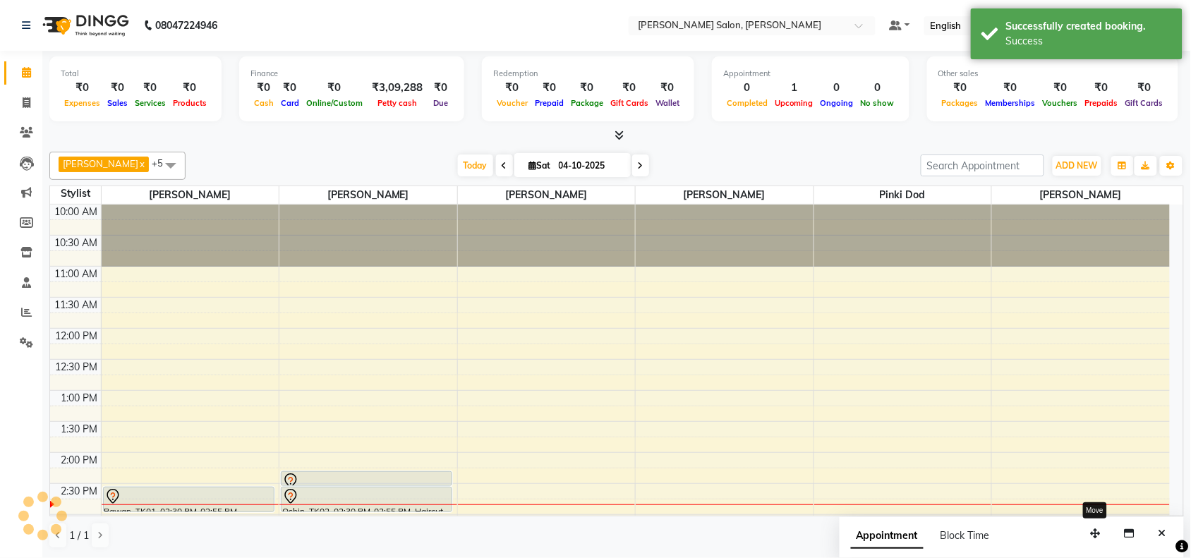
scroll to position [0, 0]
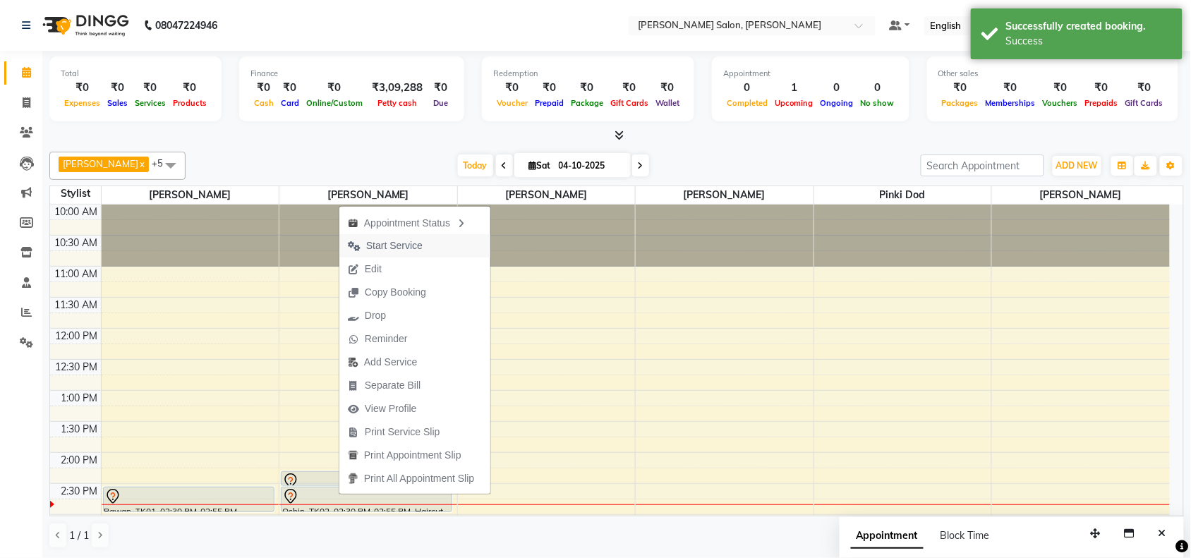
click at [401, 247] on span "Start Service" at bounding box center [394, 245] width 56 height 15
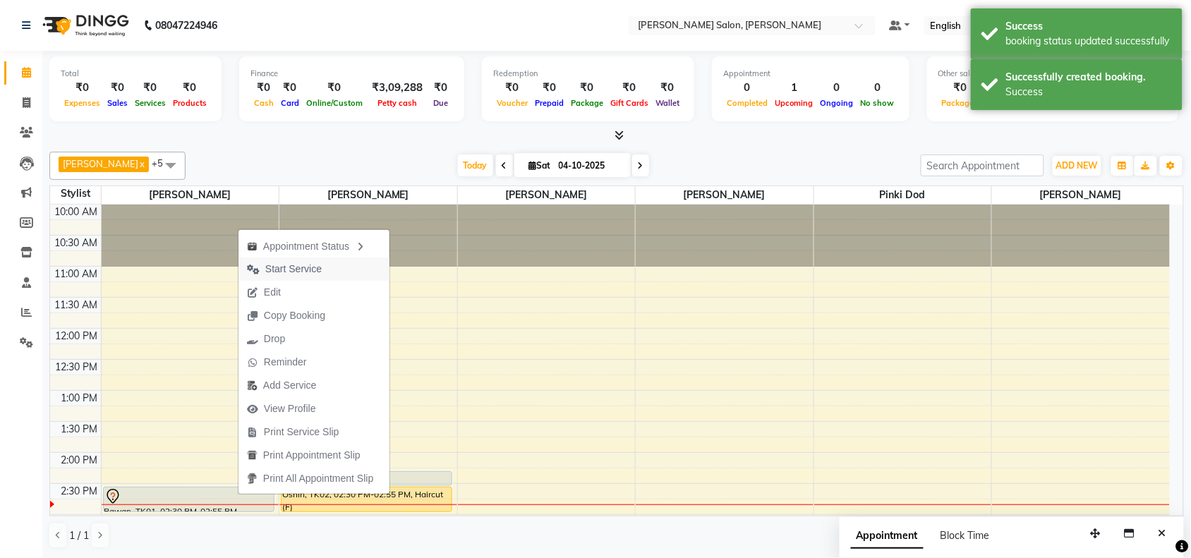
click at [316, 269] on span "Start Service" at bounding box center [293, 269] width 56 height 15
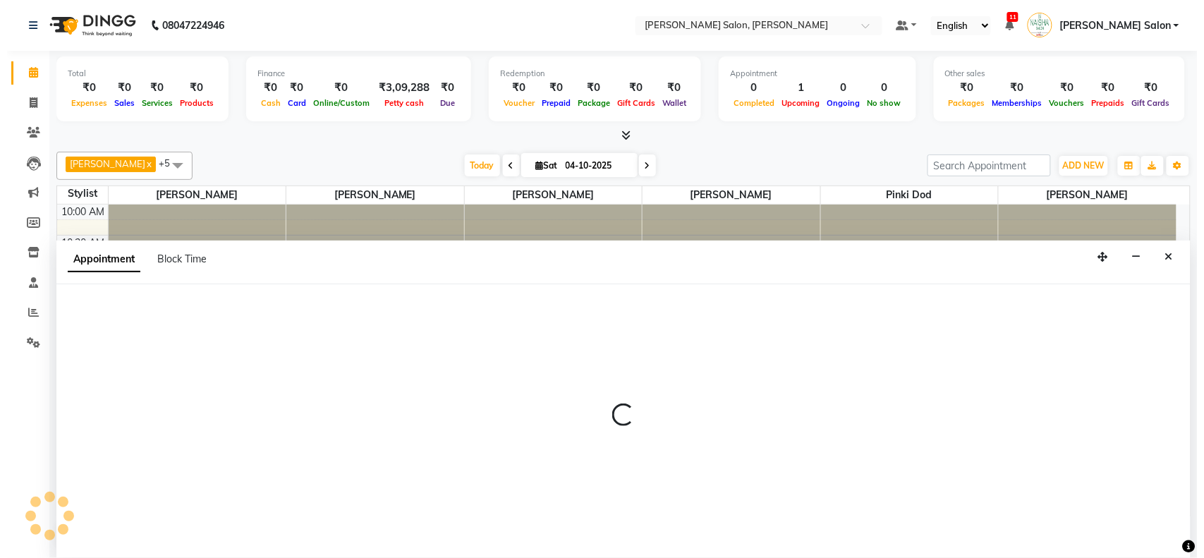
scroll to position [1, 0]
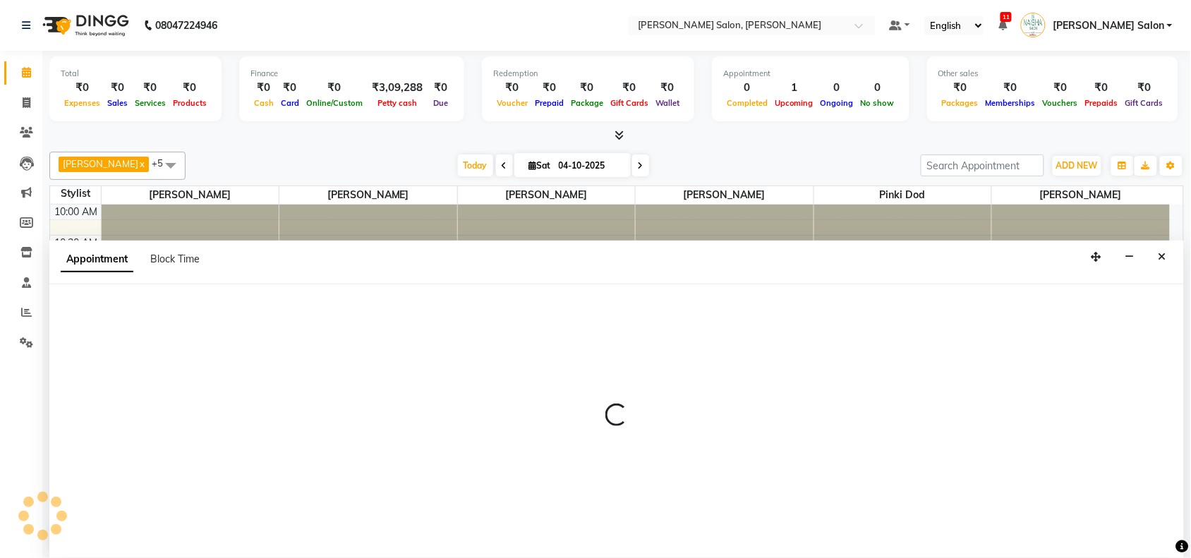
select select "72112"
select select "tentative"
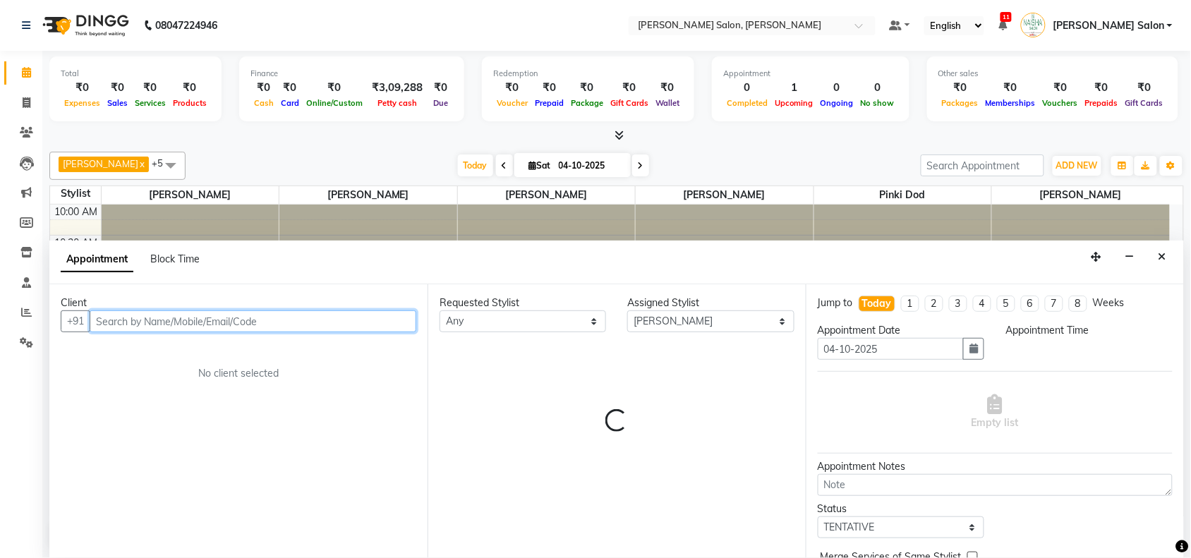
select select "660"
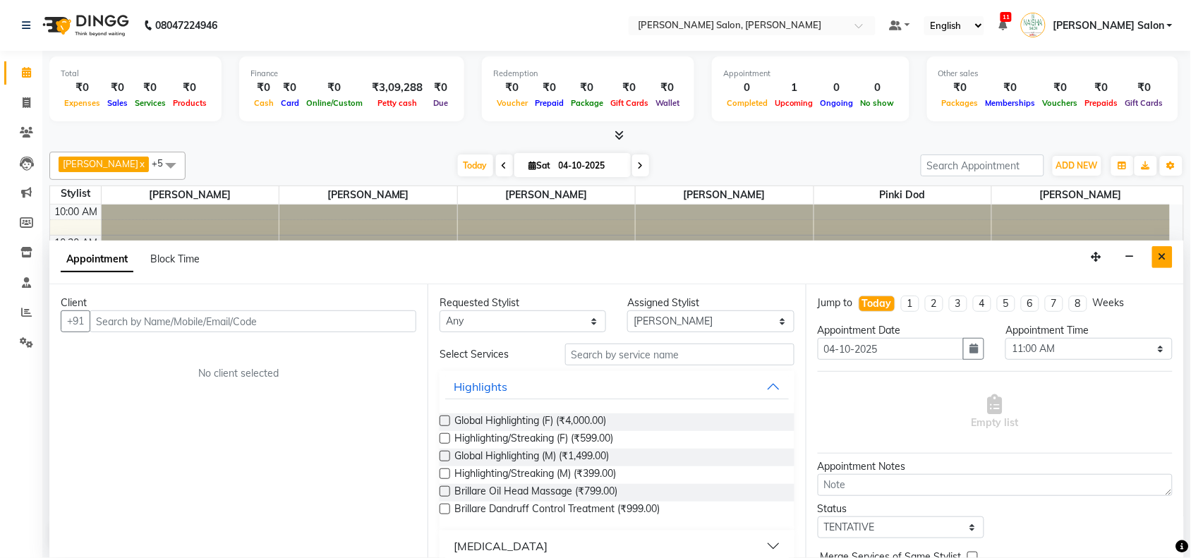
click at [1166, 252] on icon "Close" at bounding box center [1162, 257] width 8 height 10
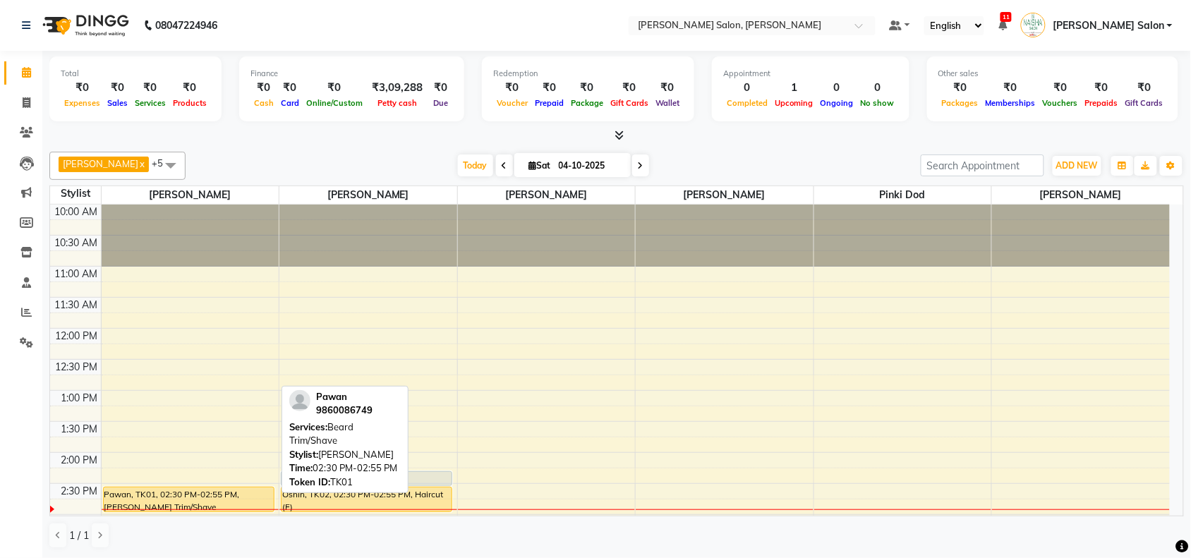
click at [186, 498] on div "Pawan, TK01, 02:30 PM-02:55 PM, [PERSON_NAME] Trim/Shave" at bounding box center [189, 500] width 170 height 24
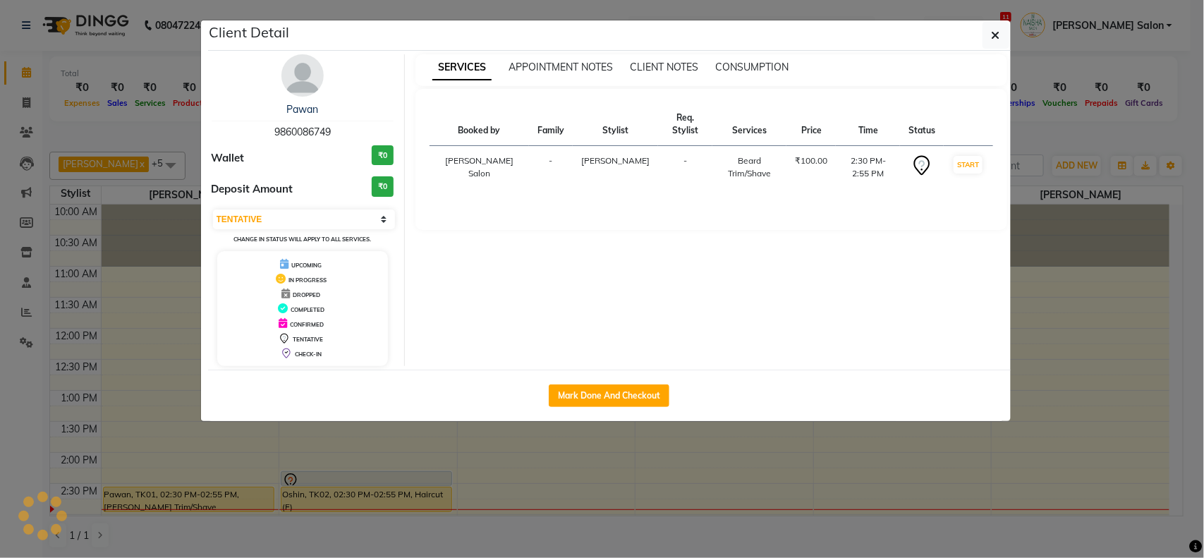
select select "1"
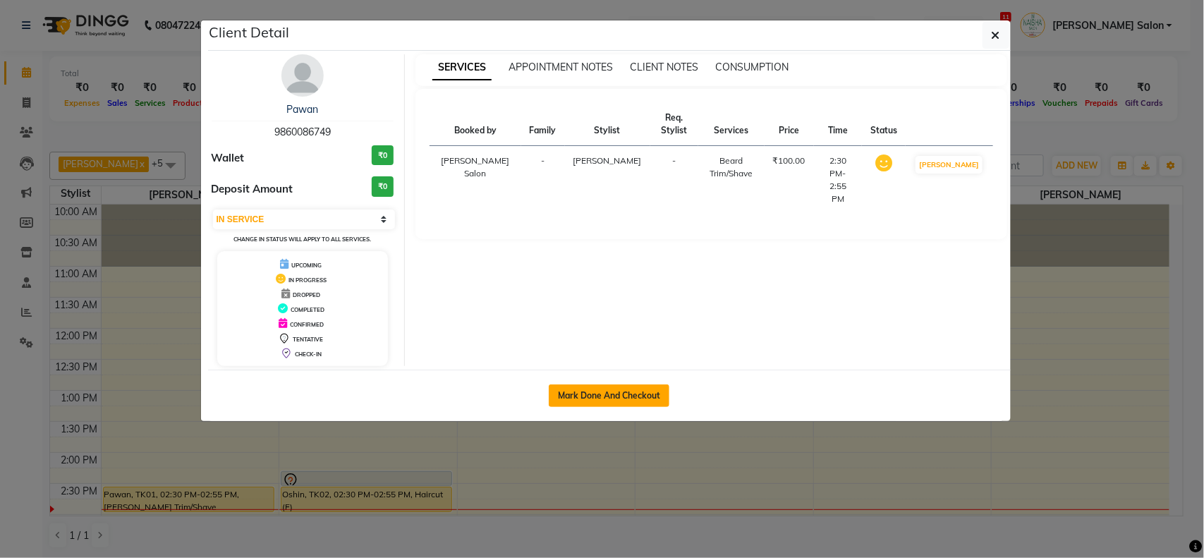
click at [650, 388] on button "Mark Done And Checkout" at bounding box center [609, 396] width 121 height 23
select select "service"
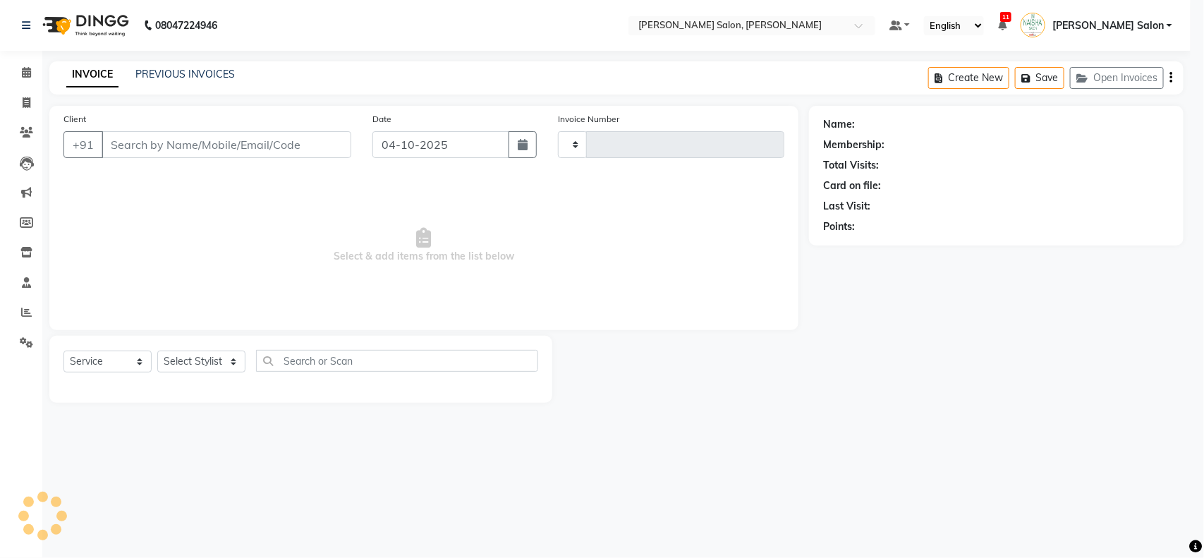
type input "4132"
select select "5497"
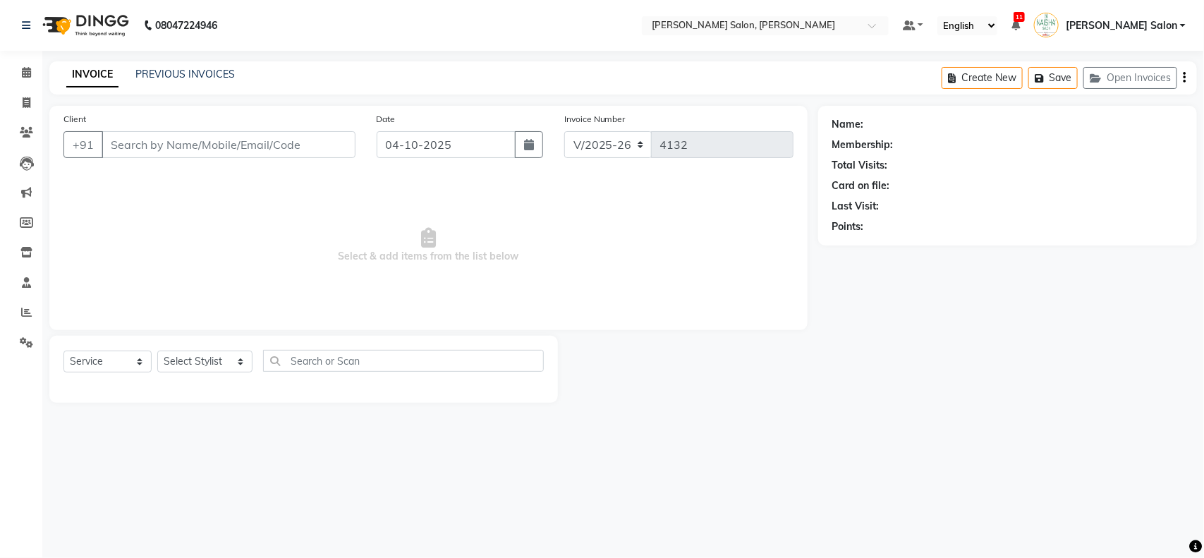
type input "9860086749"
select select "36999"
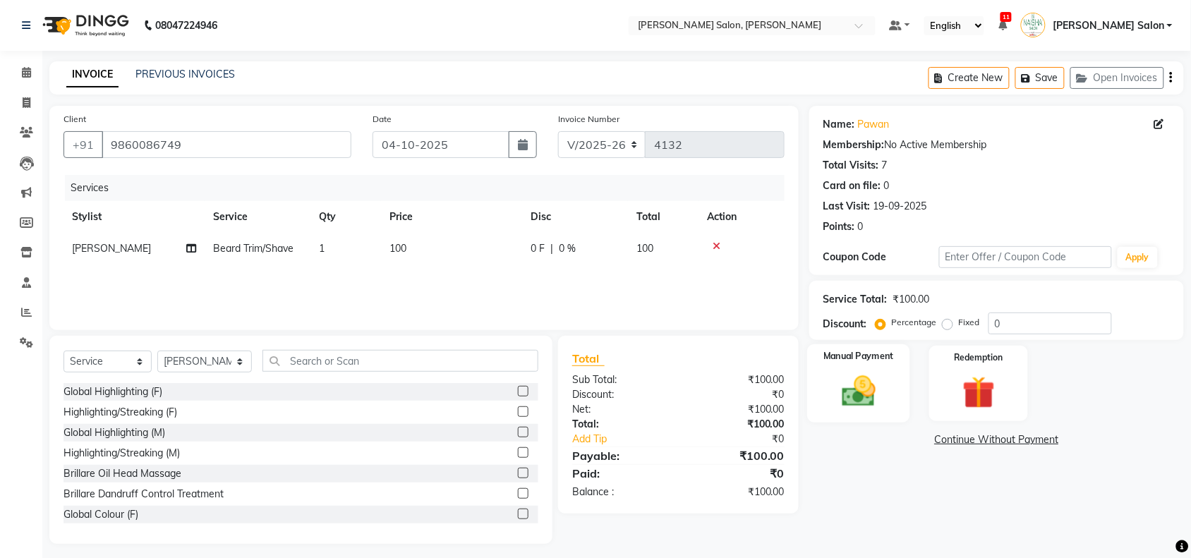
click at [854, 392] on img at bounding box center [858, 391] width 55 height 39
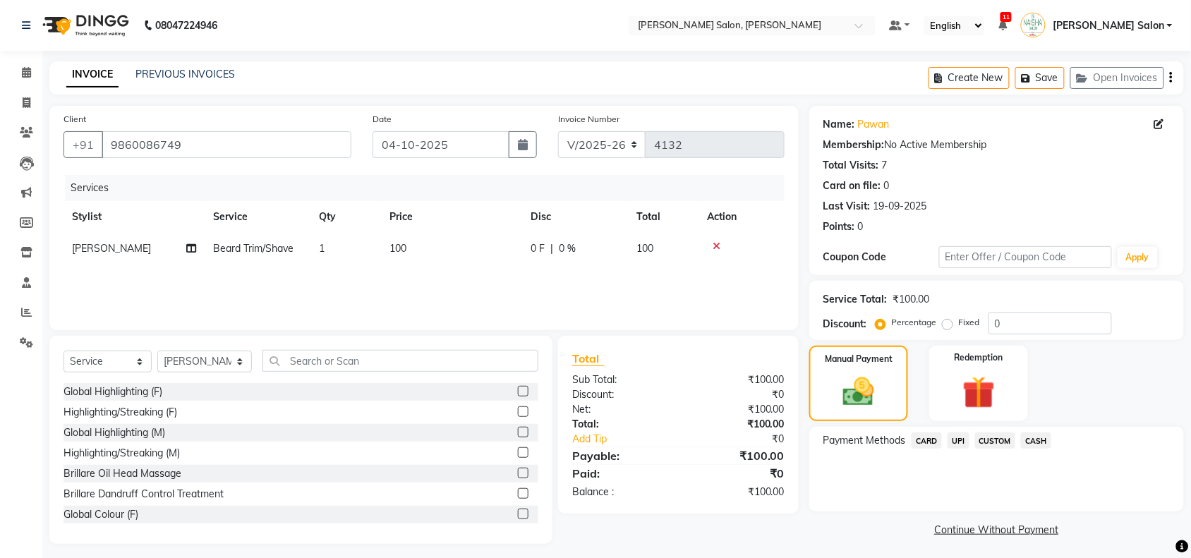
click at [1034, 442] on span "CASH" at bounding box center [1036, 440] width 30 height 16
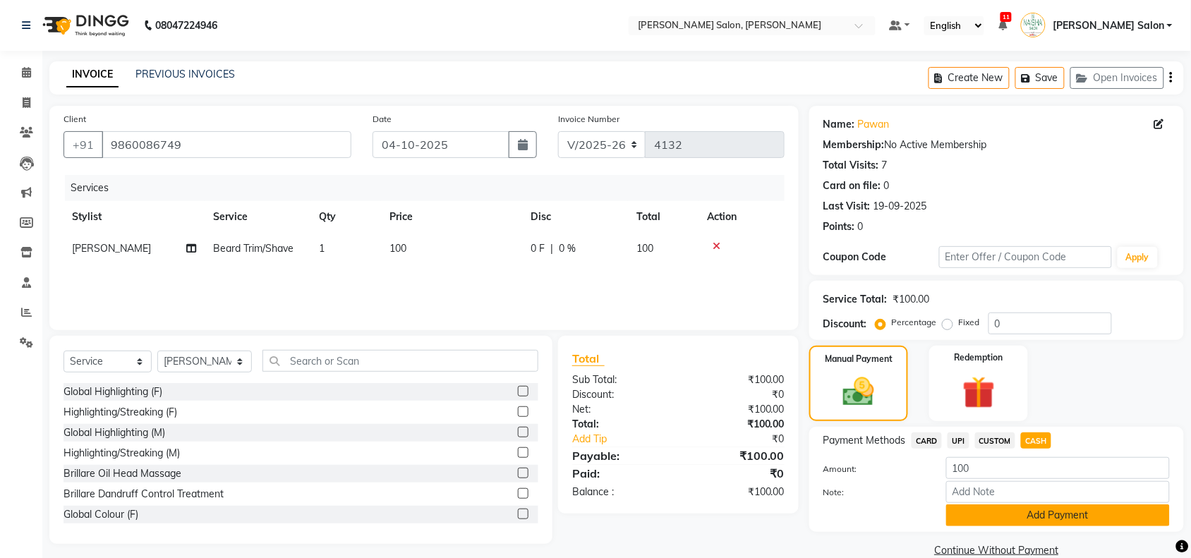
click at [1095, 509] on button "Add Payment" at bounding box center [1058, 515] width 224 height 22
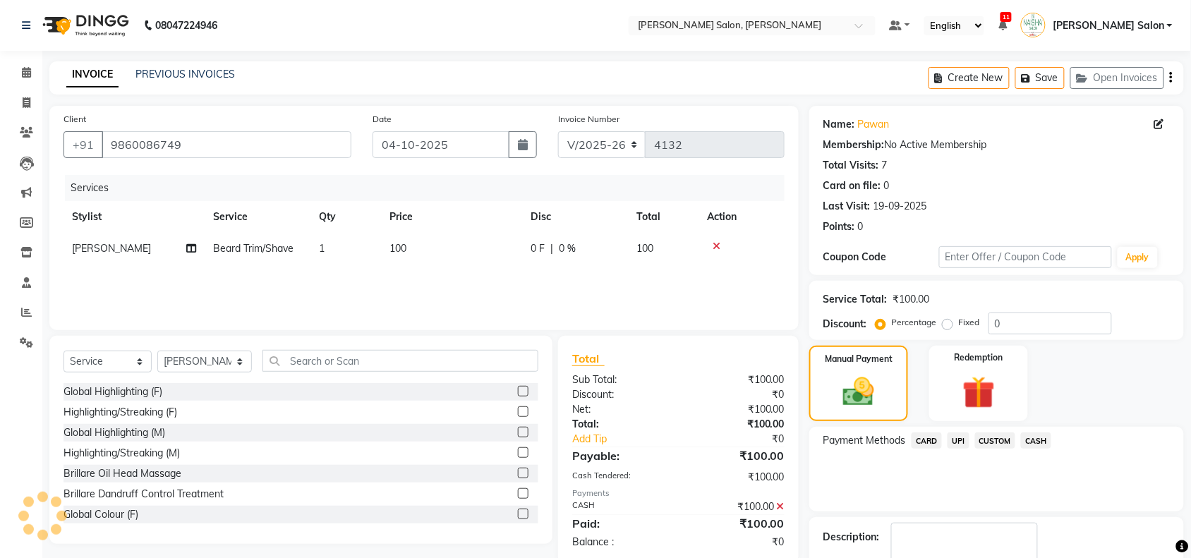
scroll to position [83, 0]
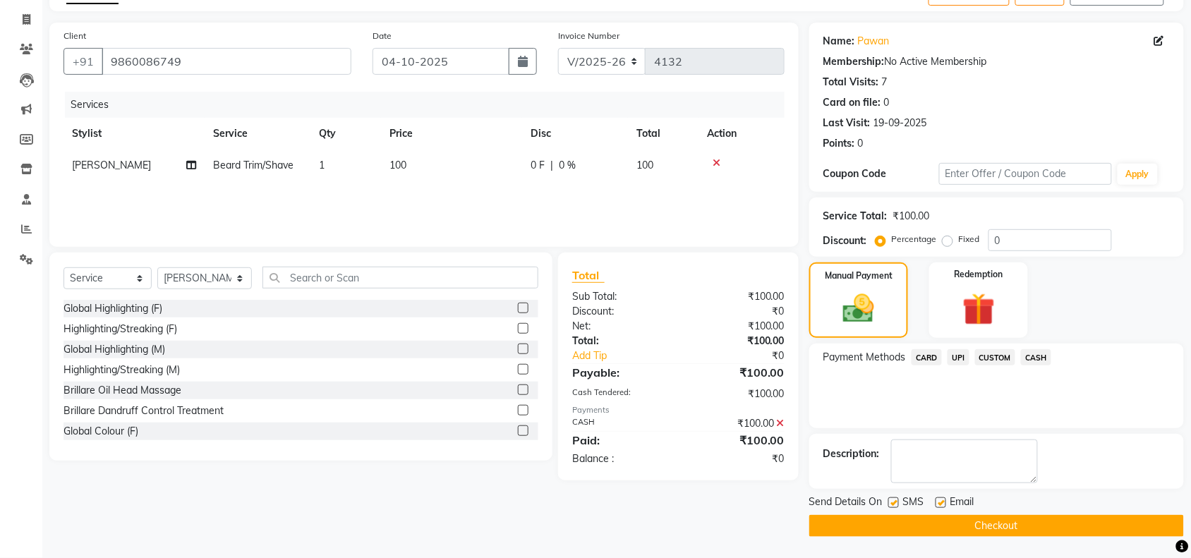
click at [1101, 526] on button "Checkout" at bounding box center [996, 526] width 375 height 22
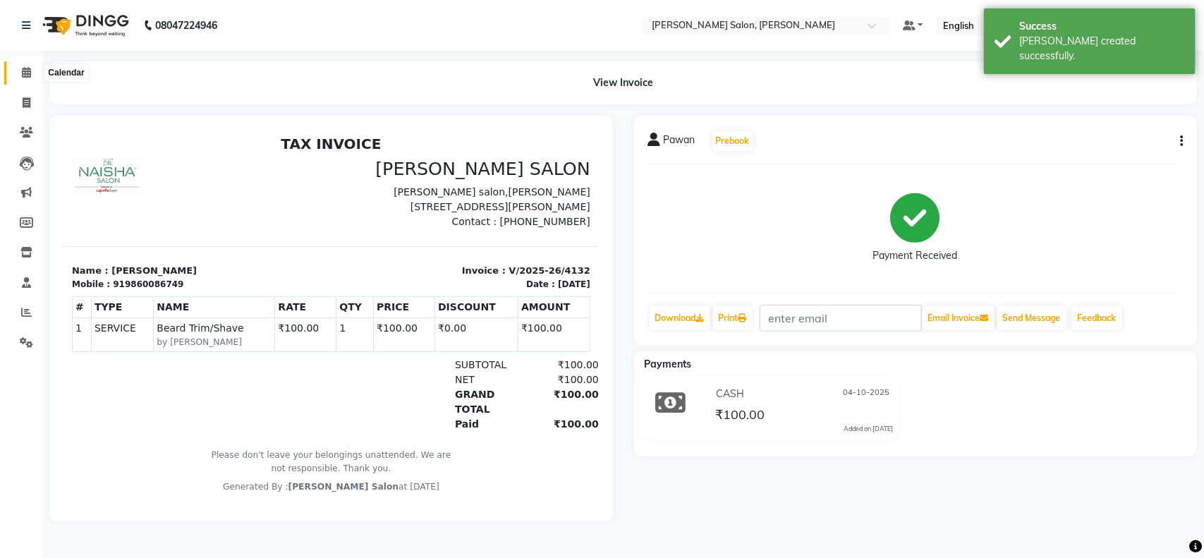
click at [26, 71] on icon at bounding box center [26, 72] width 9 height 11
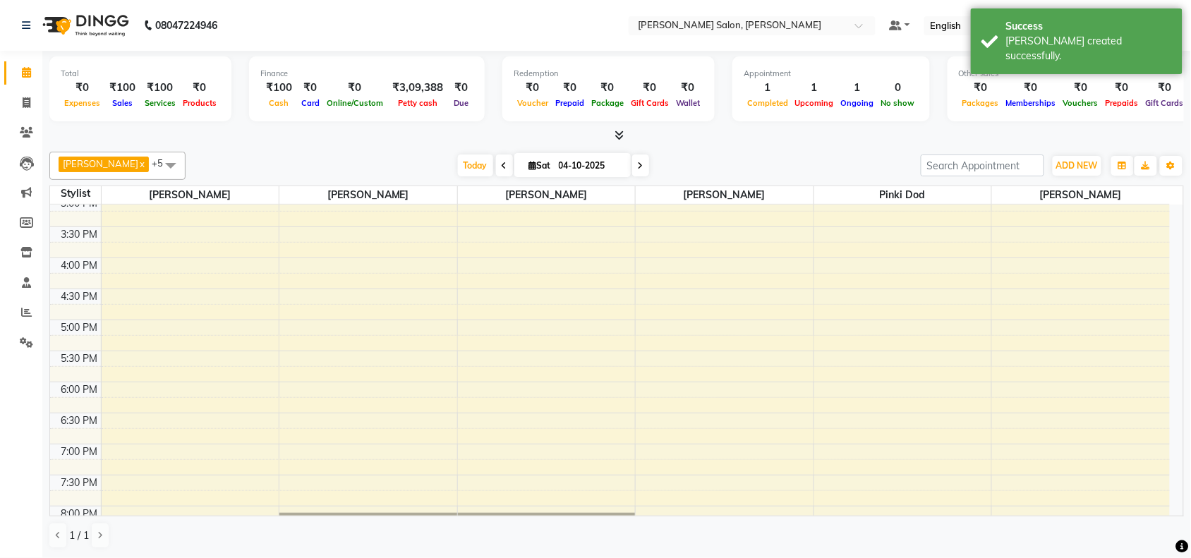
scroll to position [353, 0]
